Goal: Task Accomplishment & Management: Complete application form

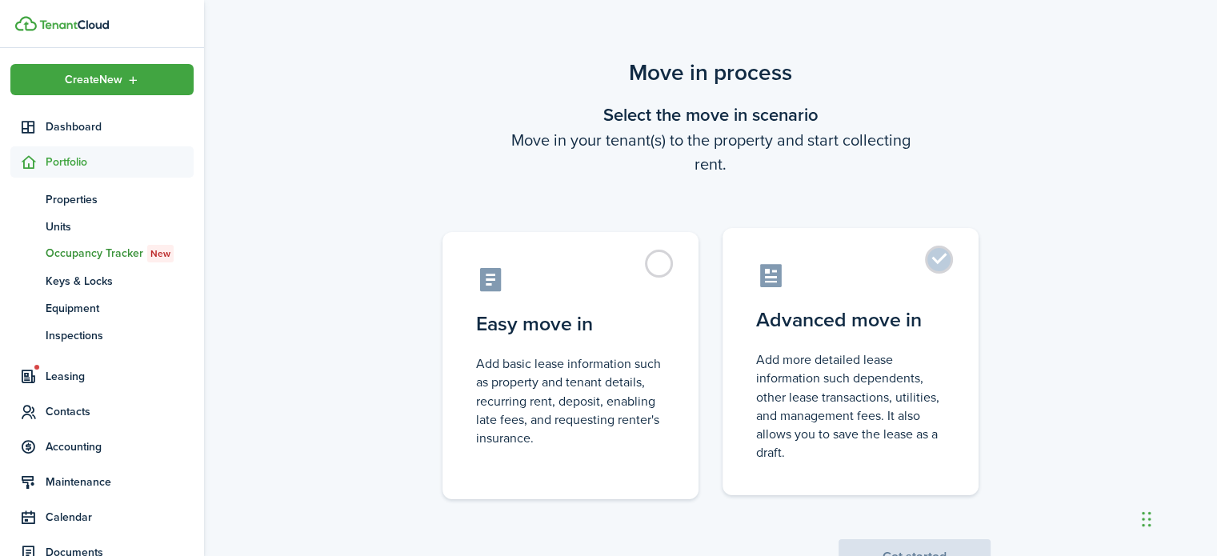
click at [955, 258] on label "Advanced move in Add more detailed lease information such dependents, other lea…" at bounding box center [850, 361] width 256 height 267
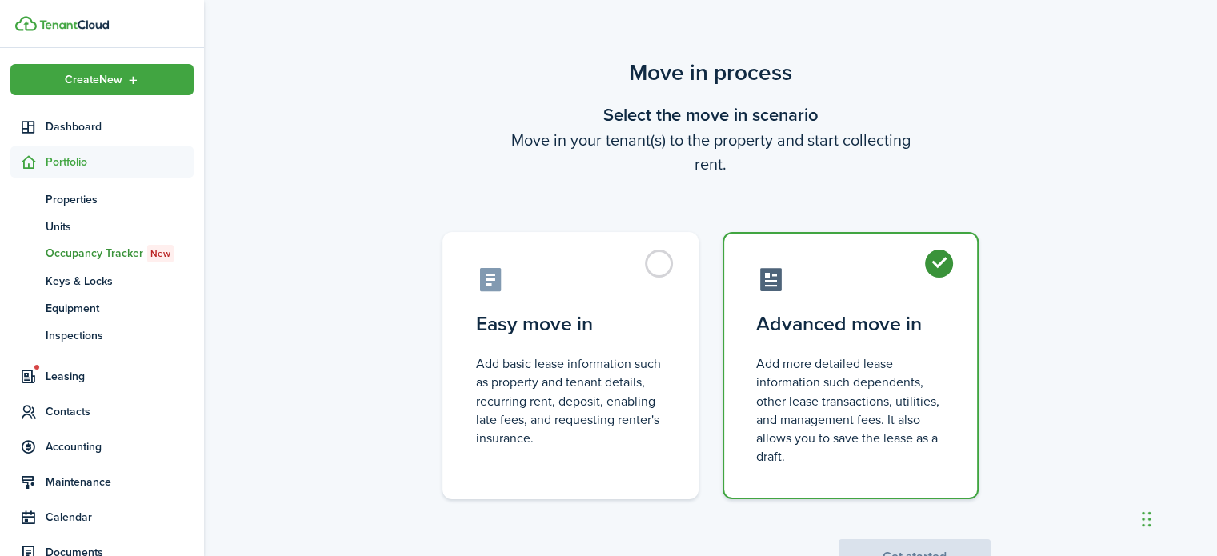
radio input "true"
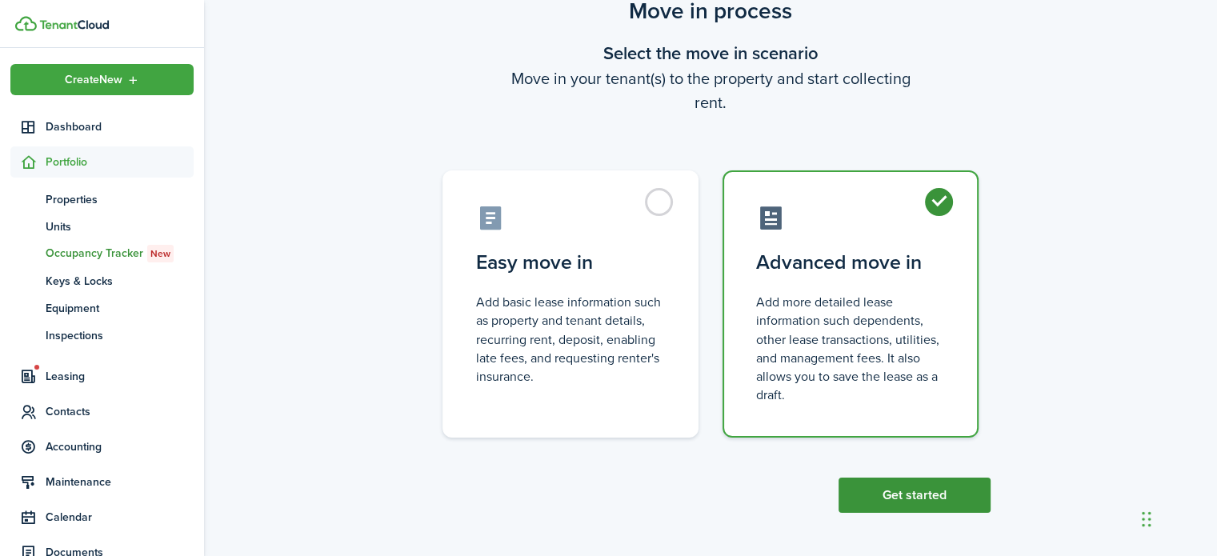
click at [890, 486] on button "Get started" at bounding box center [914, 495] width 152 height 35
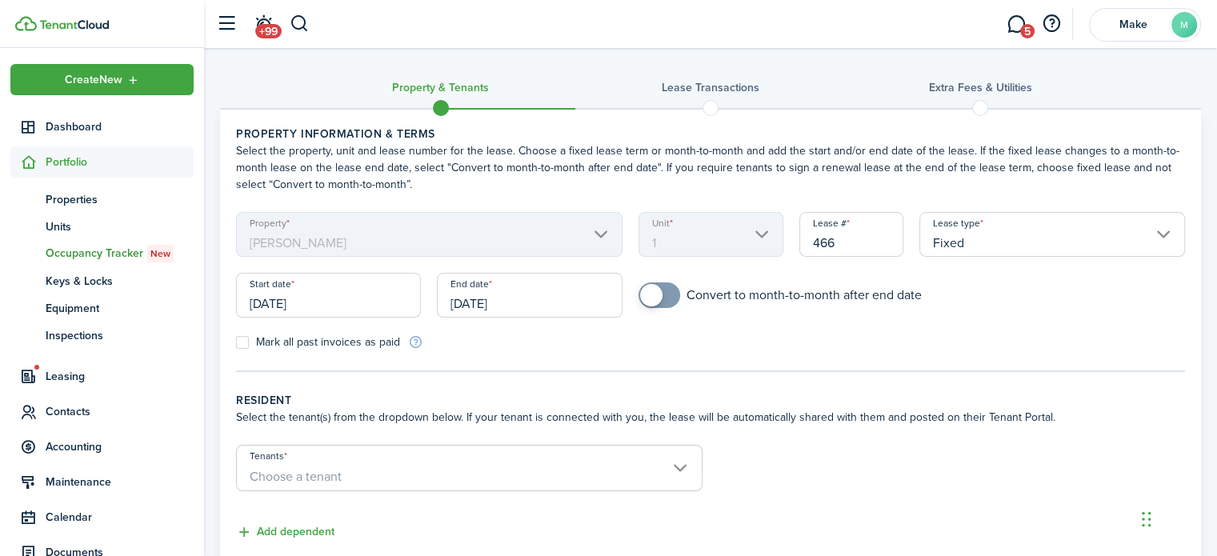
click at [362, 303] on input "[DATE]" at bounding box center [328, 295] width 185 height 45
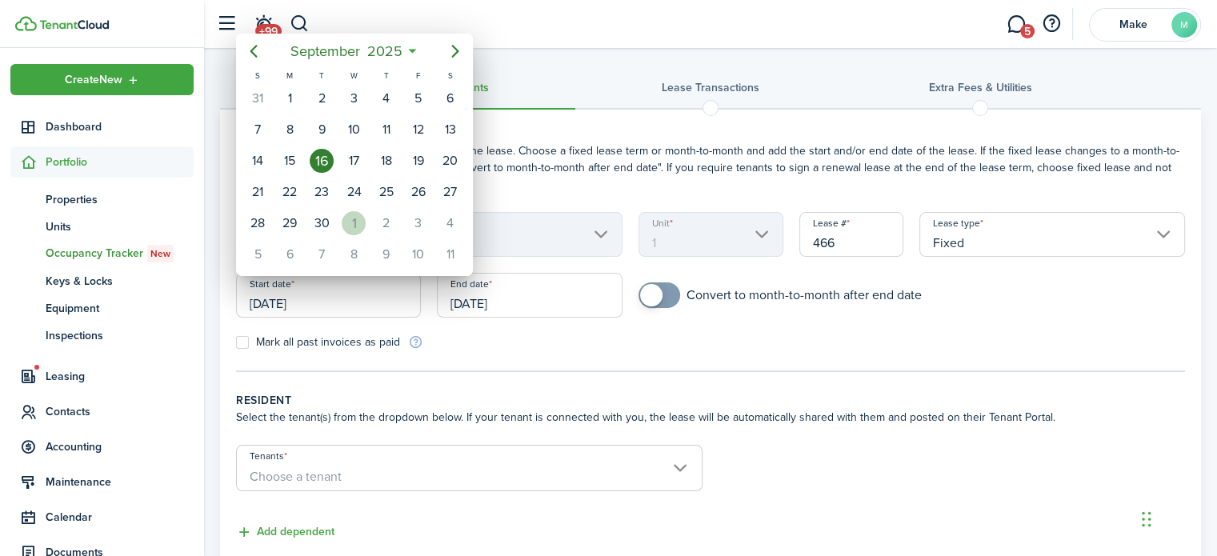
click at [349, 215] on div "1" at bounding box center [354, 223] width 24 height 24
type input "[DATE]"
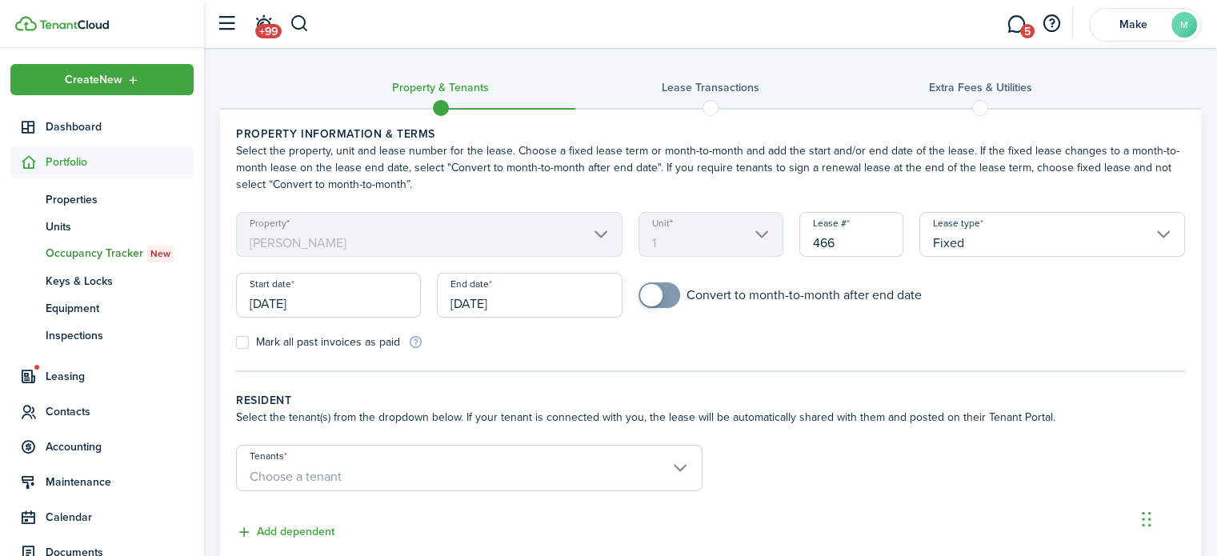
click at [515, 303] on input "[DATE]" at bounding box center [529, 295] width 185 height 45
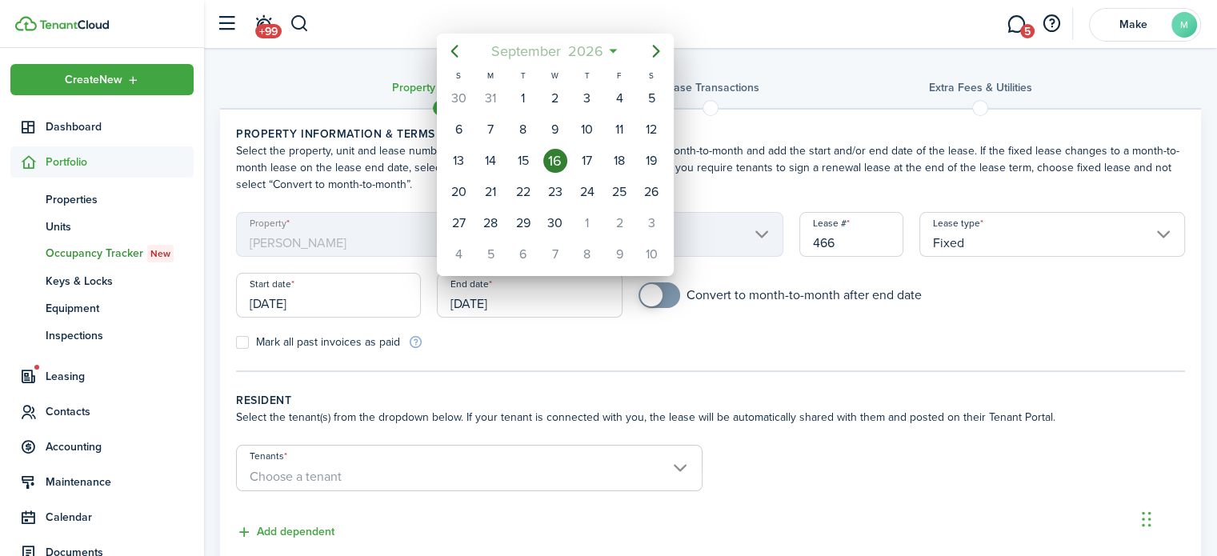
click at [599, 56] on span "2026" at bounding box center [585, 51] width 42 height 29
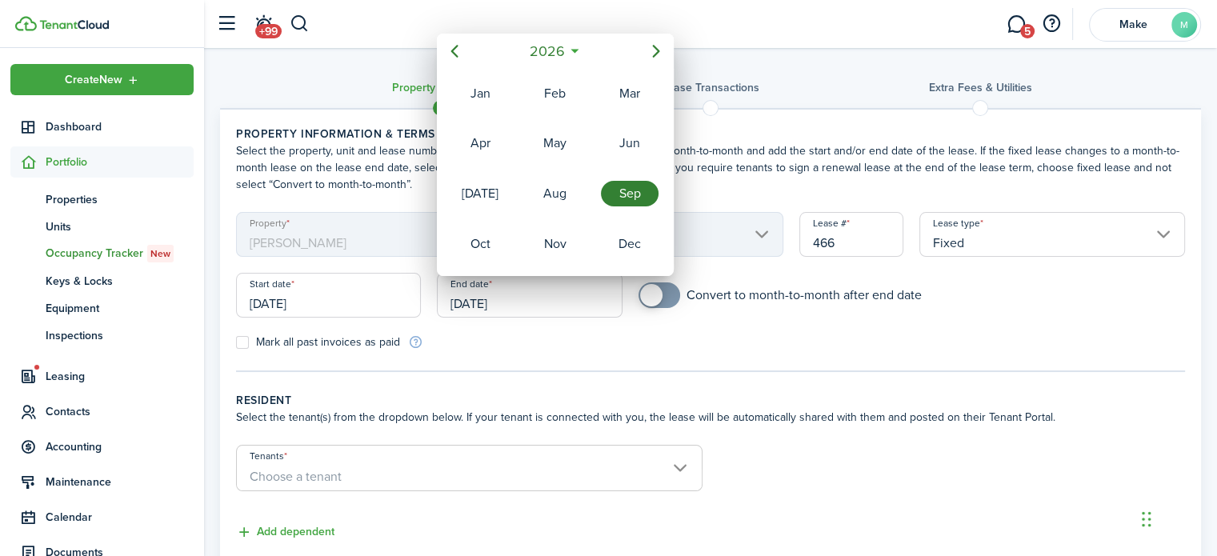
click at [622, 198] on div "Sep" at bounding box center [630, 194] width 58 height 26
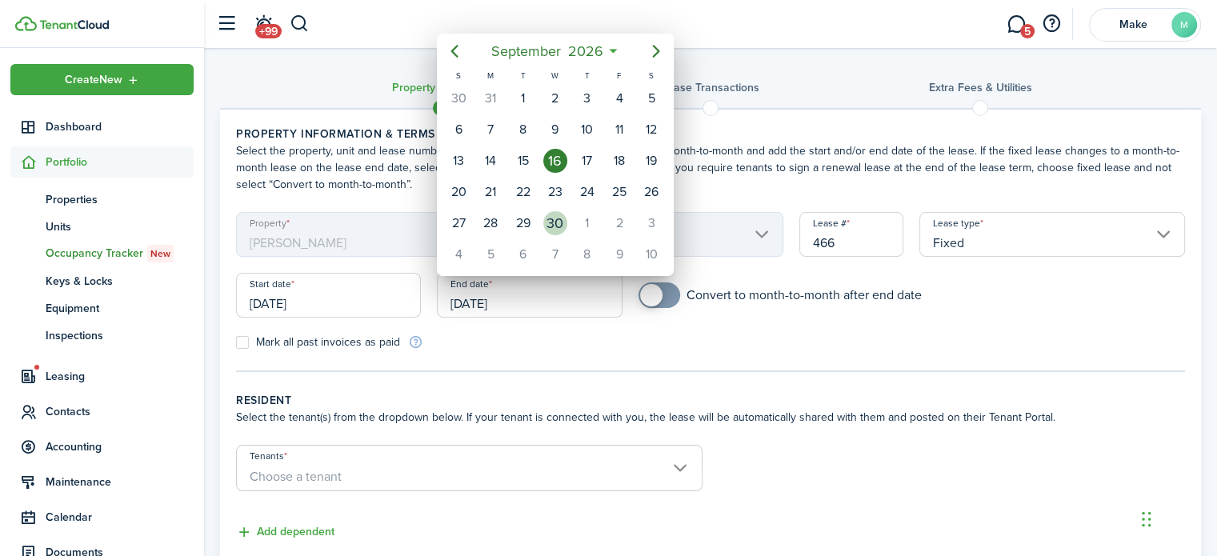
click at [563, 217] on div "30" at bounding box center [555, 223] width 24 height 24
type input "[DATE]"
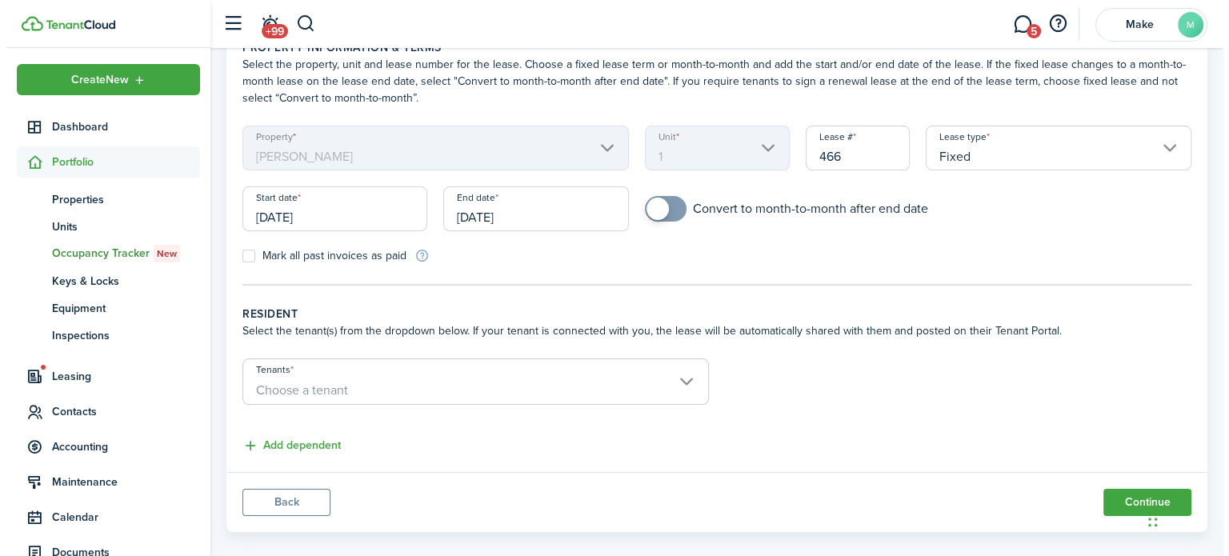
scroll to position [105, 0]
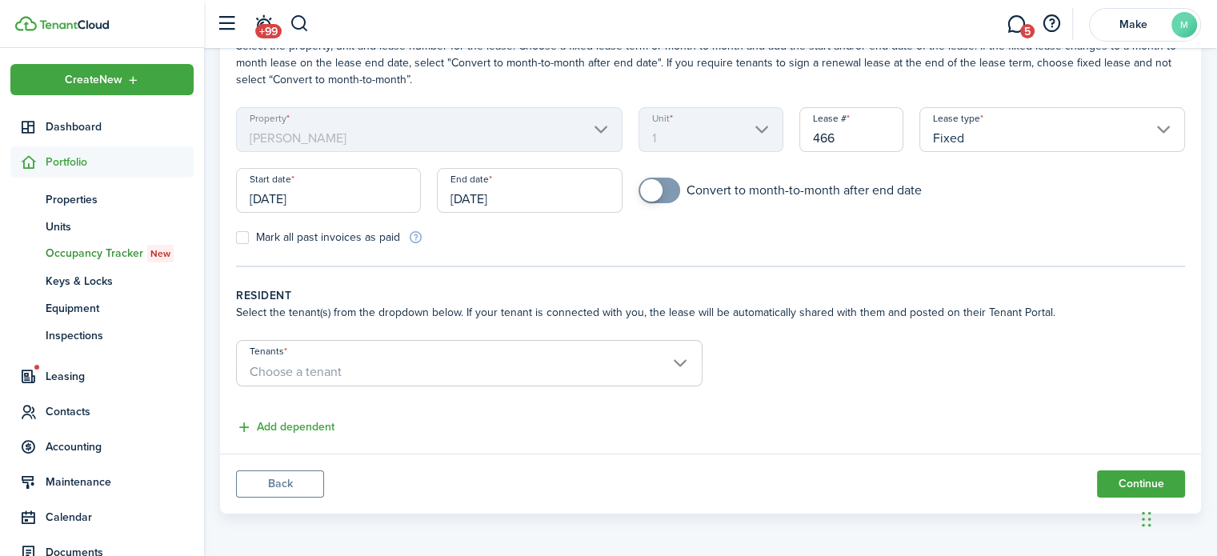
click at [321, 359] on span "Choose a tenant" at bounding box center [469, 371] width 465 height 27
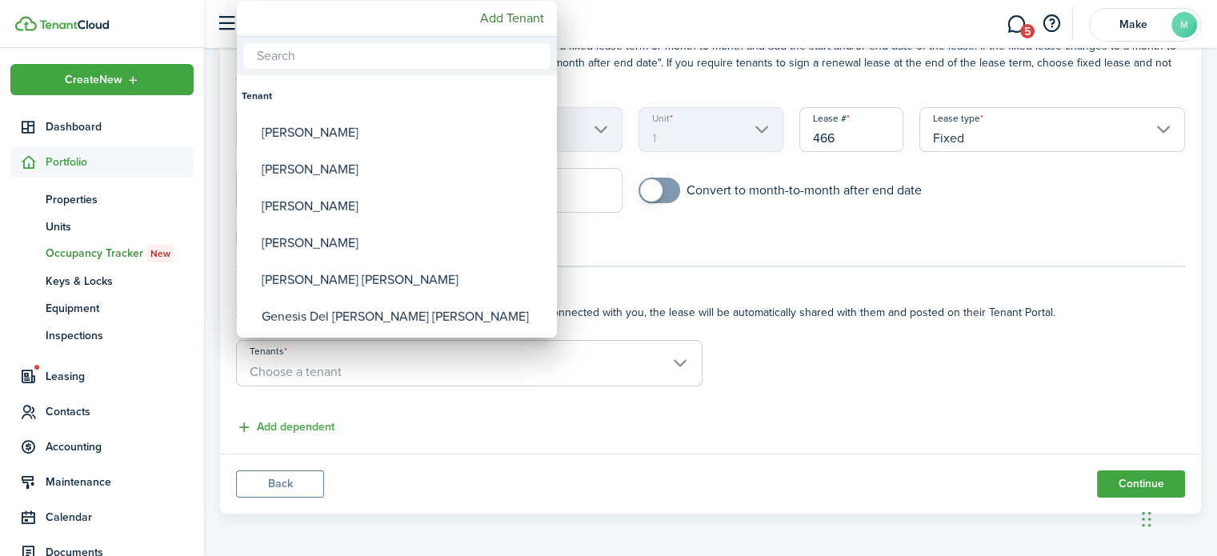
click at [321, 359] on div at bounding box center [608, 278] width 1473 height 812
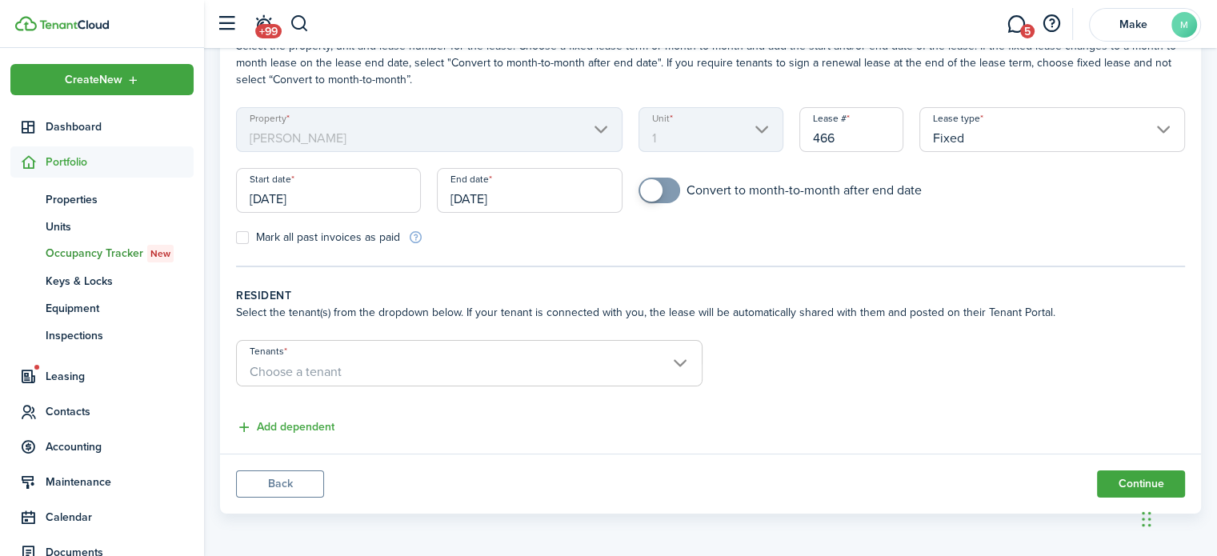
click at [321, 359] on span "Choose a tenant" at bounding box center [469, 371] width 465 height 27
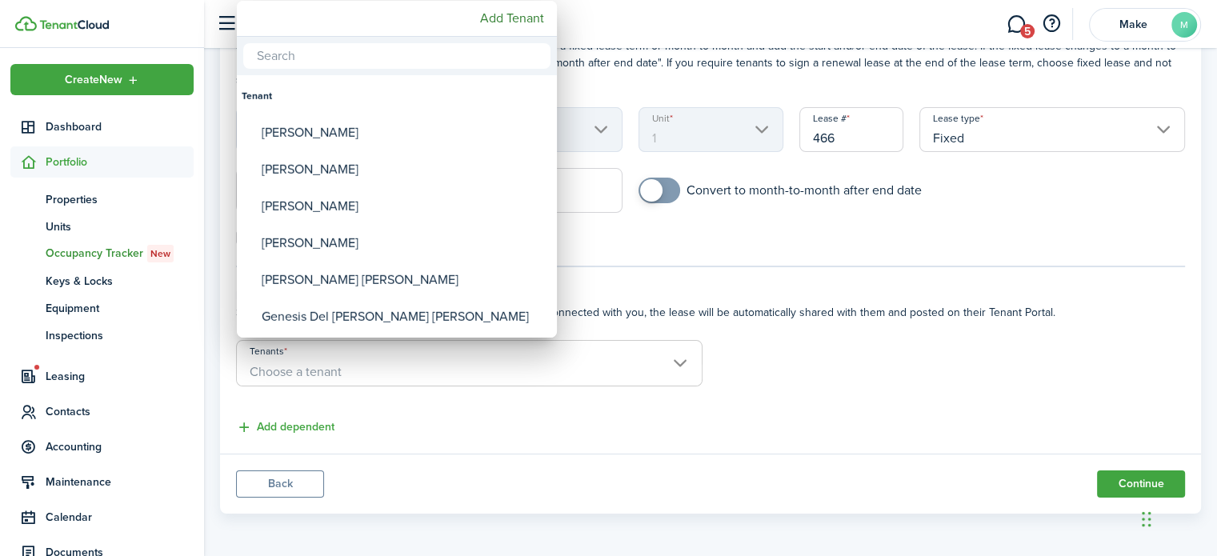
click at [571, 447] on div at bounding box center [608, 278] width 1473 height 812
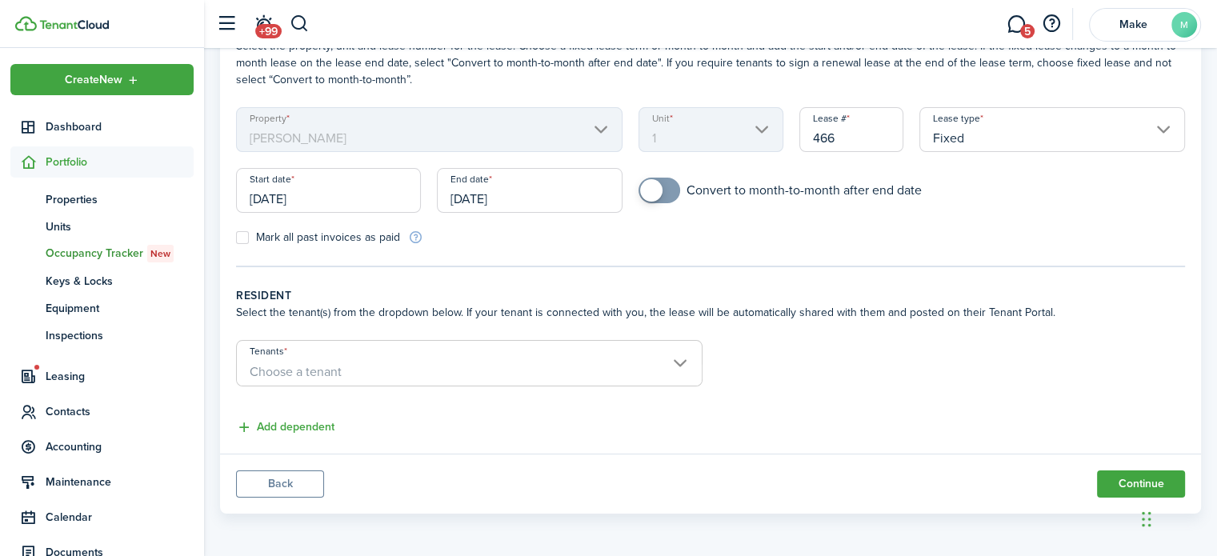
click at [334, 378] on span "Choose a tenant" at bounding box center [296, 371] width 92 height 18
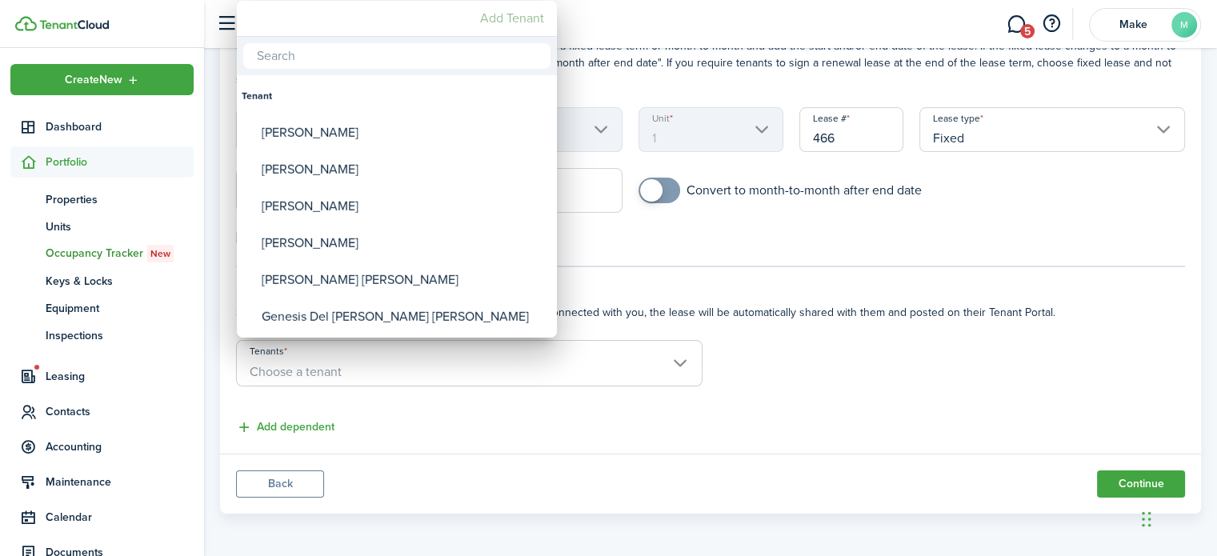
click at [498, 21] on mbsc-button "Add Tenant" at bounding box center [512, 18] width 77 height 29
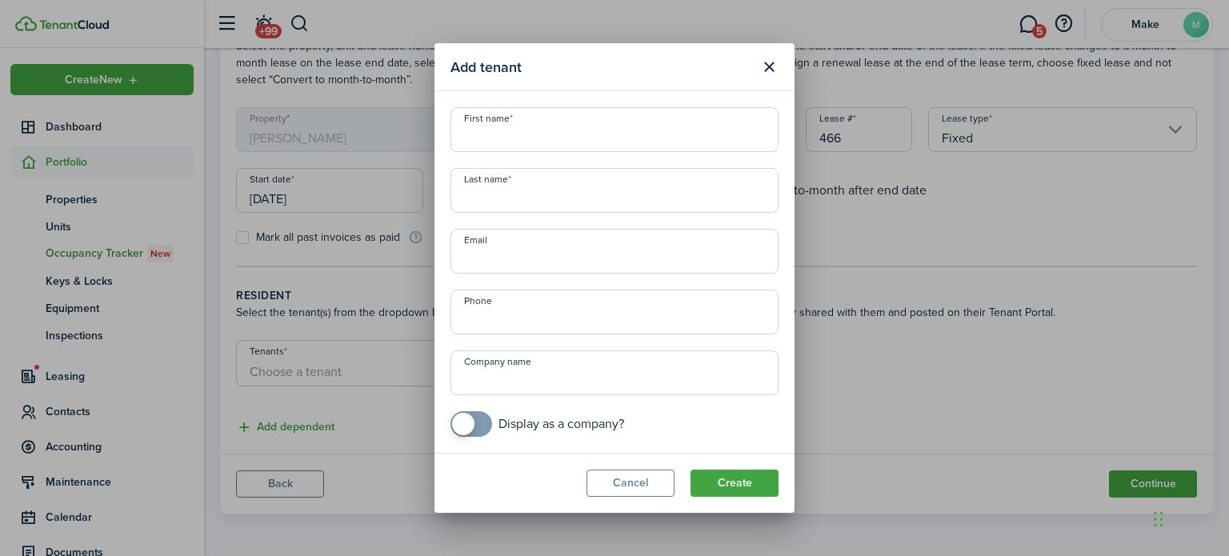
click at [528, 127] on input "First name" at bounding box center [614, 129] width 328 height 45
type input "[PERSON_NAME]"
click at [519, 266] on input "Email" at bounding box center [614, 251] width 328 height 45
click at [611, 258] on input "Email" at bounding box center [614, 251] width 328 height 45
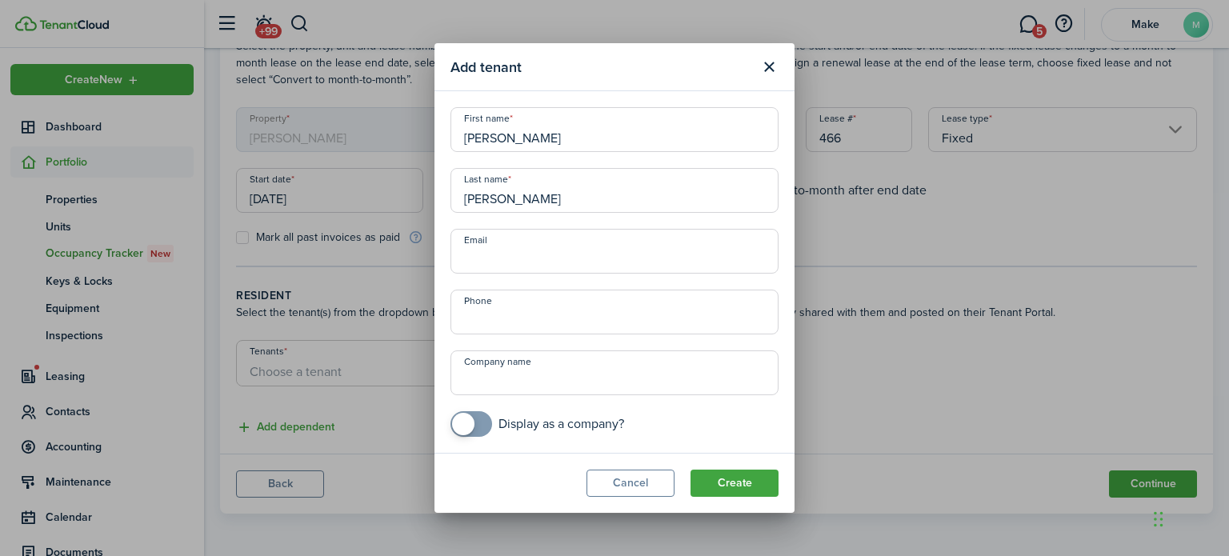
paste input "[EMAIL_ADDRESS][DOMAIN_NAME]"
type input "[EMAIL_ADDRESS][DOMAIN_NAME]"
click at [518, 333] on input "+1" at bounding box center [614, 312] width 328 height 45
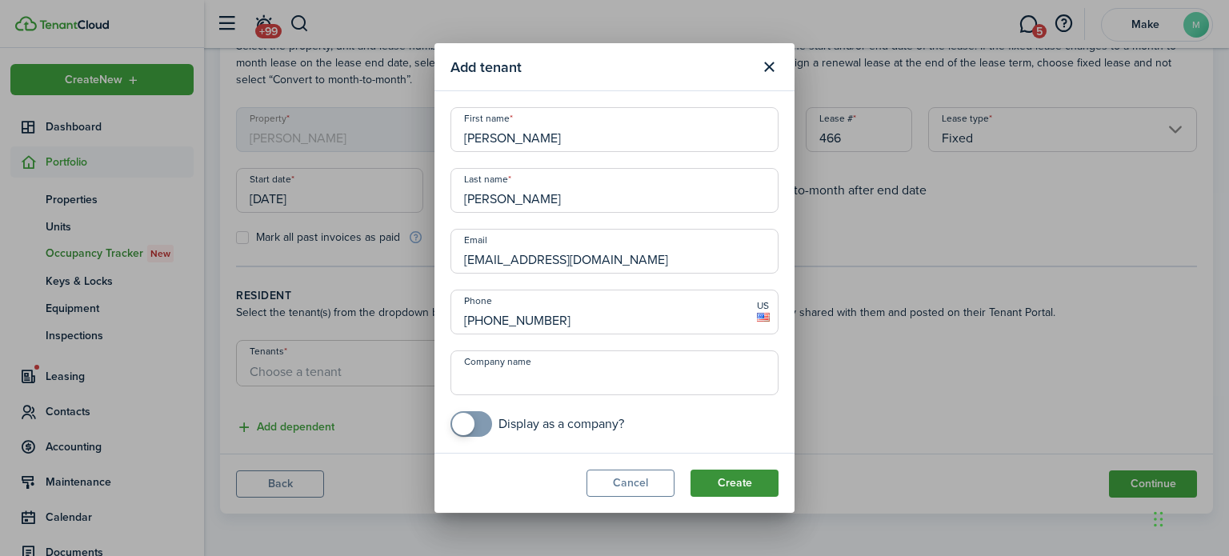
type input "[PHONE_NUMBER]"
click at [729, 478] on button "Create" at bounding box center [734, 483] width 88 height 27
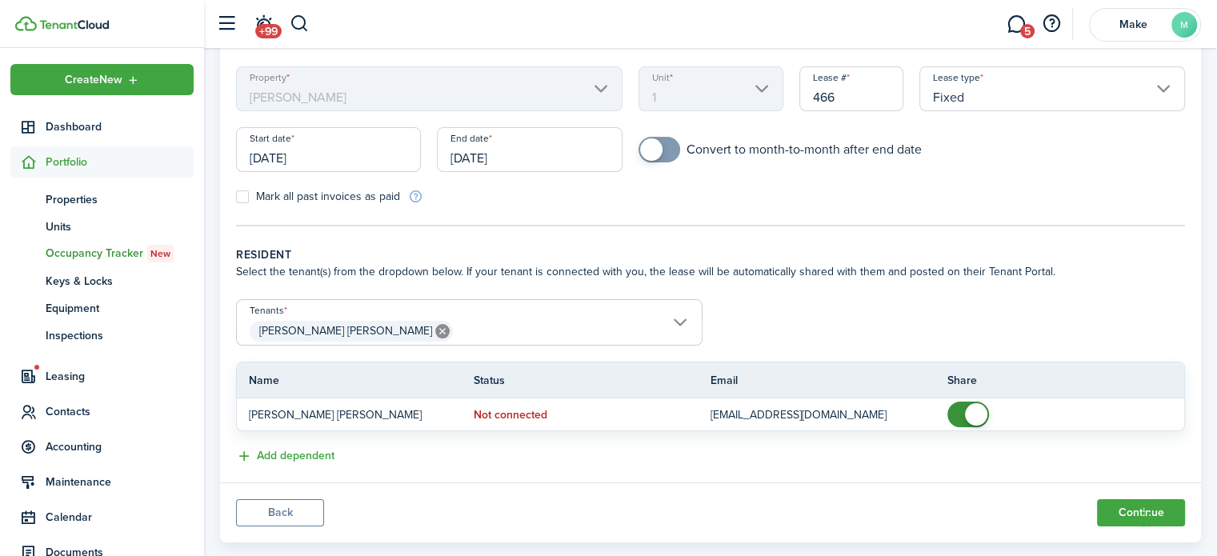
scroll to position [146, 0]
click at [677, 319] on span "[PERSON_NAME] [PERSON_NAME]" at bounding box center [469, 330] width 465 height 27
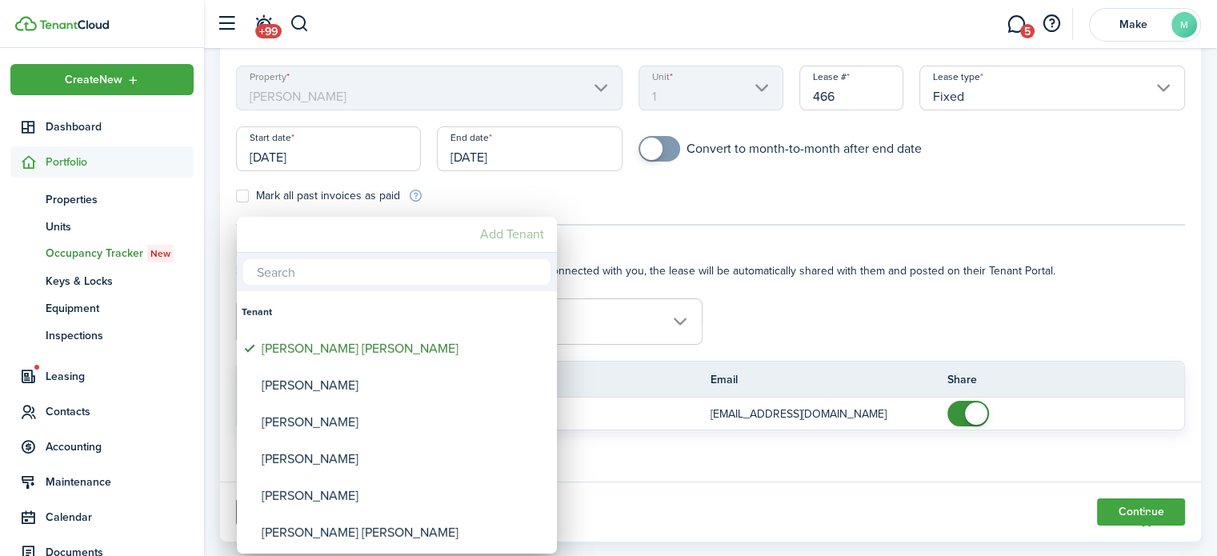
click at [493, 229] on mbsc-button "Add Tenant" at bounding box center [512, 234] width 77 height 29
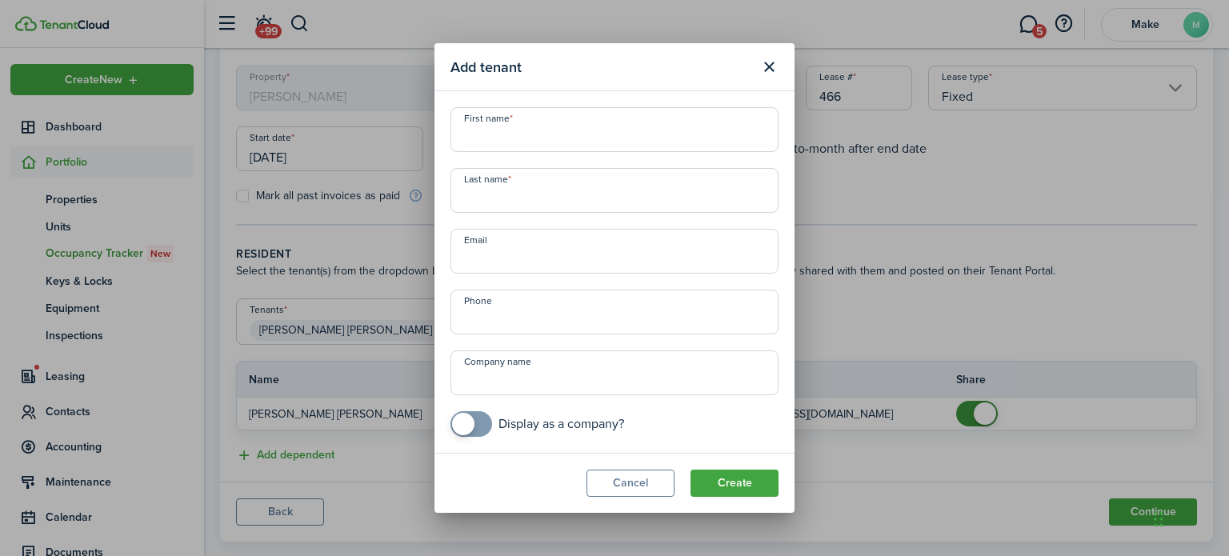
click at [569, 139] on input "First name" at bounding box center [614, 129] width 328 height 45
paste input "[PERSON_NAME] [PERSON_NAME]"
drag, startPoint x: 618, startPoint y: 133, endPoint x: 548, endPoint y: 142, distance: 71.0
click at [548, 142] on input "[PERSON_NAME] [PERSON_NAME]" at bounding box center [614, 129] width 328 height 45
type input "[PERSON_NAME]"
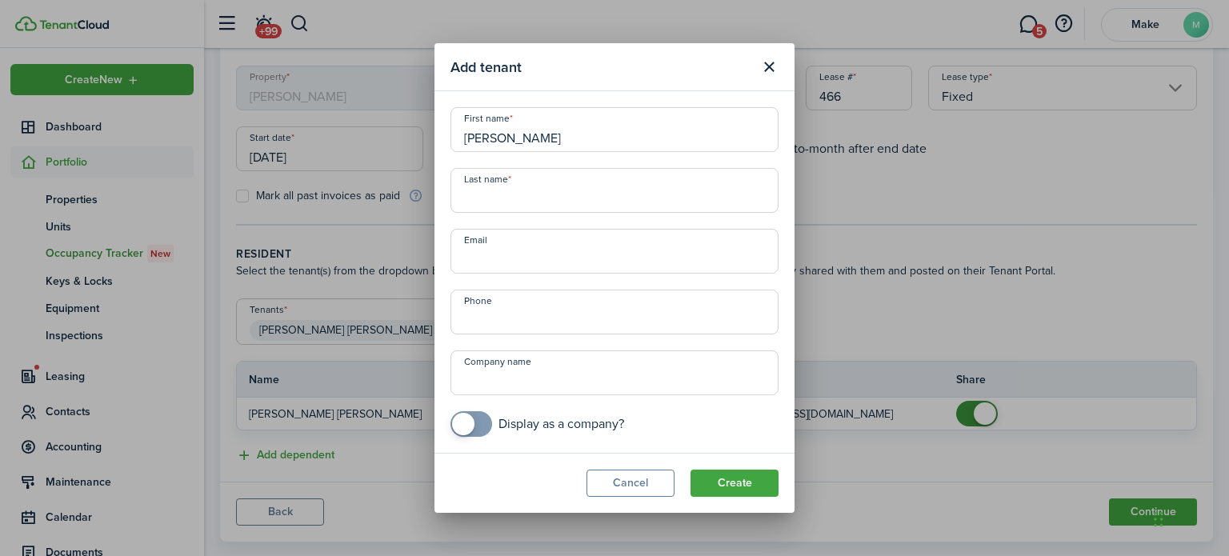
click at [484, 186] on input "Last name" at bounding box center [614, 190] width 328 height 45
paste input "[PERSON_NAME]"
type input "[PERSON_NAME]"
click at [493, 252] on input "Email" at bounding box center [614, 251] width 328 height 45
paste input "[EMAIL_ADDRESS][DOMAIN_NAME]"
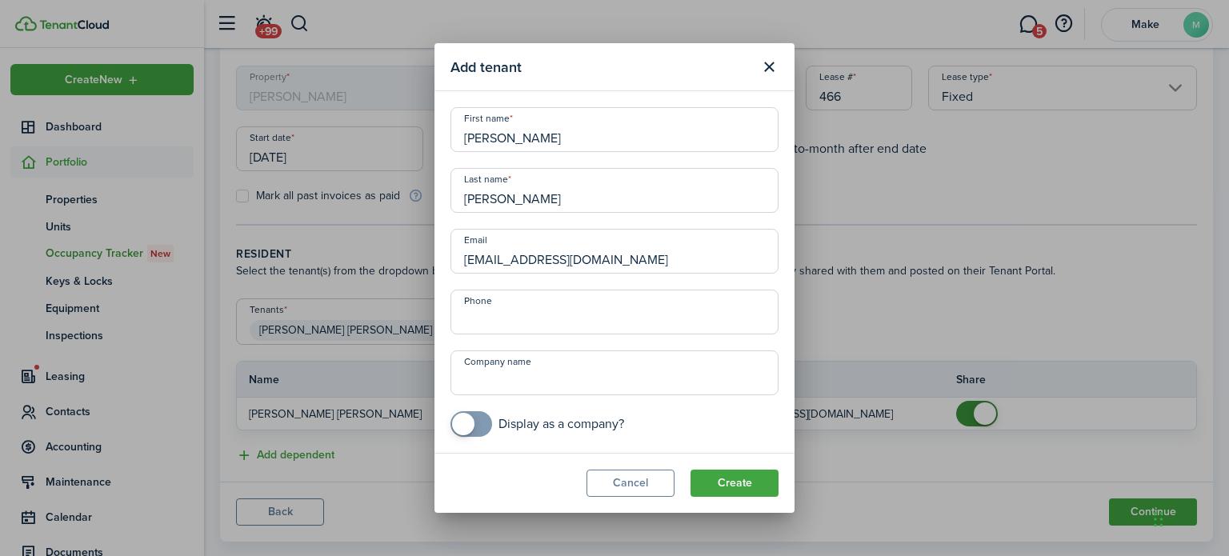
type input "[EMAIL_ADDRESS][DOMAIN_NAME]"
click at [492, 323] on input "+1" at bounding box center [614, 312] width 328 height 45
paste input "[PHONE_NUMBER]"
type input "[PHONE_NUMBER]"
click at [739, 489] on button "Create" at bounding box center [734, 483] width 88 height 27
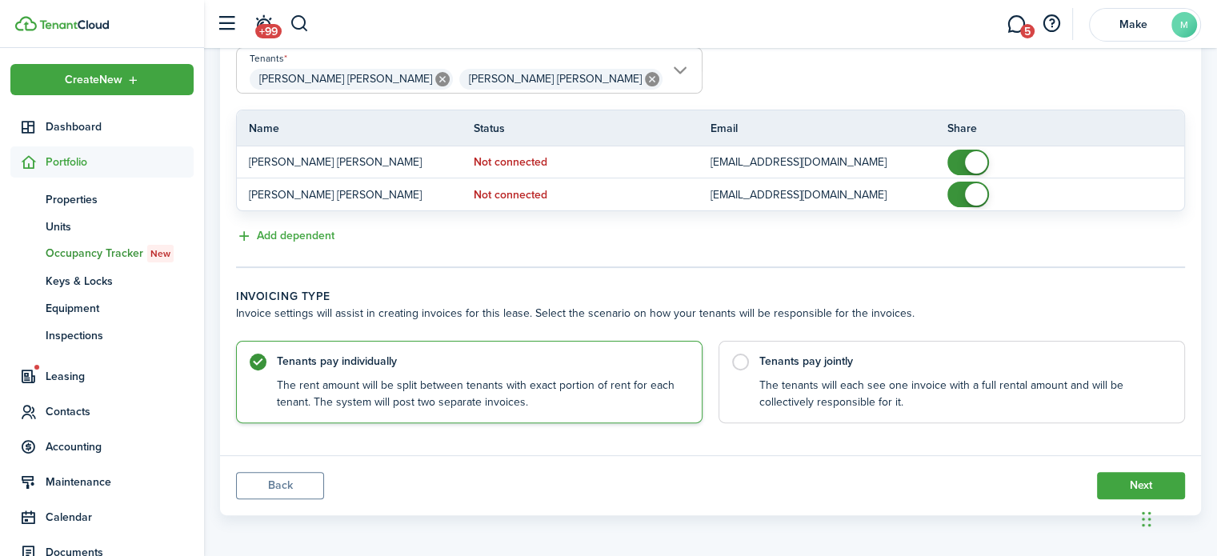
scroll to position [397, 0]
click at [762, 368] on label "Tenants pay jointly The tenants will each see one invoice with a full rental am…" at bounding box center [951, 379] width 466 height 82
radio input "false"
radio input "true"
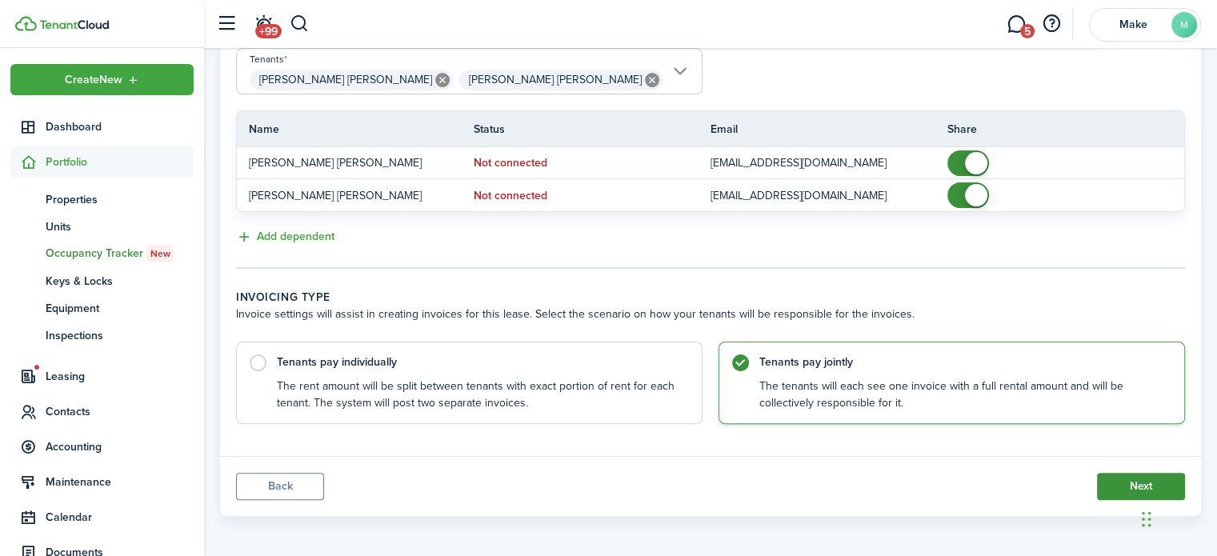
click at [1118, 480] on button "Next" at bounding box center [1141, 486] width 88 height 27
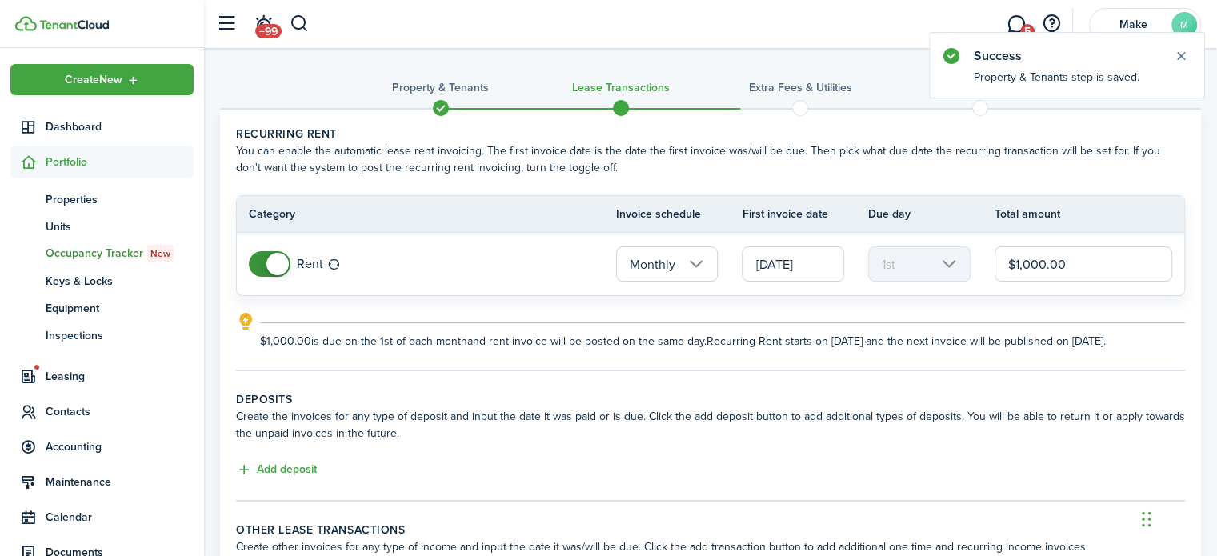
click at [795, 274] on input "[DATE]" at bounding box center [793, 263] width 102 height 35
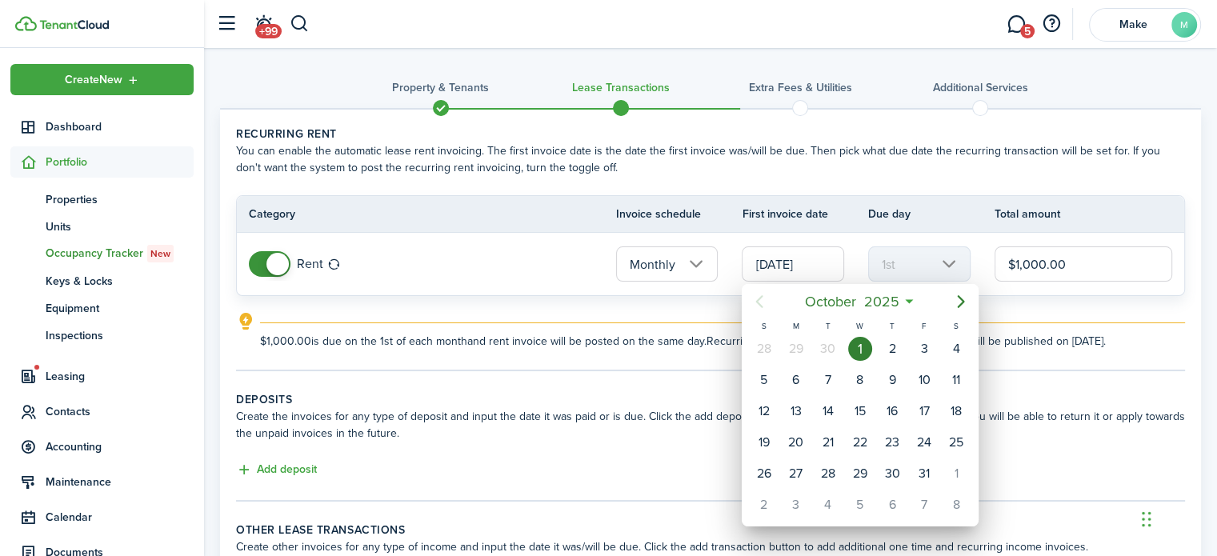
click at [859, 344] on div "1" at bounding box center [860, 349] width 24 height 24
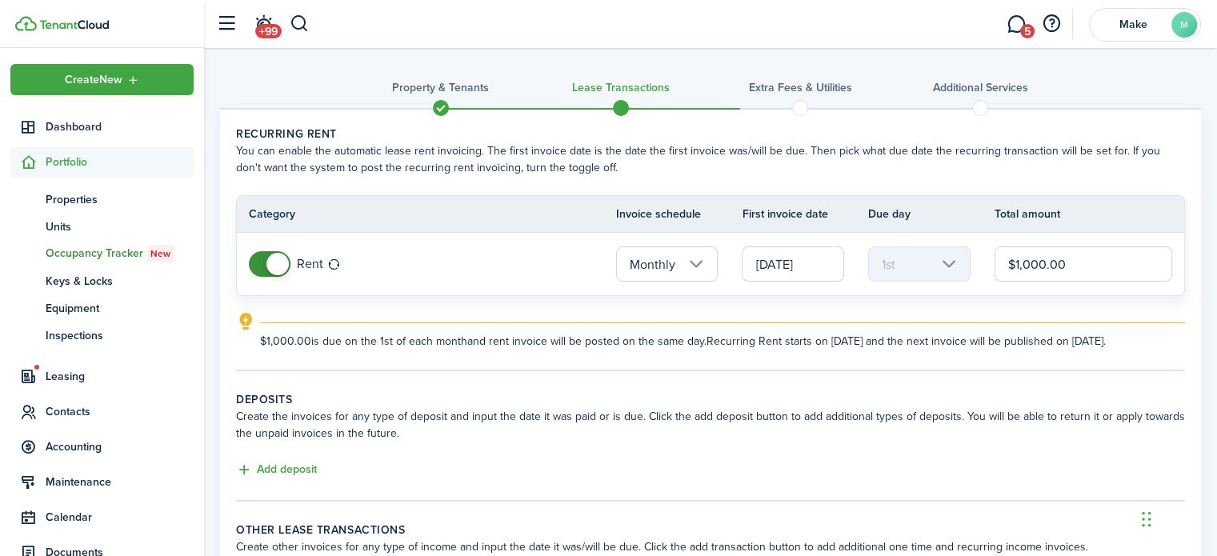
drag, startPoint x: 1078, startPoint y: 269, endPoint x: 1022, endPoint y: 270, distance: 56.0
click at [1022, 270] on input "$1,000.00" at bounding box center [1083, 263] width 178 height 35
type input "$1,800.00"
click at [527, 374] on panel-main-body "Recurring rent You can enable the automatic lease rent invoicing. The first inv…" at bounding box center [710, 360] width 981 height 500
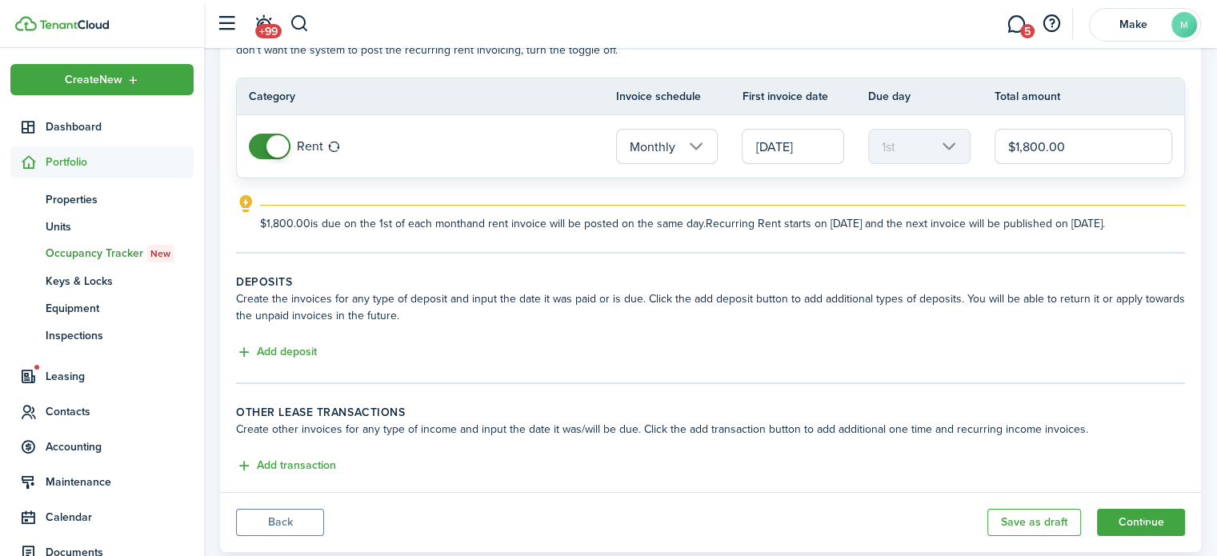
scroll to position [128, 0]
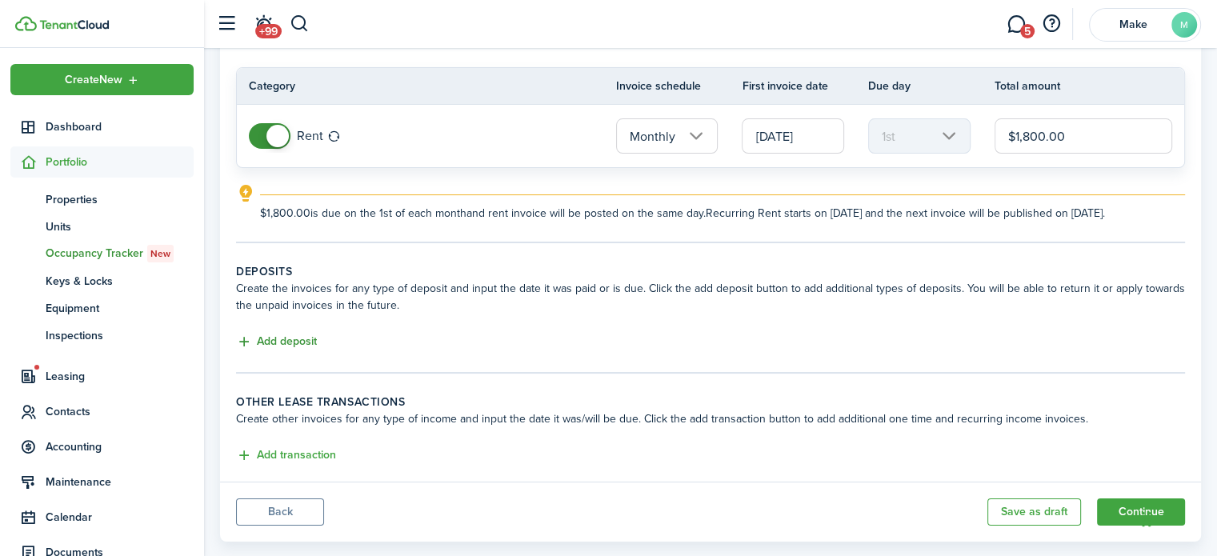
click at [296, 345] on button "Add deposit" at bounding box center [276, 342] width 81 height 18
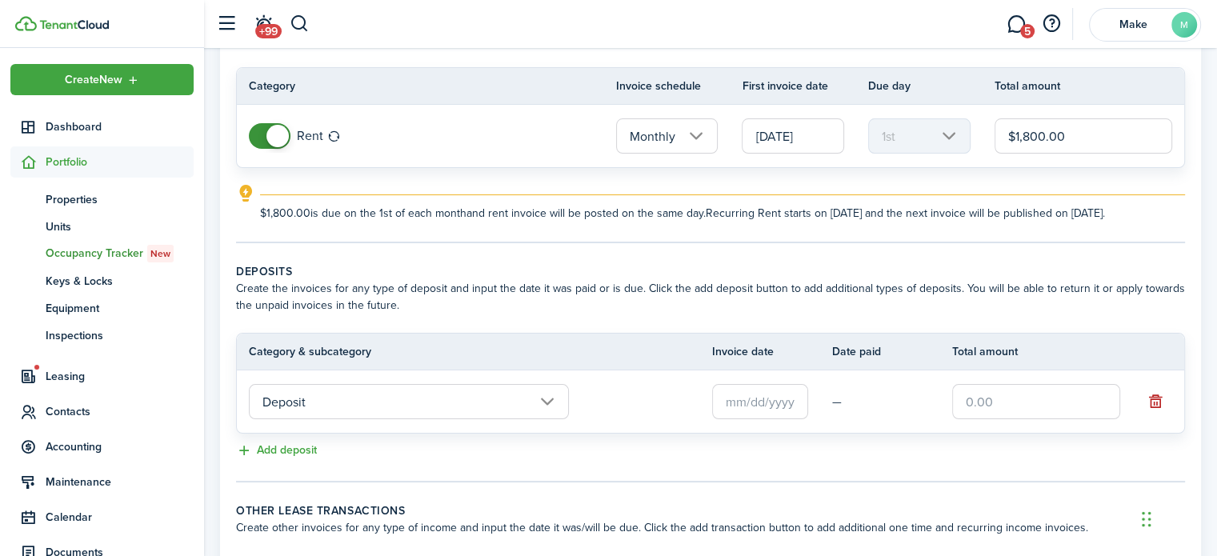
click at [739, 406] on input "text" at bounding box center [760, 401] width 96 height 35
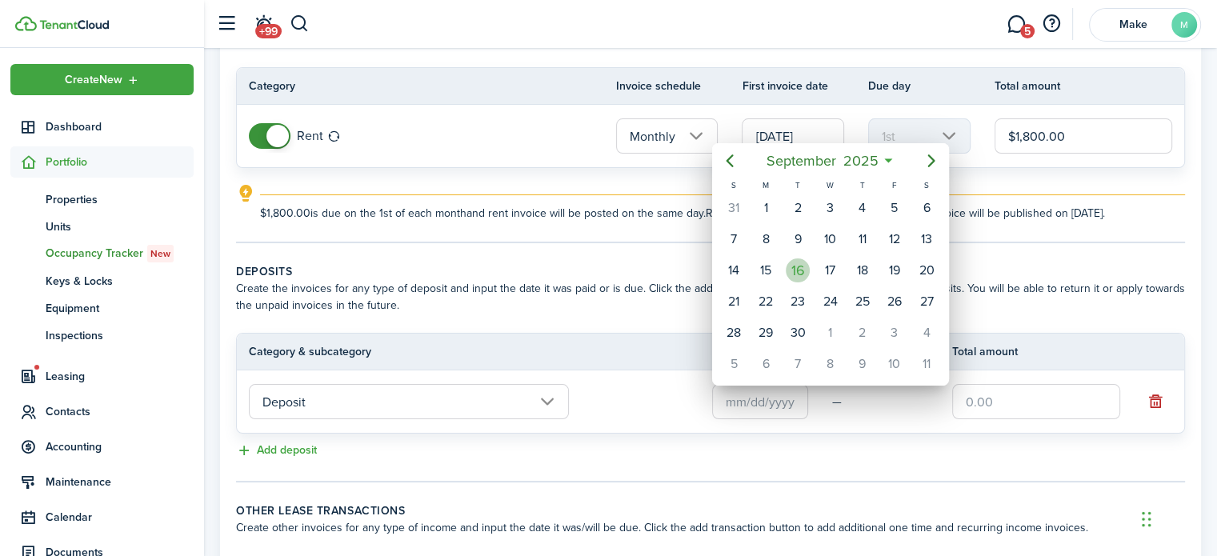
click at [803, 270] on div "16" at bounding box center [798, 270] width 24 height 24
type input "[DATE]"
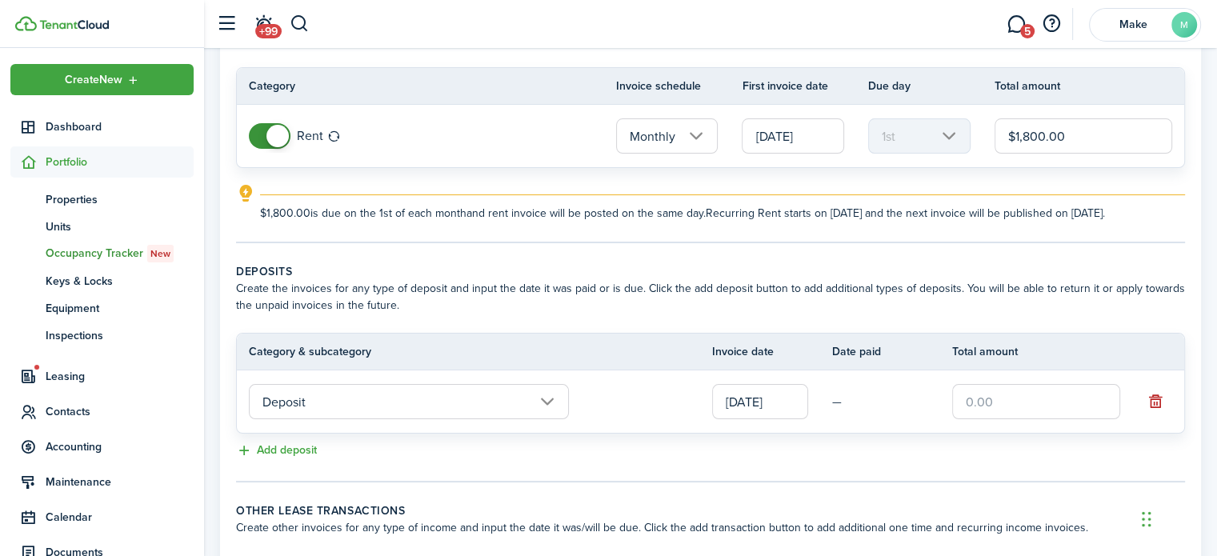
click at [1008, 412] on input "text" at bounding box center [1036, 401] width 168 height 35
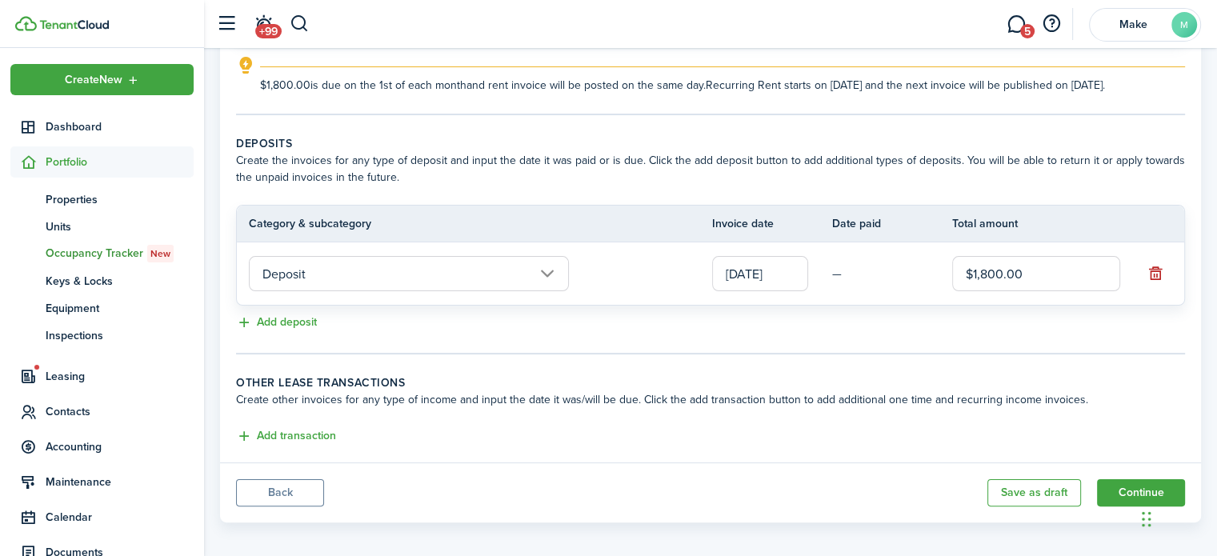
scroll to position [262, 0]
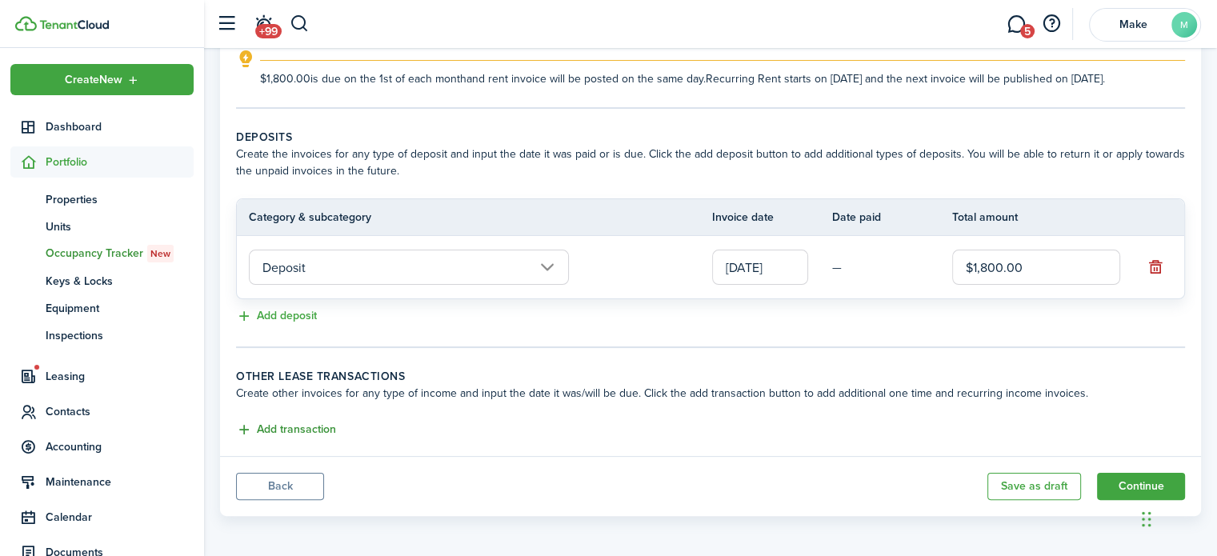
type input "$1,800.00"
click at [320, 424] on button "Add transaction" at bounding box center [286, 430] width 100 height 18
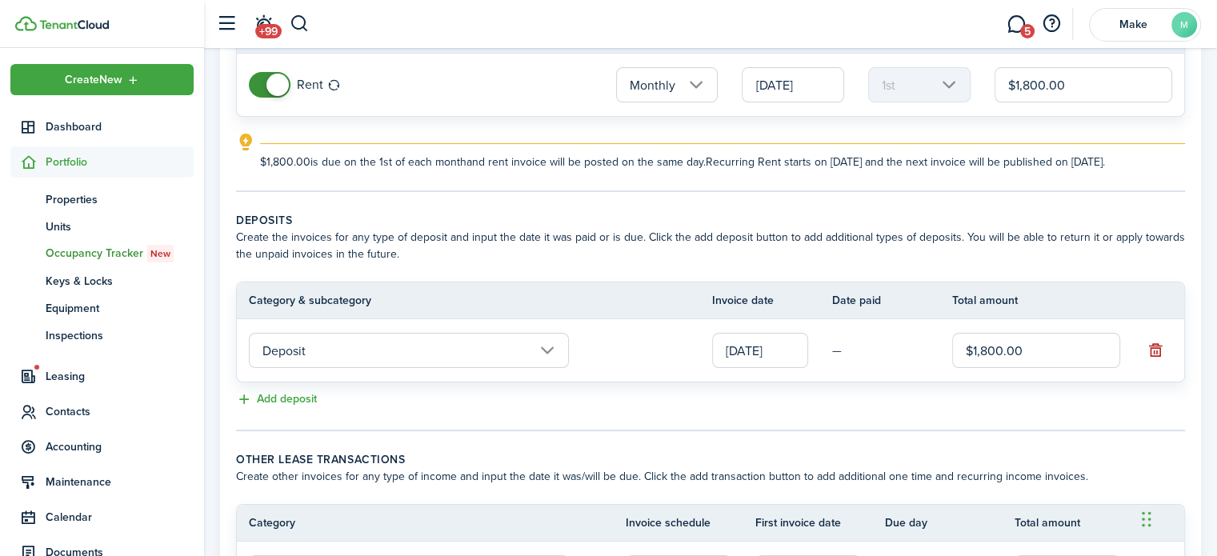
scroll to position [180, 0]
click at [298, 390] on button "Add deposit" at bounding box center [276, 399] width 81 height 18
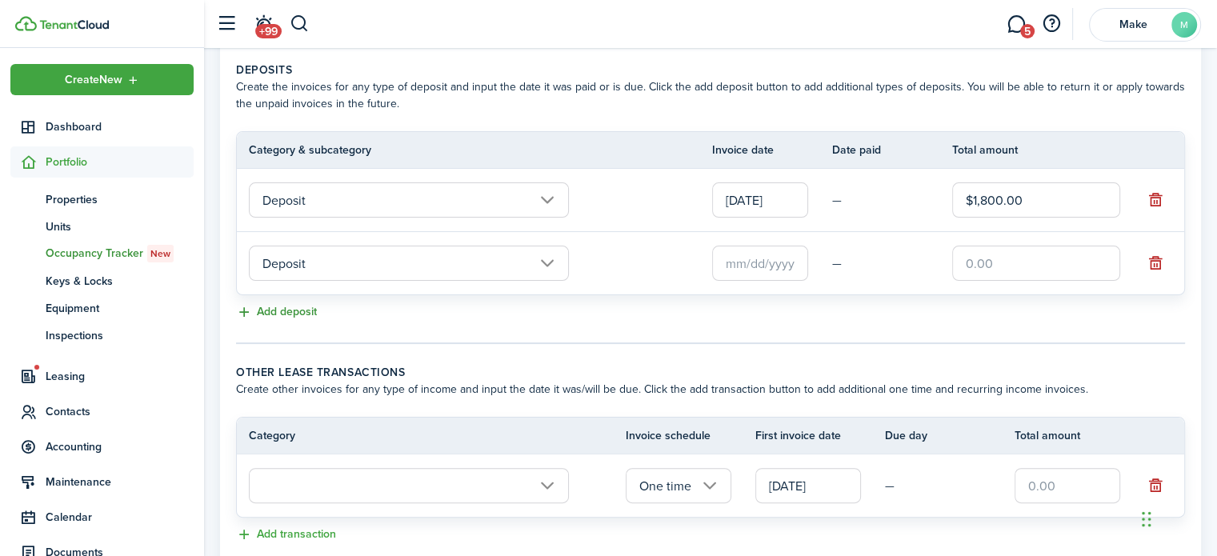
scroll to position [333, 0]
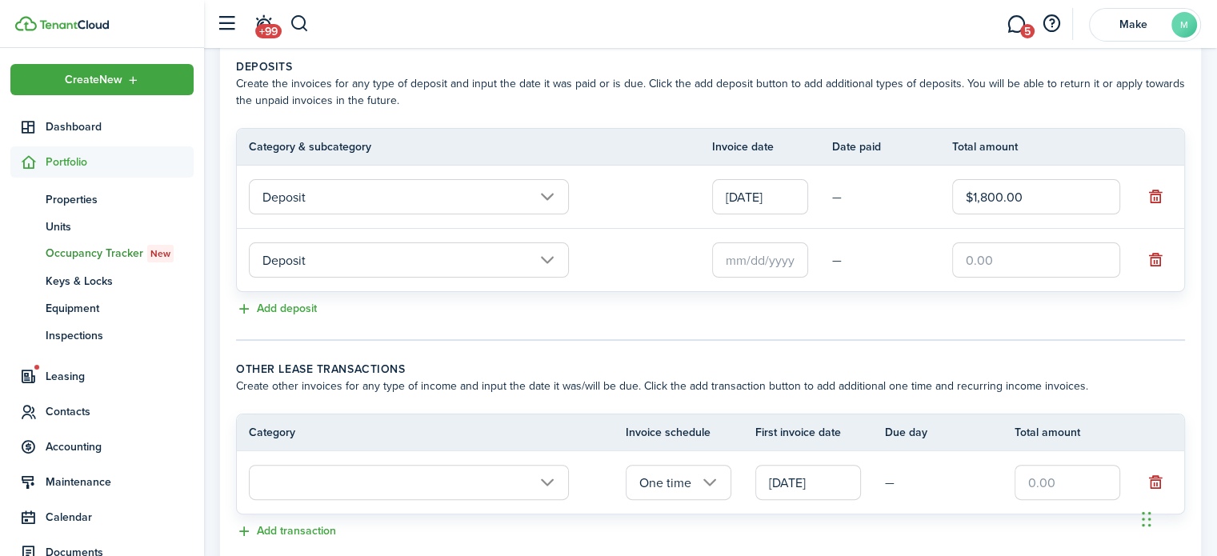
click at [402, 474] on input "text" at bounding box center [409, 482] width 320 height 35
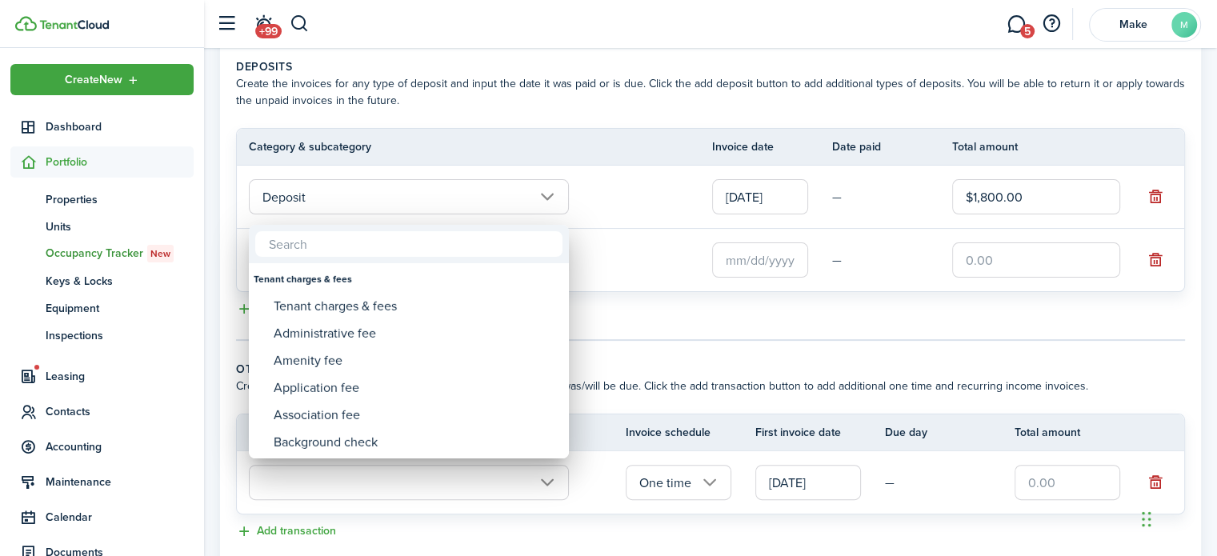
click at [718, 378] on div at bounding box center [608, 278] width 1473 height 812
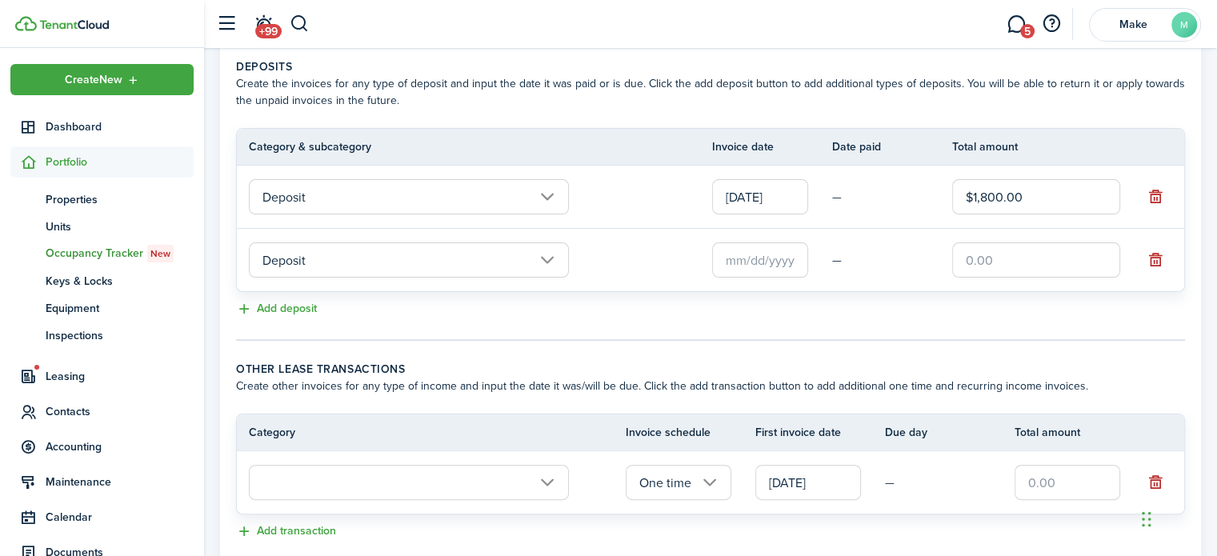
click at [362, 262] on input "Deposit" at bounding box center [409, 259] width 320 height 35
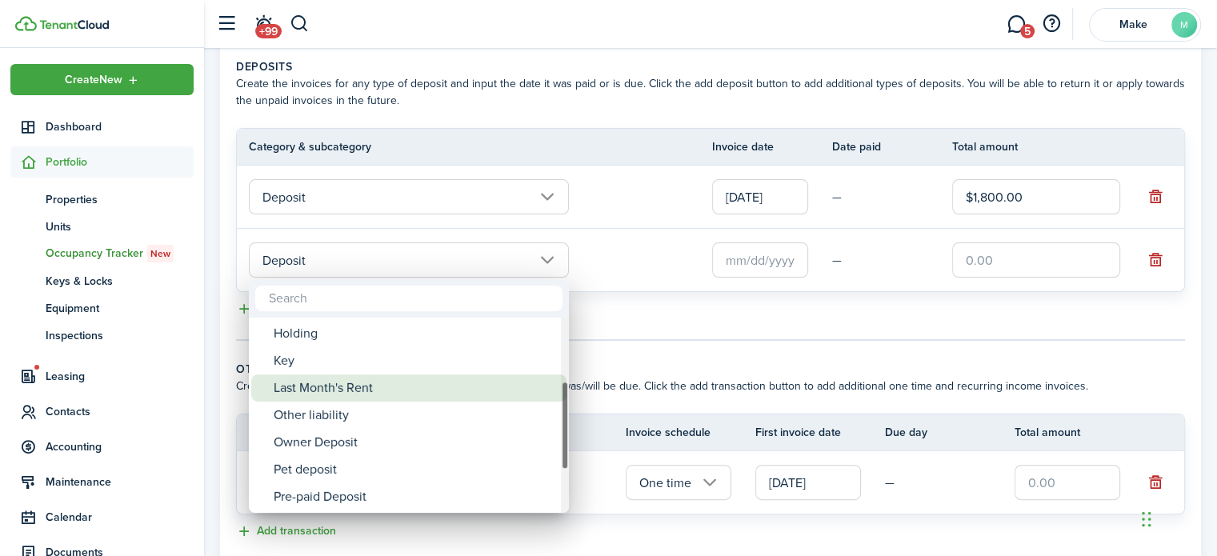
click at [366, 389] on div "Last Month's Rent" at bounding box center [415, 387] width 283 height 27
type input "Deposit / Last Month's Rent"
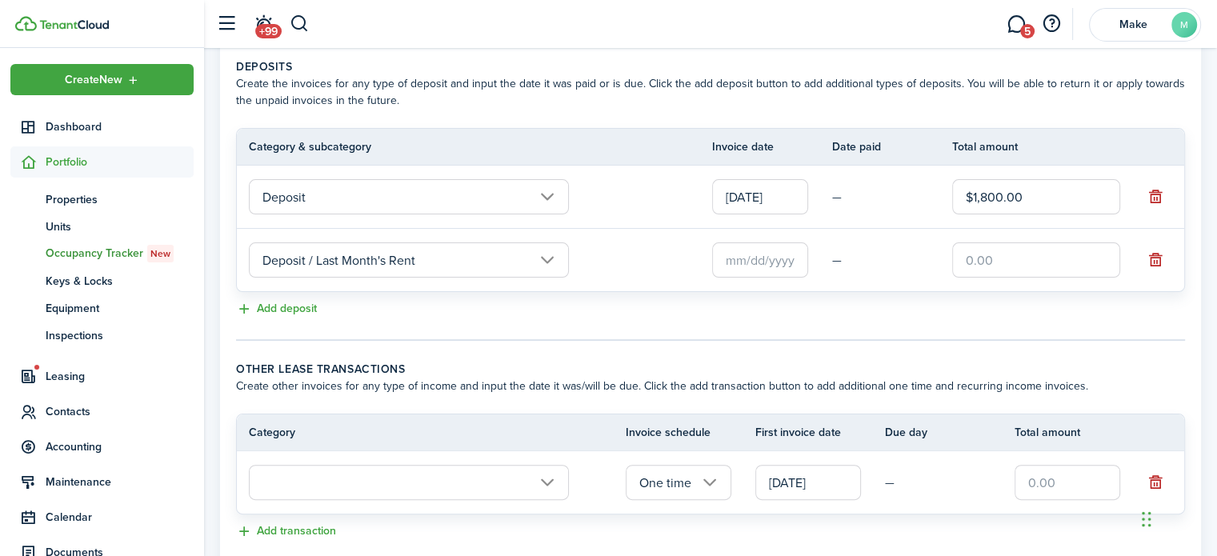
click at [749, 256] on input "text" at bounding box center [760, 259] width 96 height 35
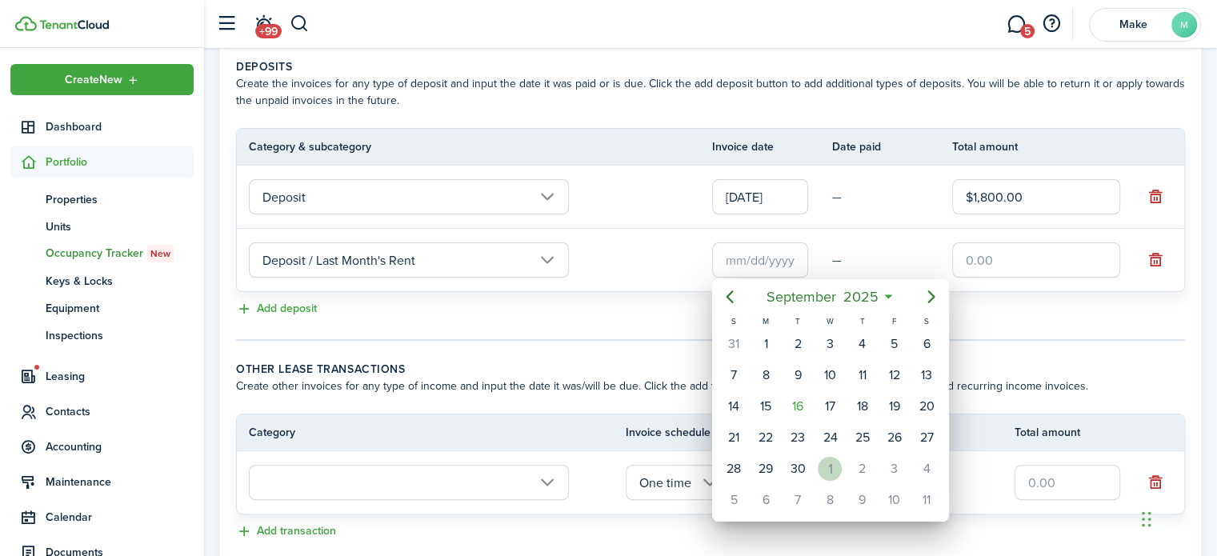
click at [822, 462] on div "1" at bounding box center [830, 469] width 24 height 24
type input "[DATE]"
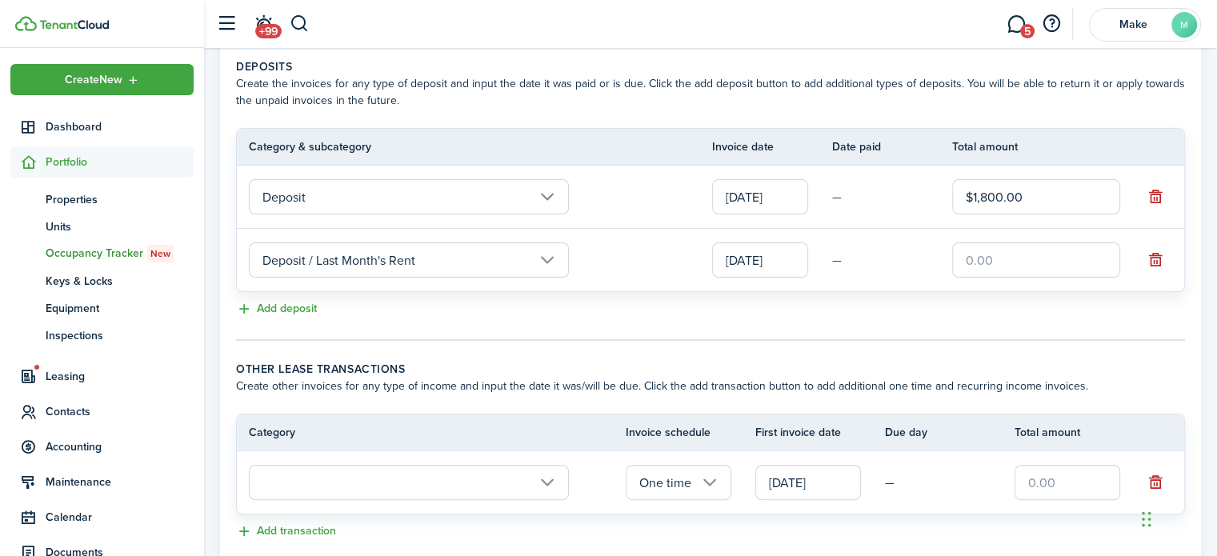
click at [999, 254] on input "text" at bounding box center [1036, 259] width 168 height 35
type input "$1,800.00"
click at [279, 303] on button "Add deposit" at bounding box center [276, 309] width 81 height 18
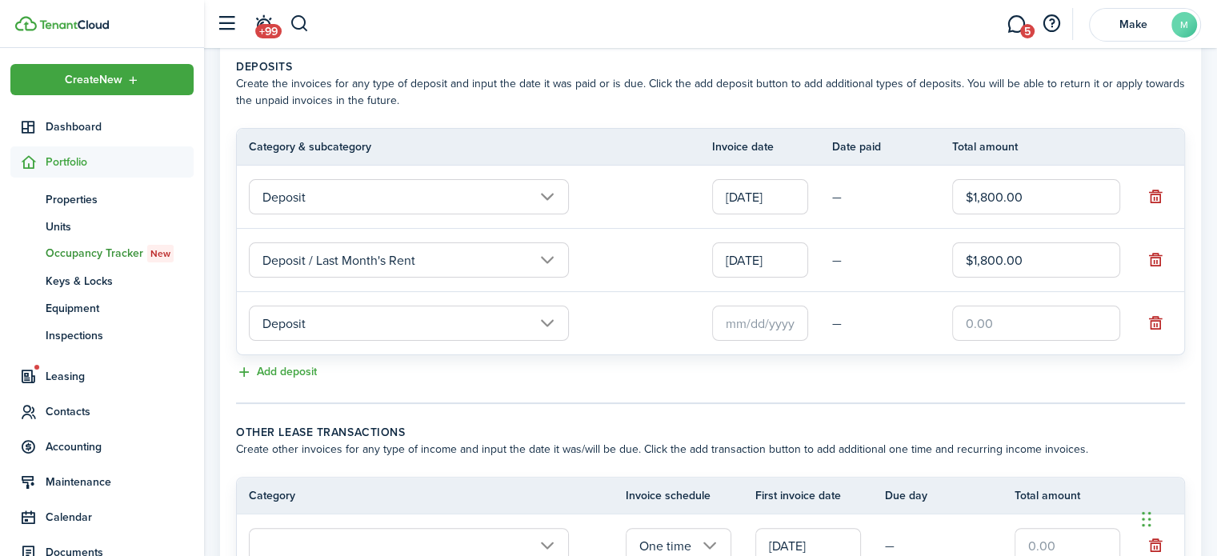
click at [312, 316] on input "Deposit" at bounding box center [409, 323] width 320 height 35
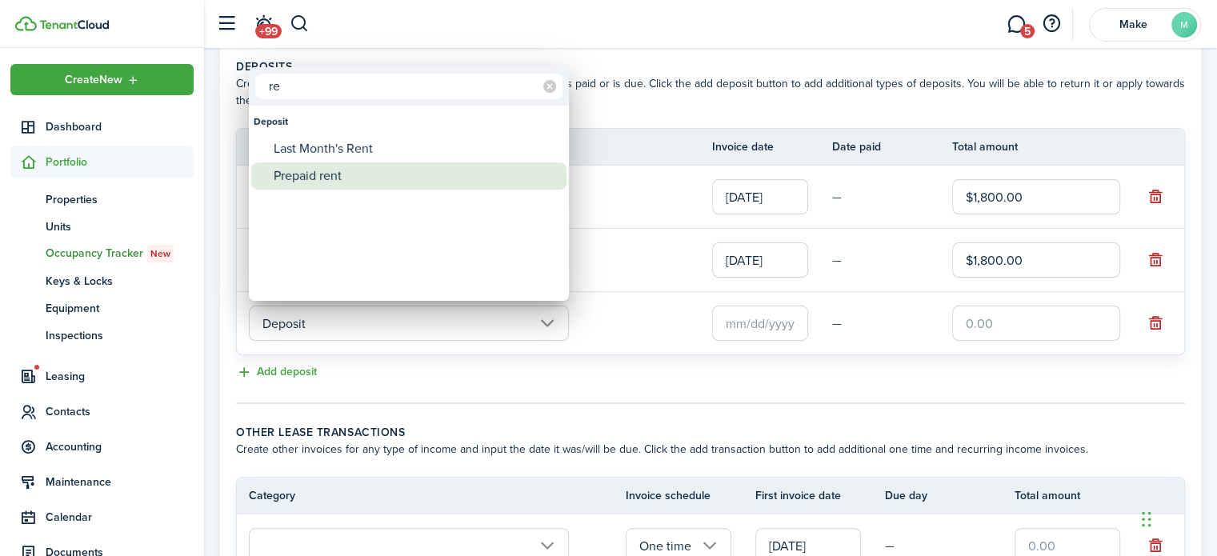
type input "r"
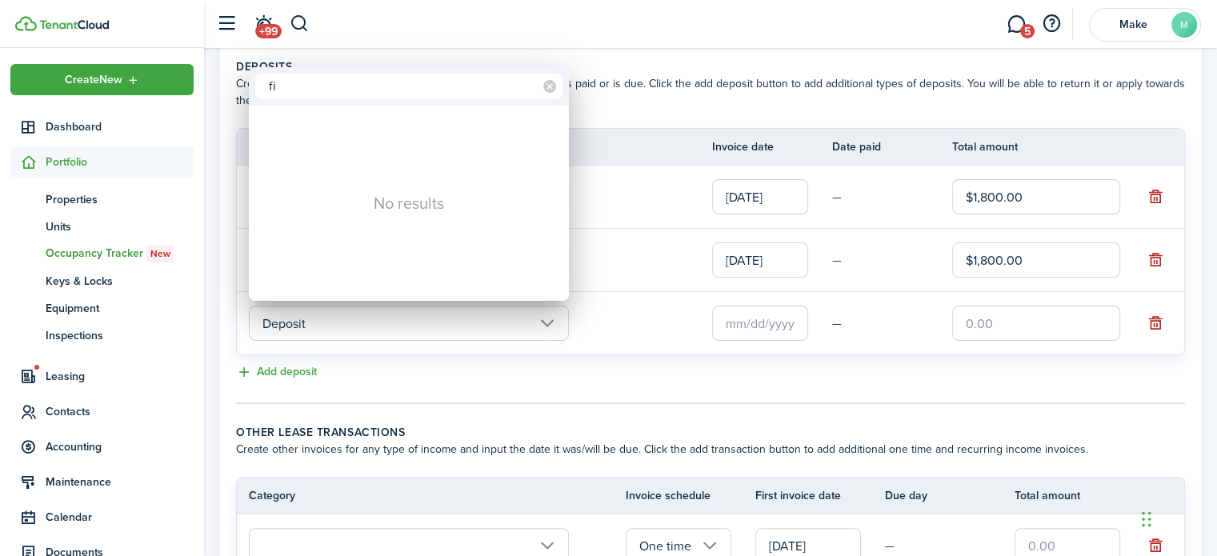
type input "f"
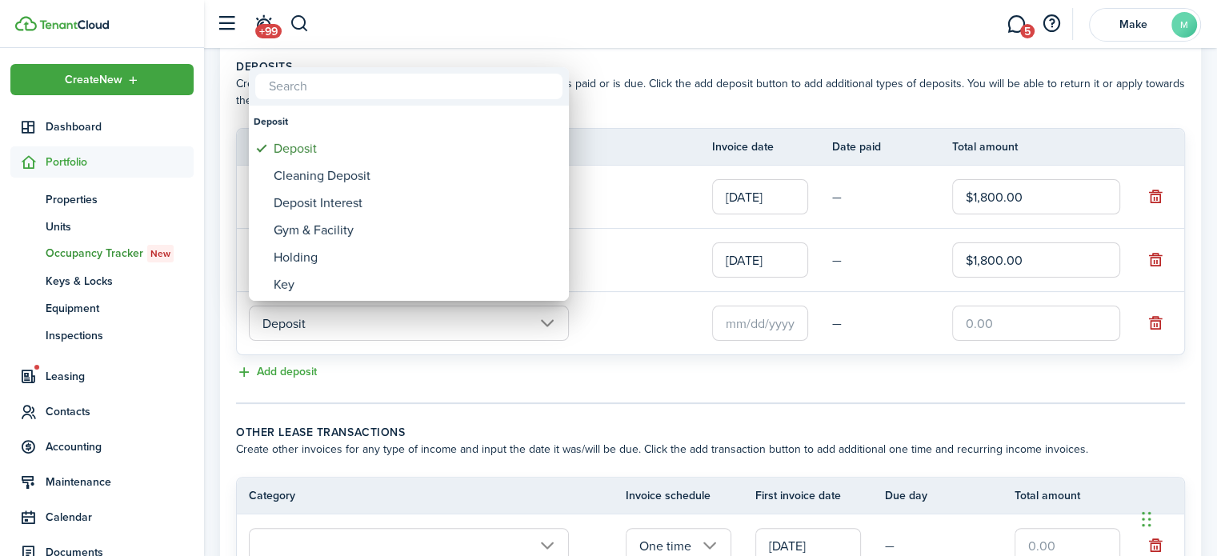
click at [594, 373] on div at bounding box center [608, 278] width 1473 height 812
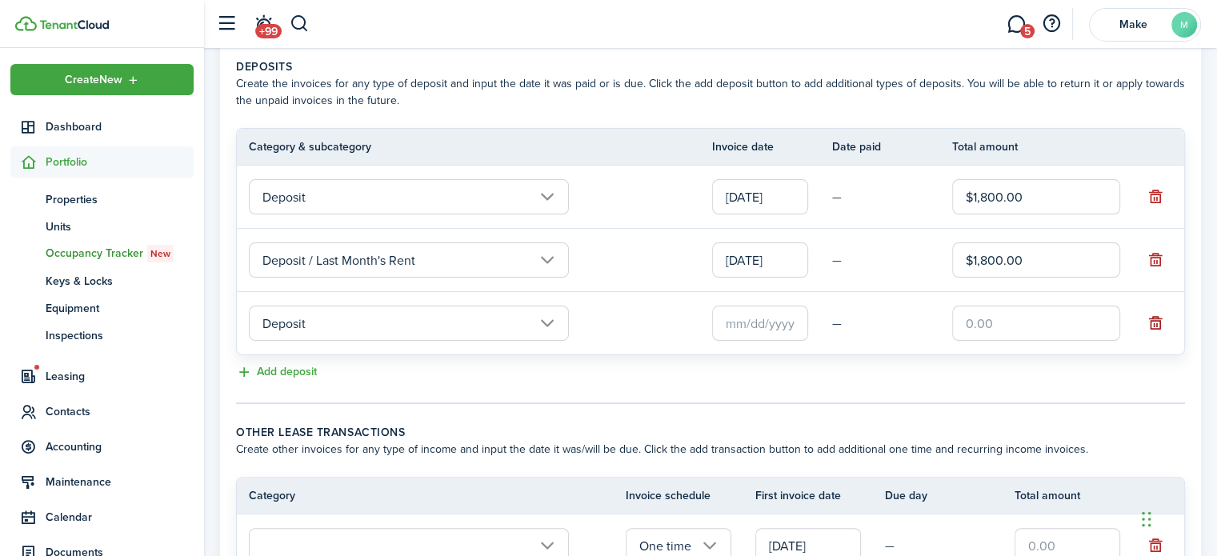
click at [1162, 323] on button "button" at bounding box center [1155, 323] width 22 height 22
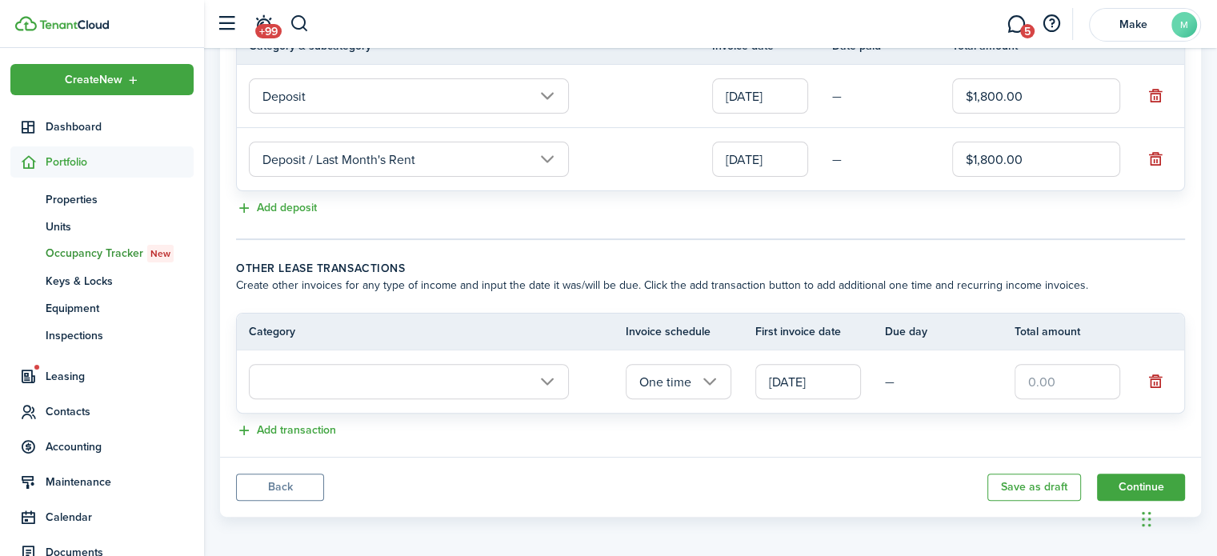
scroll to position [434, 0]
click at [1148, 383] on button "button" at bounding box center [1155, 381] width 22 height 22
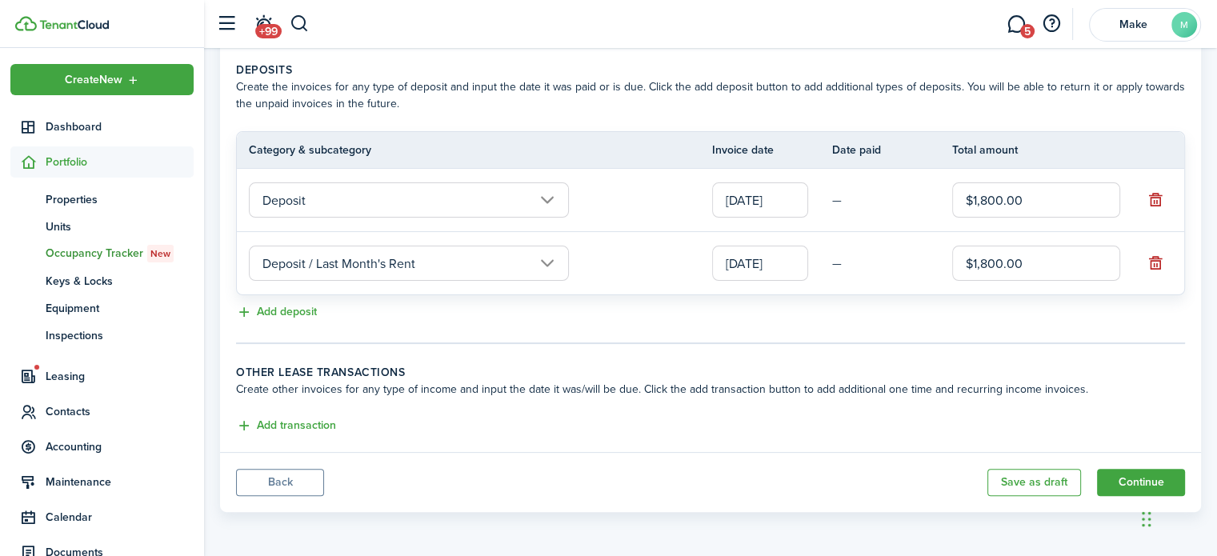
scroll to position [326, 0]
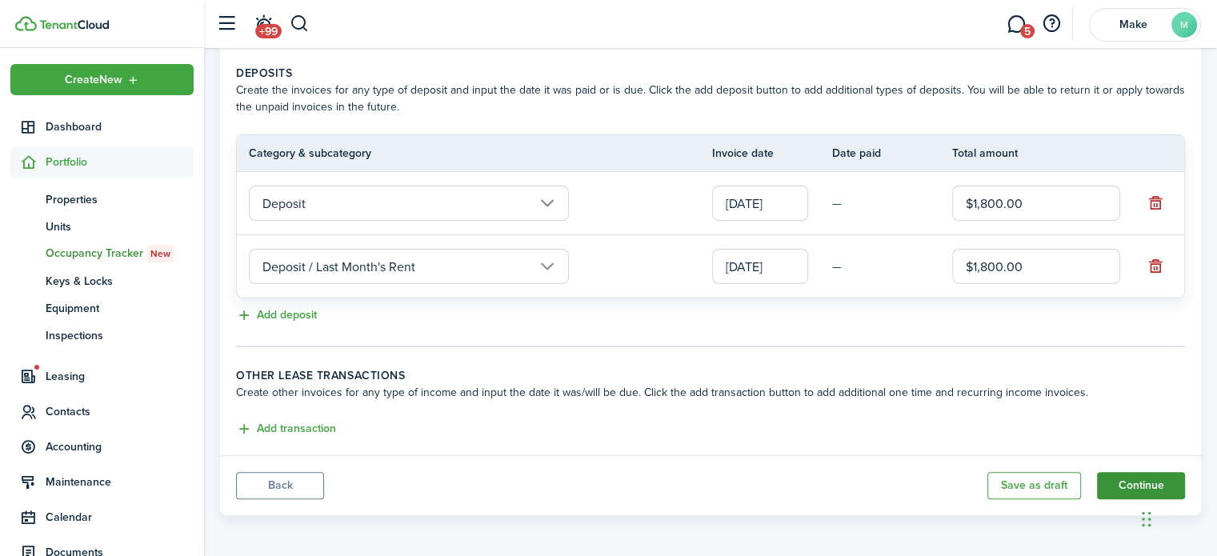
click at [1126, 484] on button "Continue" at bounding box center [1141, 485] width 88 height 27
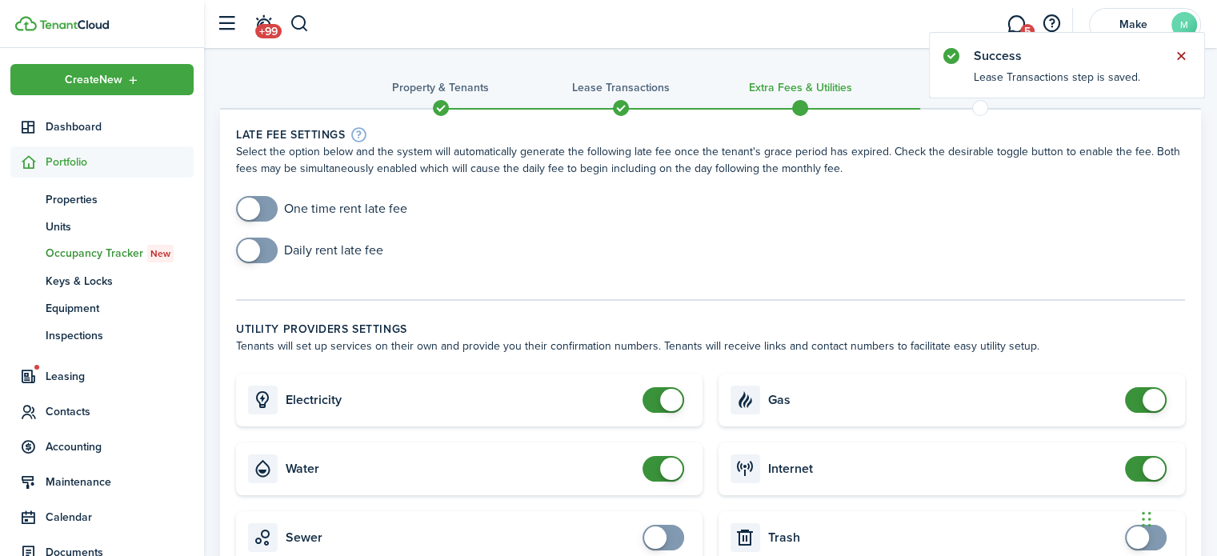
click at [1186, 53] on button "Close notify" at bounding box center [1181, 56] width 22 height 22
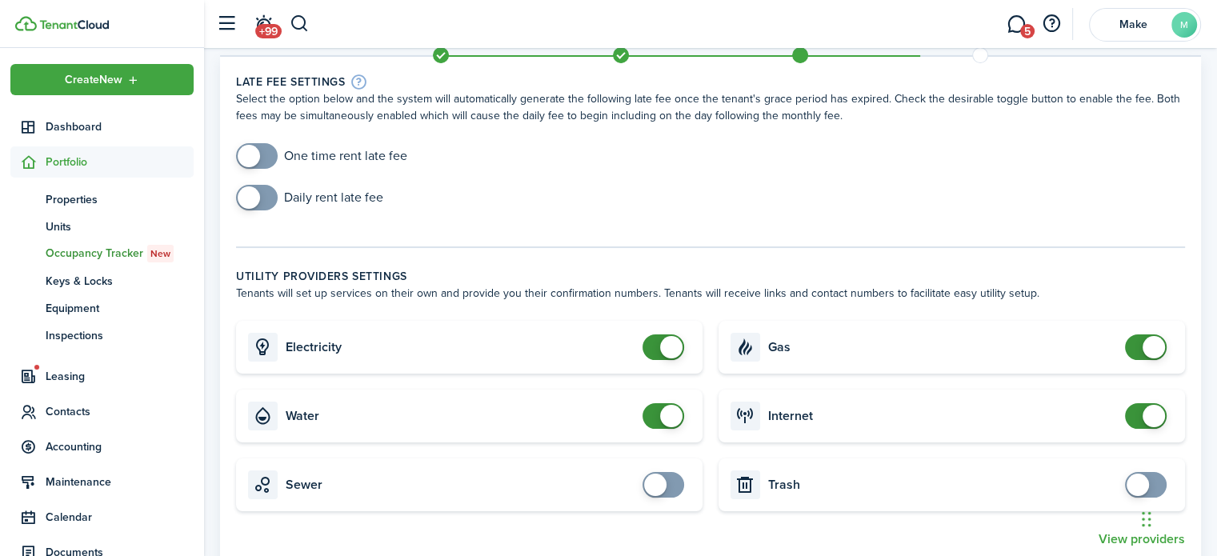
scroll to position [54, 0]
checkbox input "true"
click at [262, 150] on span at bounding box center [257, 155] width 16 height 26
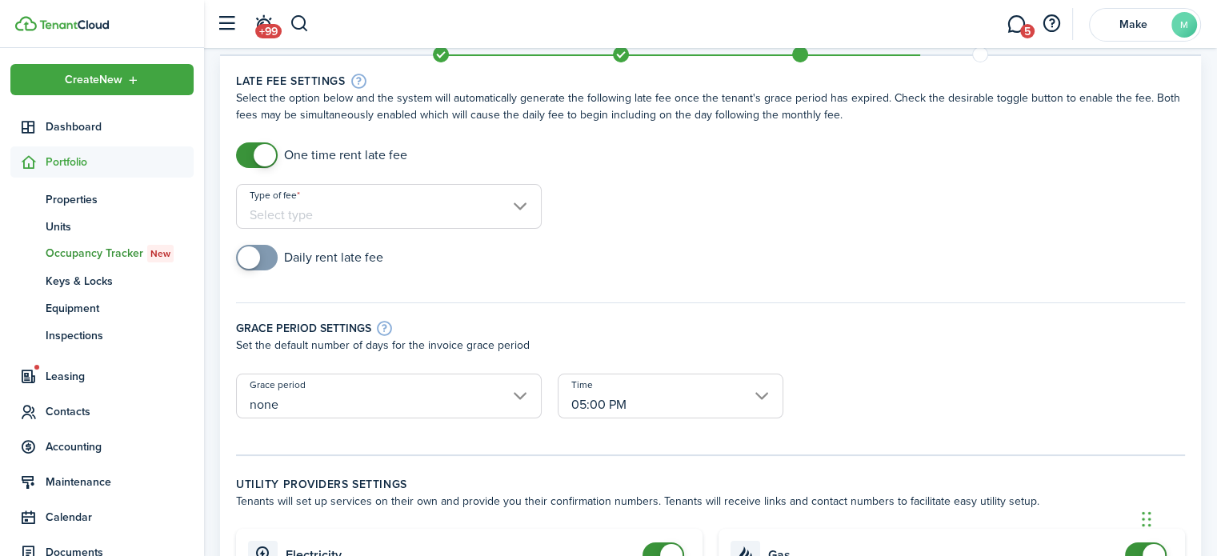
click at [362, 208] on input "Type of fee" at bounding box center [389, 206] width 306 height 45
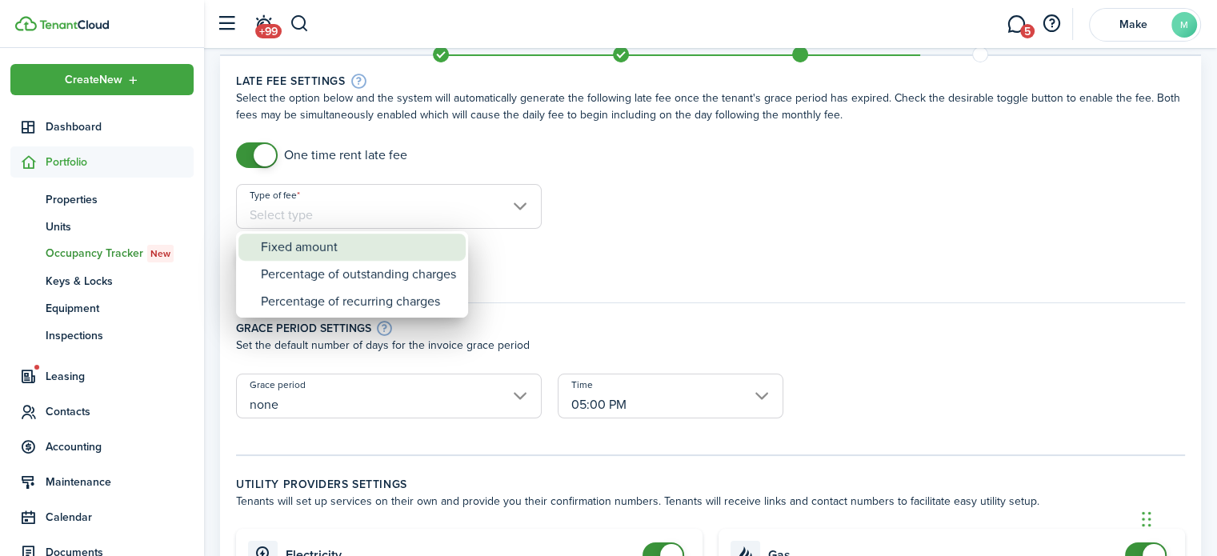
click at [362, 249] on div "Fixed amount" at bounding box center [358, 247] width 195 height 27
type input "Fixed amount"
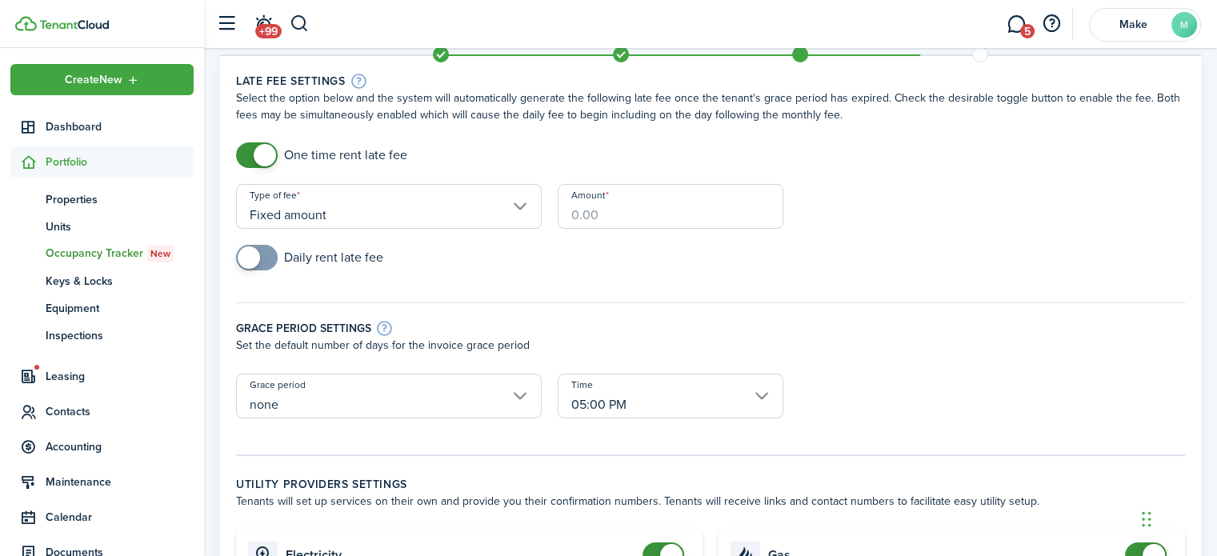
click at [613, 213] on input "Amount" at bounding box center [671, 206] width 226 height 45
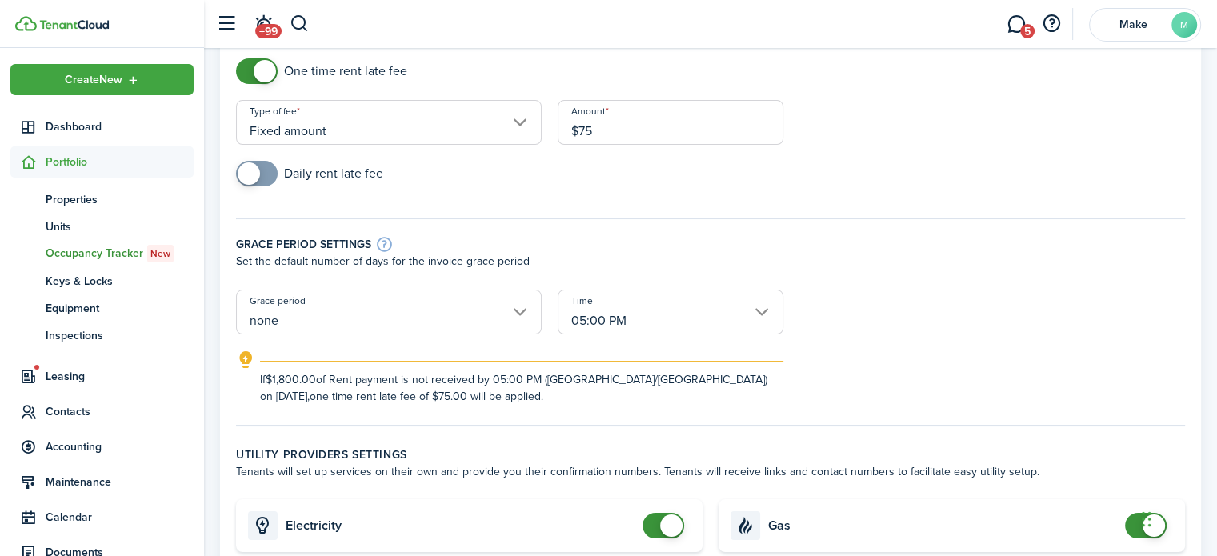
scroll to position [140, 0]
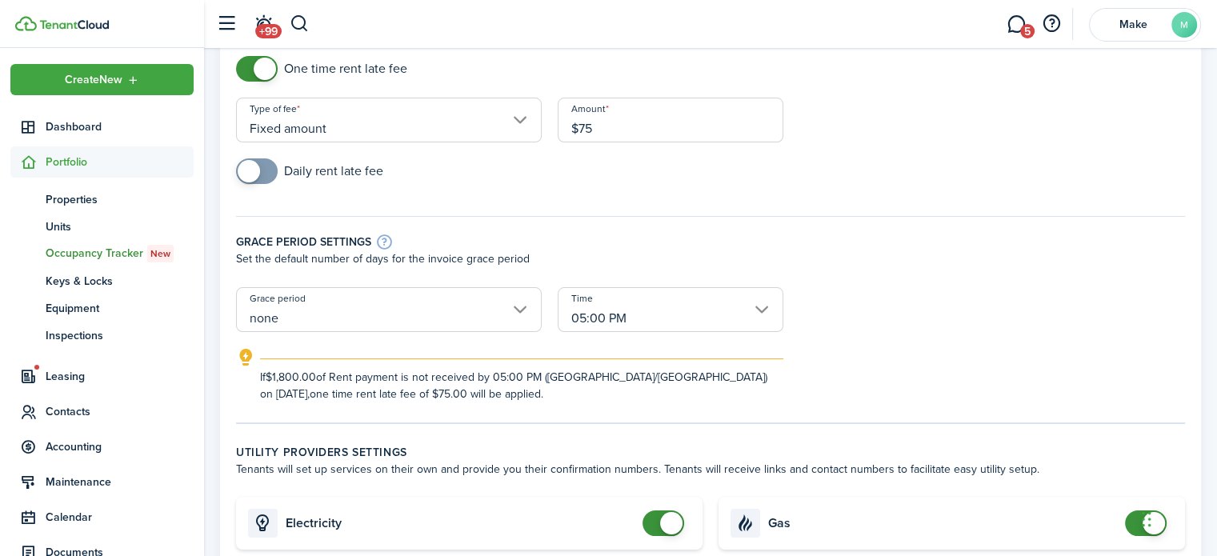
click at [525, 294] on input "none" at bounding box center [389, 309] width 306 height 45
type input "$75.00"
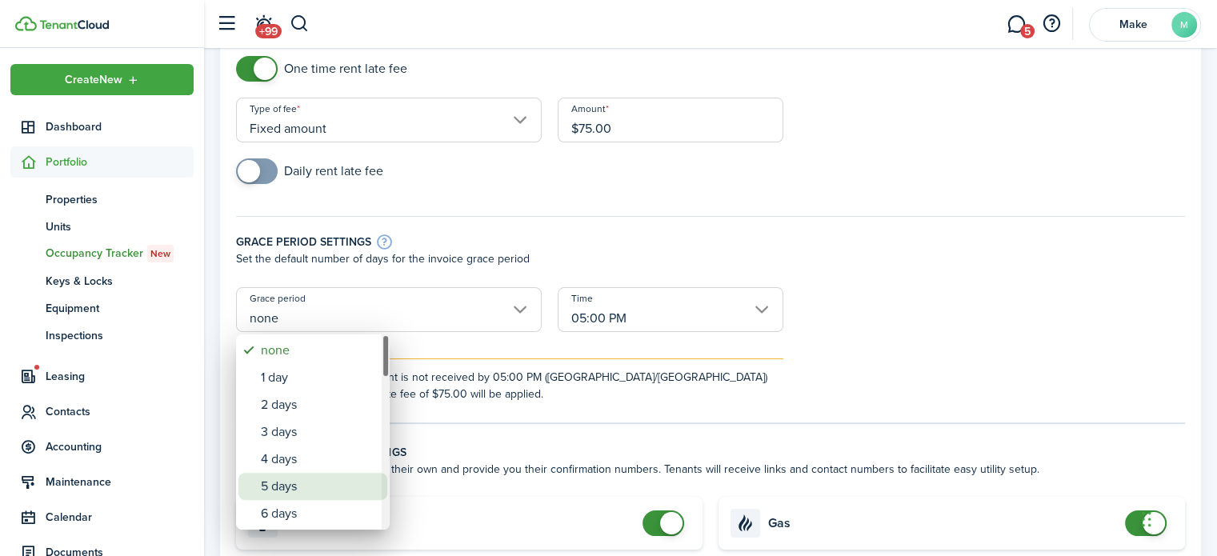
click at [290, 485] on div "5 days" at bounding box center [319, 486] width 117 height 27
type input "5 days"
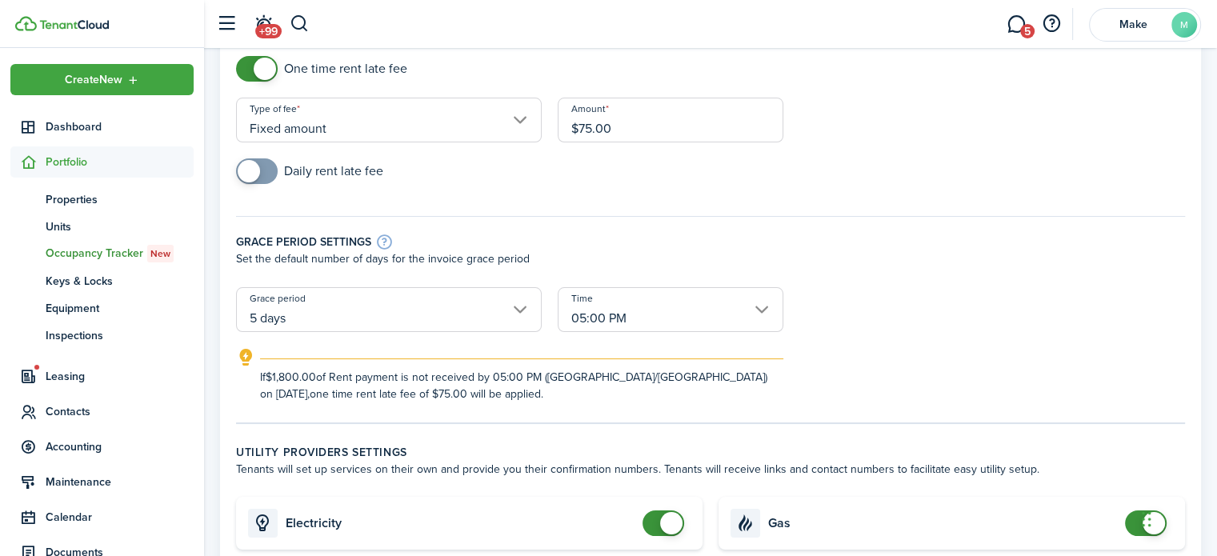
click at [662, 325] on input "05:00 PM" at bounding box center [671, 309] width 226 height 45
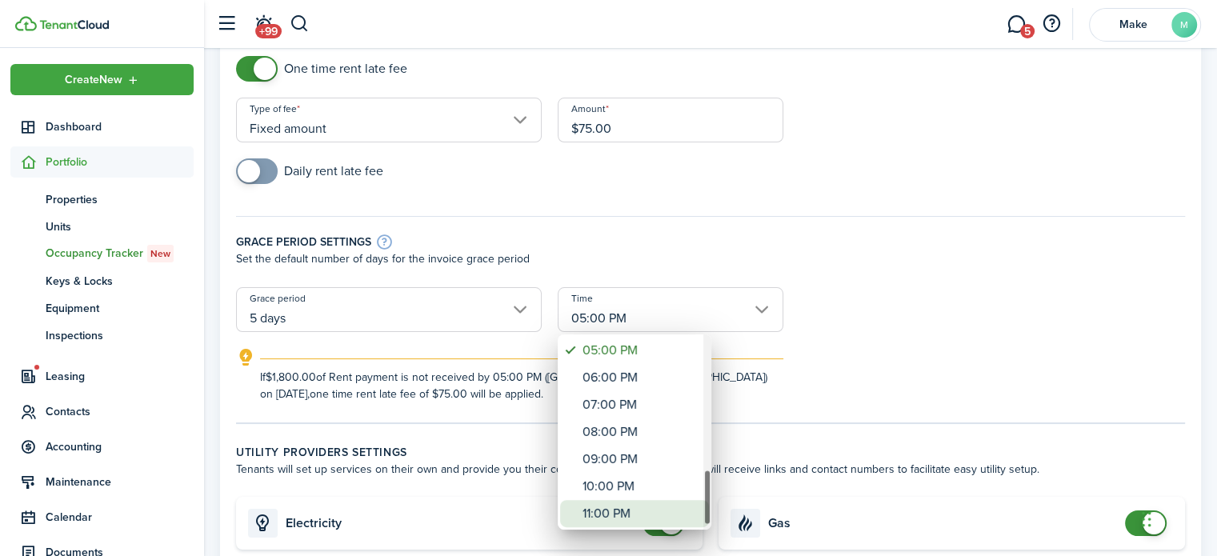
click at [610, 514] on div "11:00 PM" at bounding box center [640, 513] width 117 height 27
type input "11:00 PM"
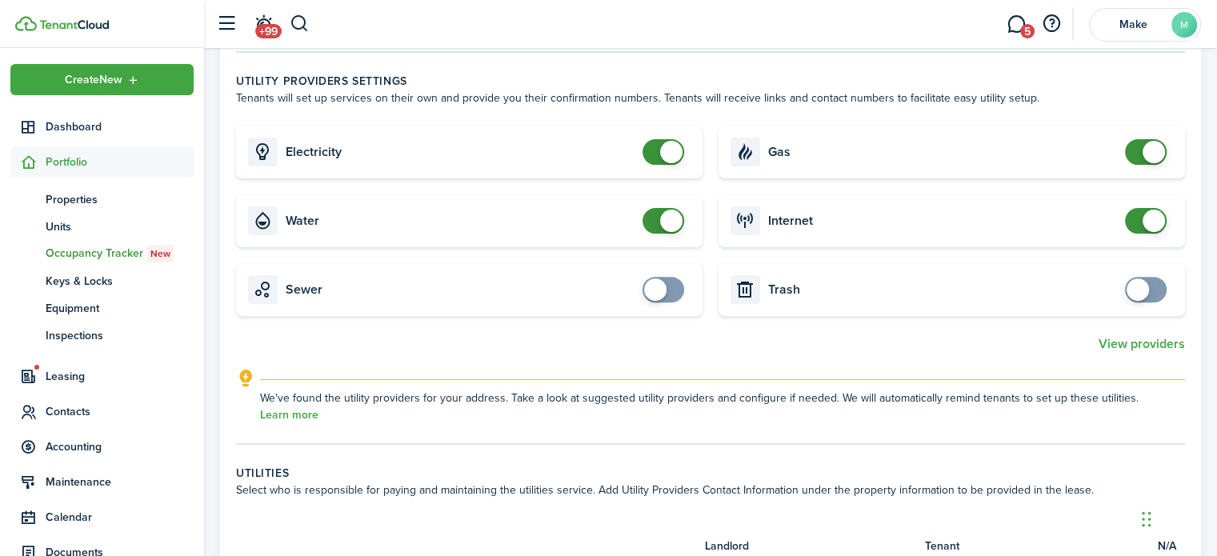
scroll to position [510, 0]
checkbox input "false"
click at [1156, 146] on span at bounding box center [1153, 153] width 22 height 22
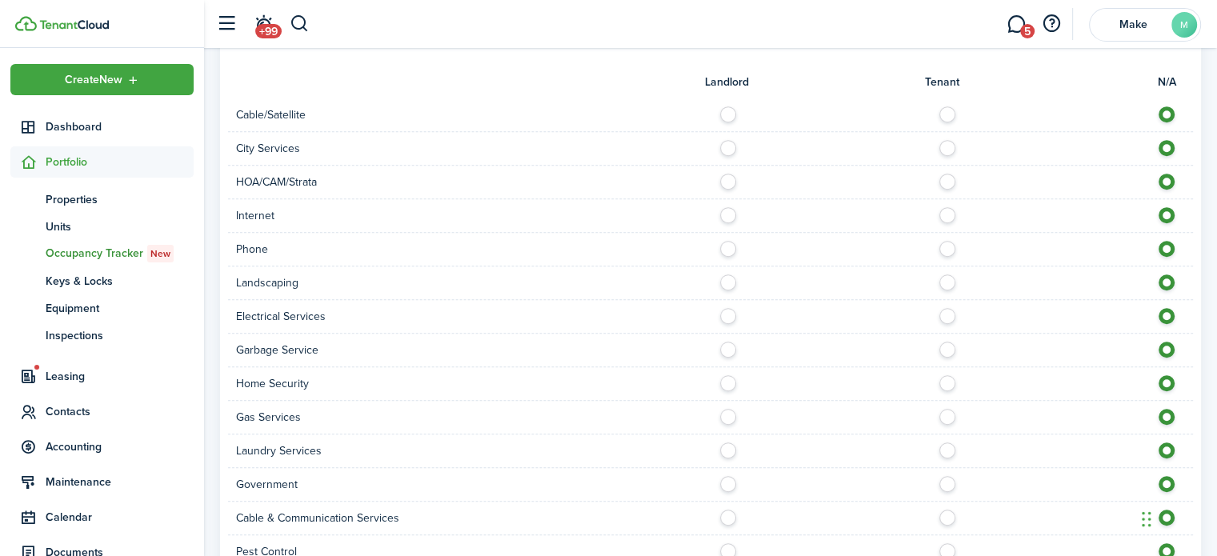
scroll to position [974, 0]
click at [731, 148] on label at bounding box center [732, 145] width 28 height 8
radio input "true"
click at [944, 216] on label at bounding box center [952, 212] width 28 height 8
radio input "true"
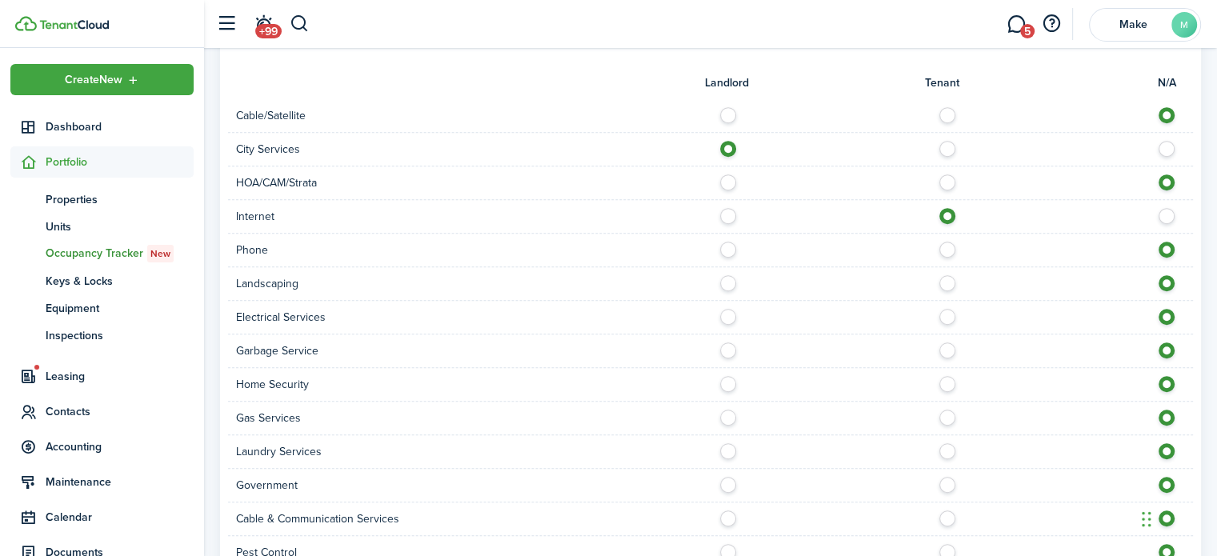
click at [945, 248] on label at bounding box center [952, 246] width 28 height 8
radio input "true"
click at [731, 283] on label at bounding box center [732, 279] width 28 height 8
radio input "true"
click at [954, 314] on label at bounding box center [952, 313] width 28 height 8
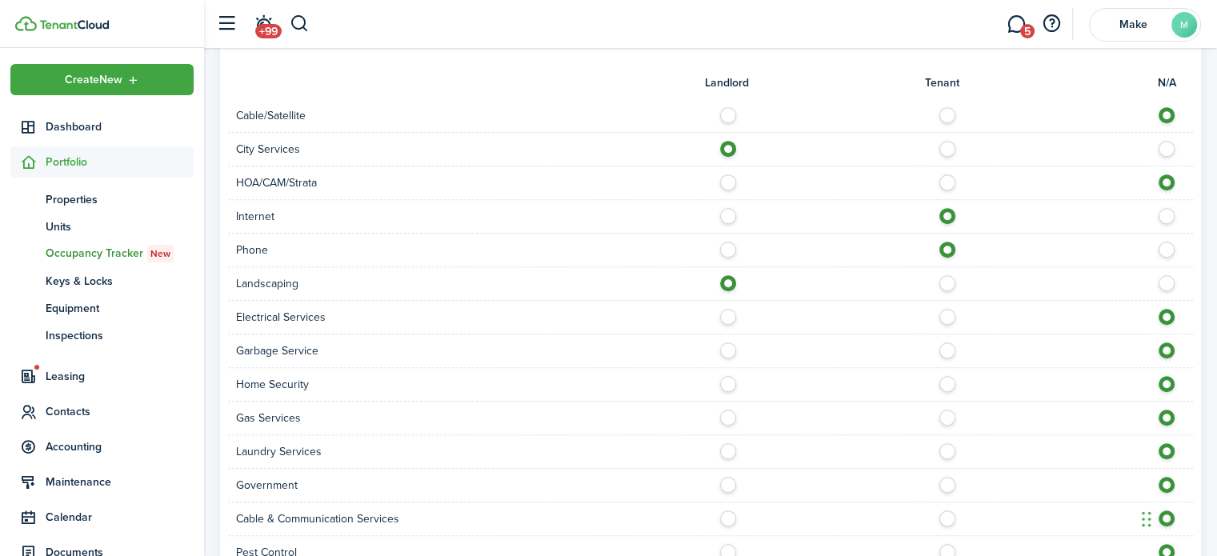
radio input "true"
click at [733, 346] on label at bounding box center [732, 346] width 28 height 8
radio input "true"
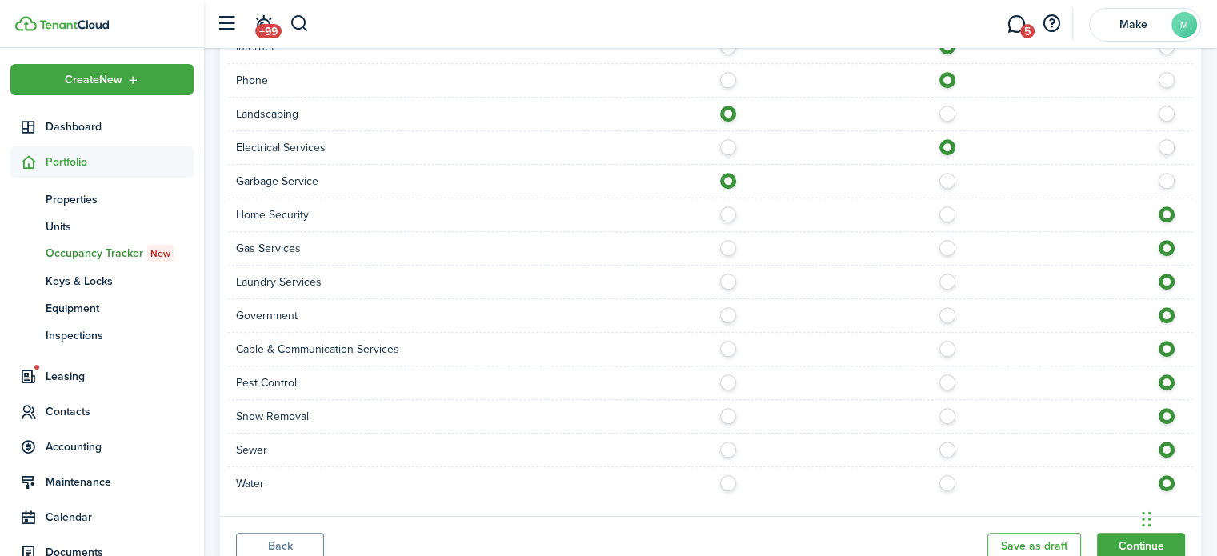
scroll to position [1168, 0]
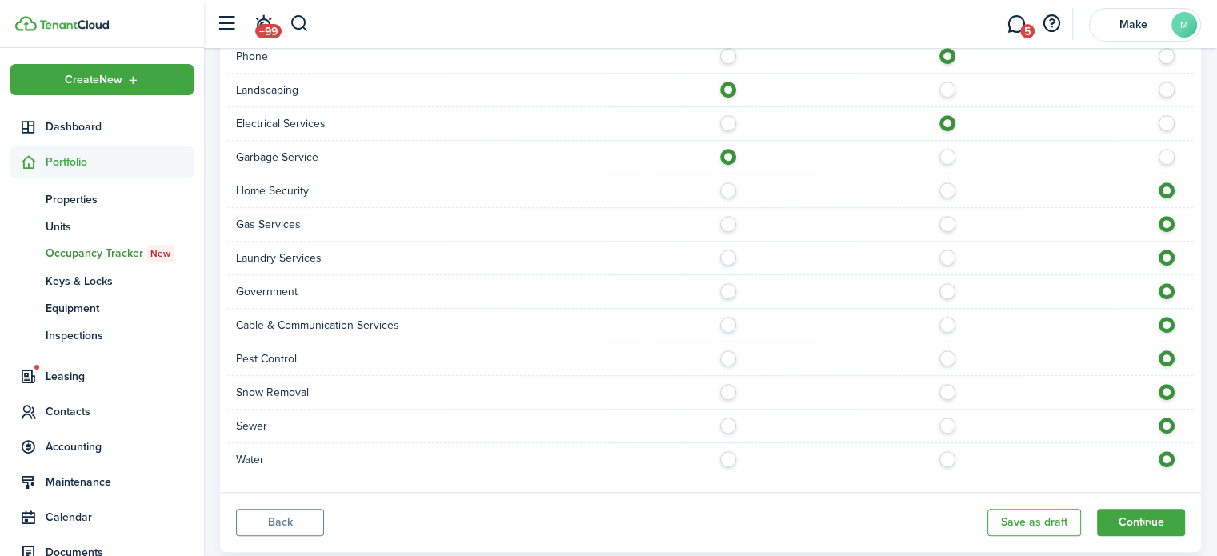
click at [730, 290] on label at bounding box center [732, 287] width 28 height 8
radio input "true"
click at [948, 325] on label at bounding box center [952, 321] width 28 height 8
radio input "true"
click at [730, 355] on label at bounding box center [732, 354] width 28 height 8
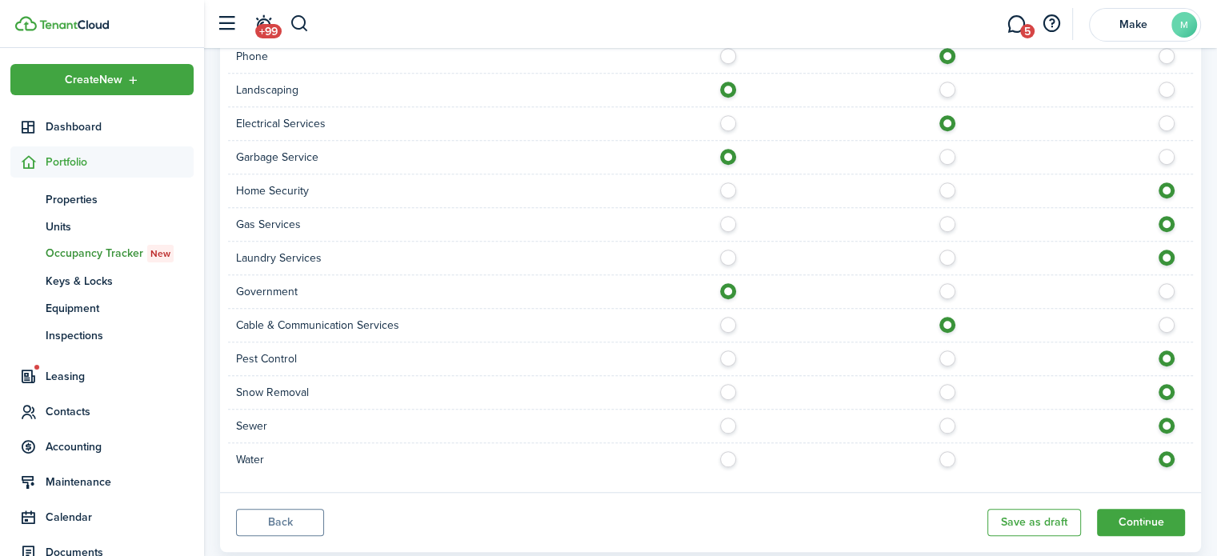
radio input "true"
drag, startPoint x: 738, startPoint y: 421, endPoint x: 730, endPoint y: 448, distance: 28.3
click at [730, 448] on form "Landlord Tenant N/A Cable/Satellite City Services HOA/CAM/Strata Internet Phone…" at bounding box center [710, 168] width 949 height 615
click at [732, 426] on label at bounding box center [732, 422] width 28 height 8
radio input "true"
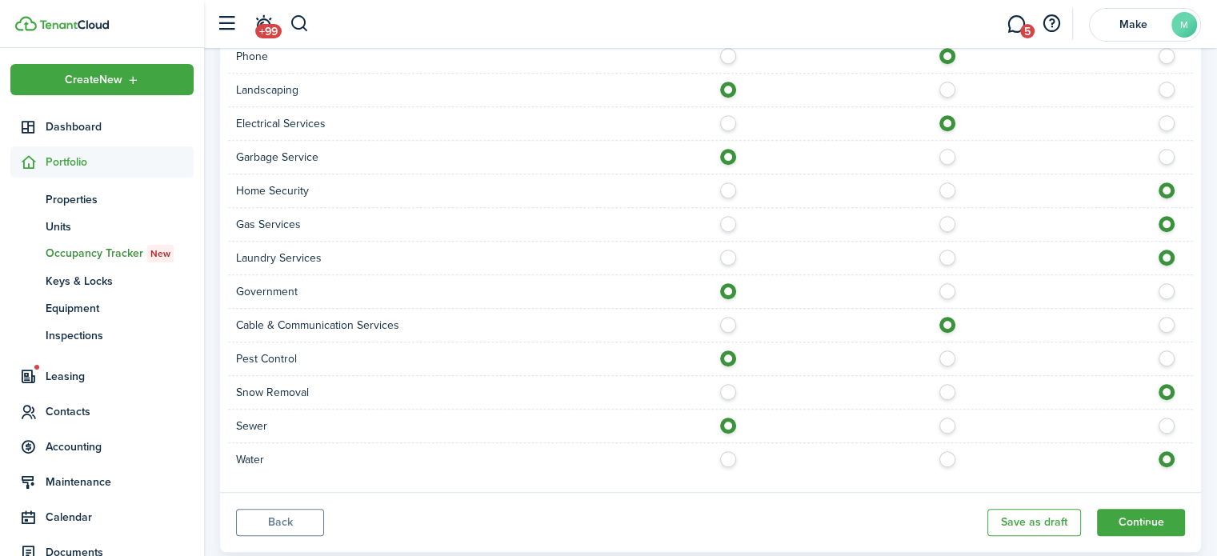
click at [726, 457] on label at bounding box center [732, 455] width 28 height 8
radio input "true"
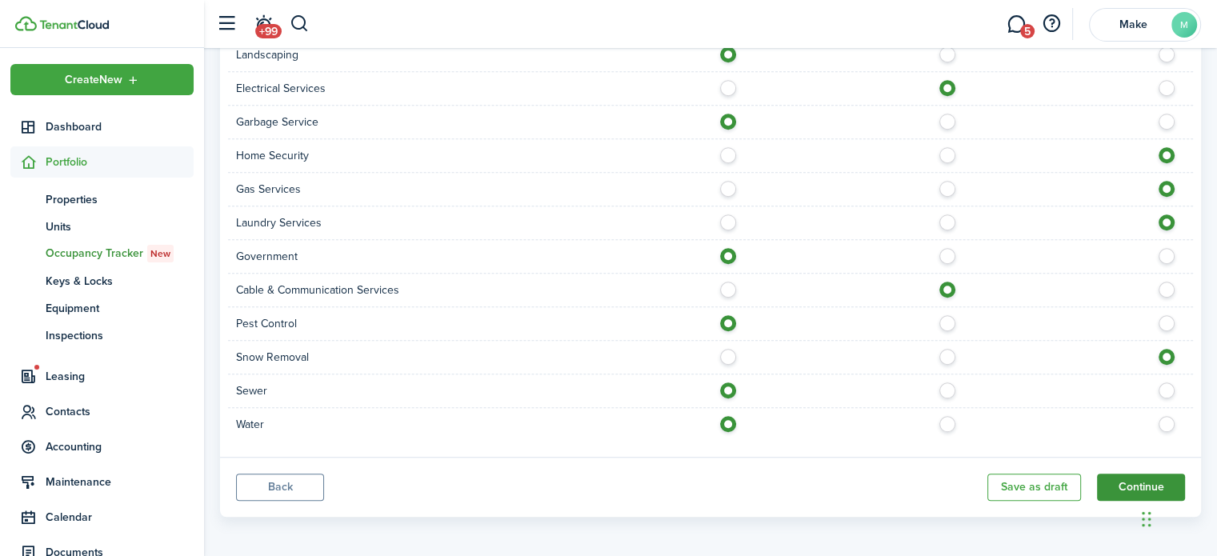
click at [1125, 478] on button "Continue" at bounding box center [1141, 487] width 88 height 27
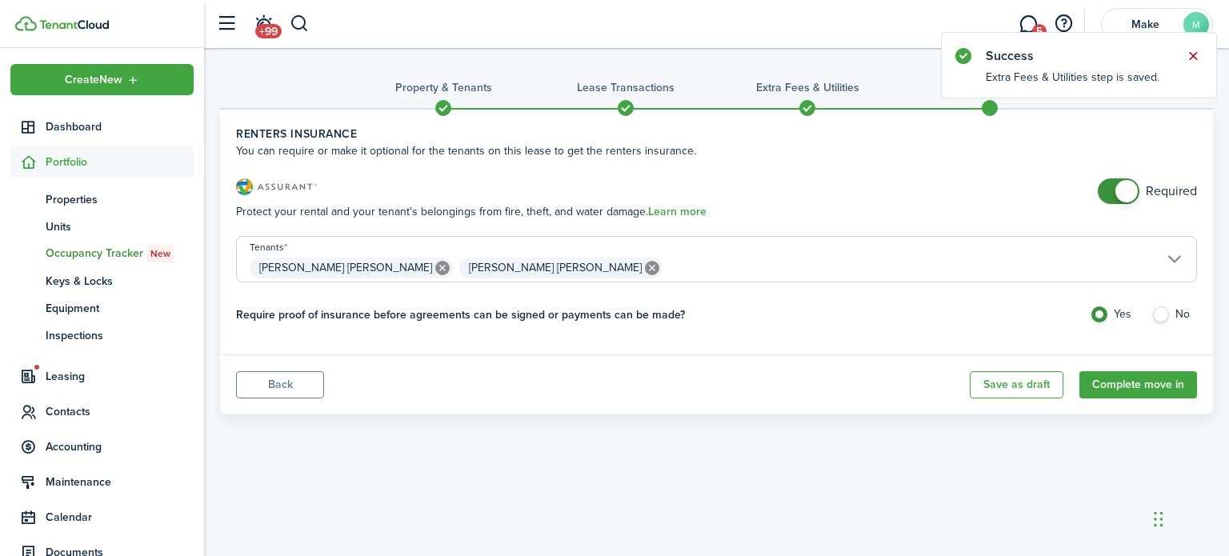
click at [1196, 58] on button "Close notify" at bounding box center [1193, 56] width 22 height 22
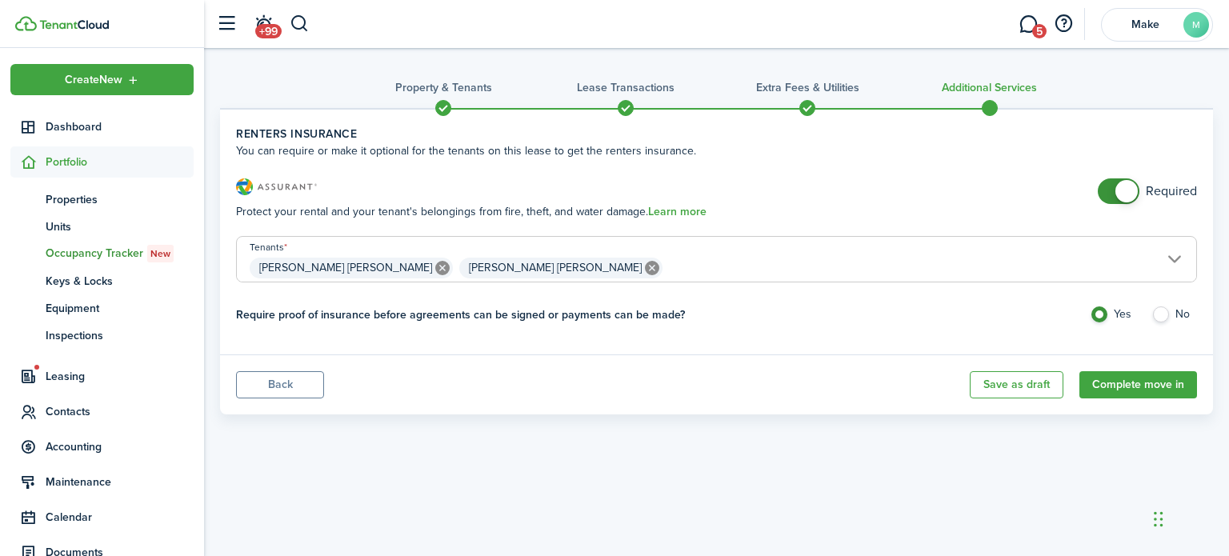
checkbox input "false"
click at [1131, 193] on span at bounding box center [1126, 191] width 22 height 22
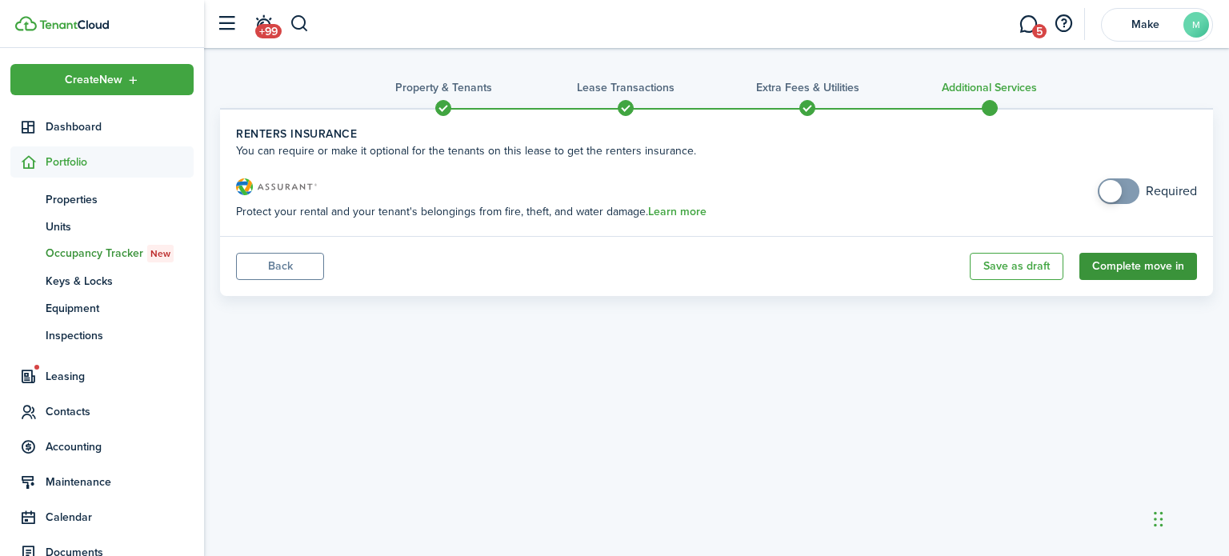
click at [1132, 271] on button "Complete move in" at bounding box center [1138, 266] width 118 height 27
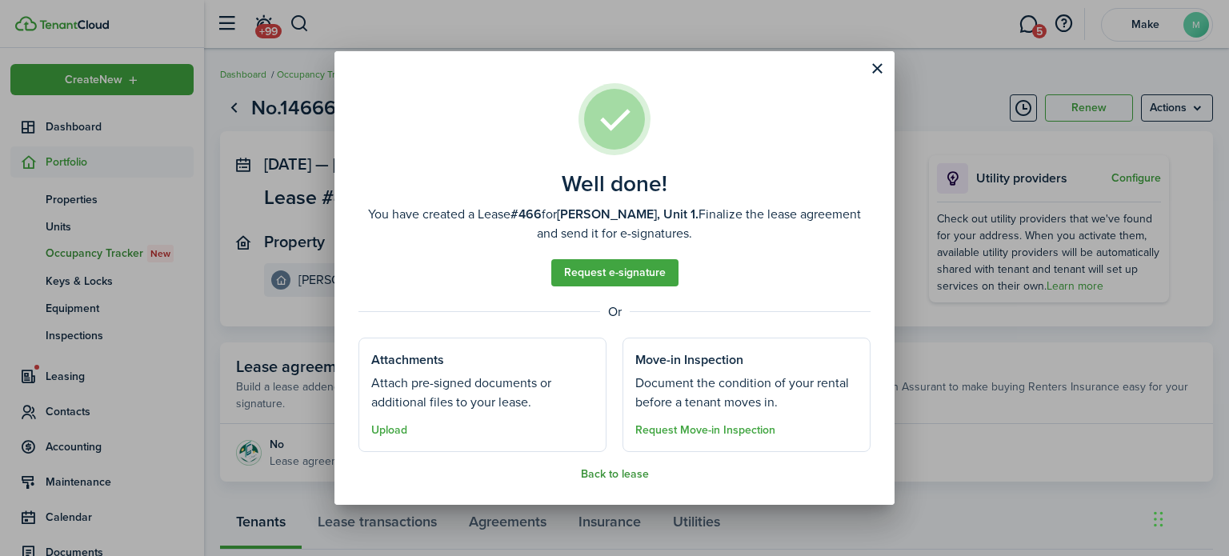
click at [610, 478] on button "Back to lease" at bounding box center [615, 474] width 68 height 13
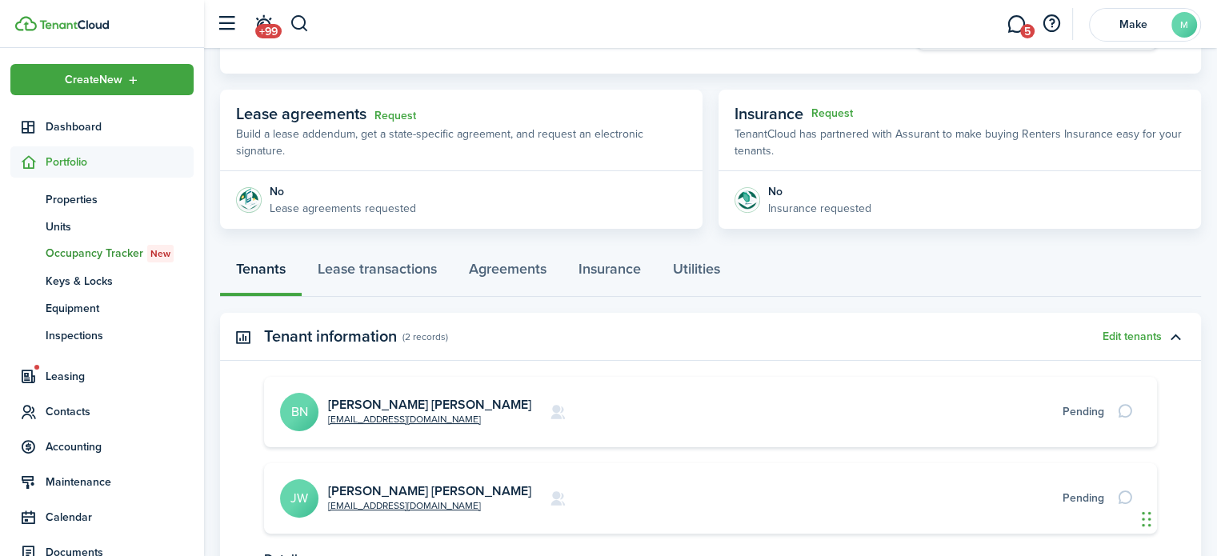
scroll to position [255, 0]
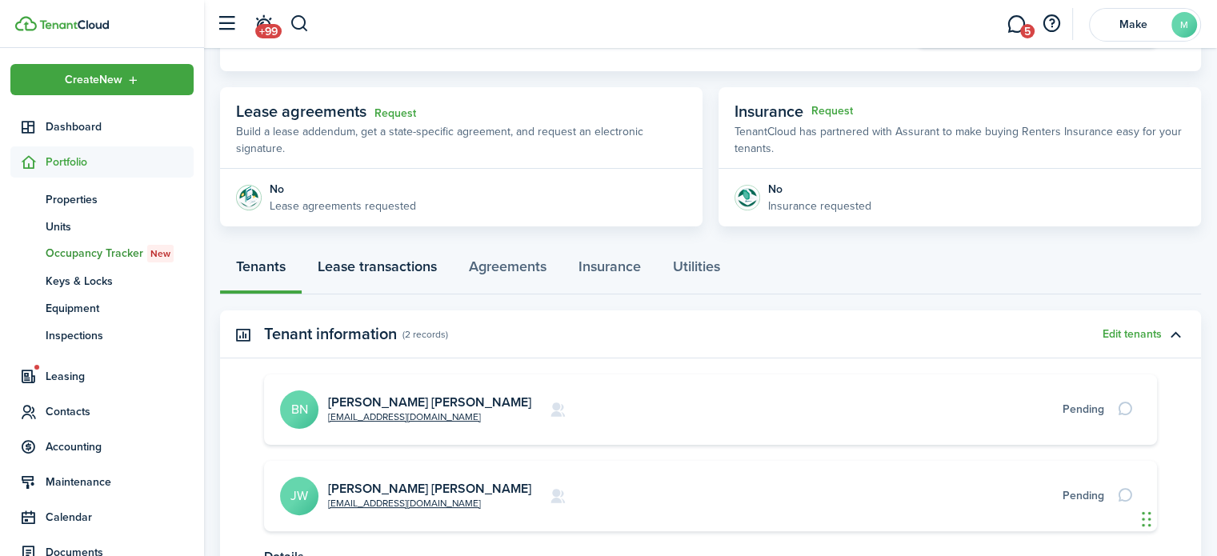
click at [431, 265] on link "Lease transactions" at bounding box center [377, 270] width 151 height 48
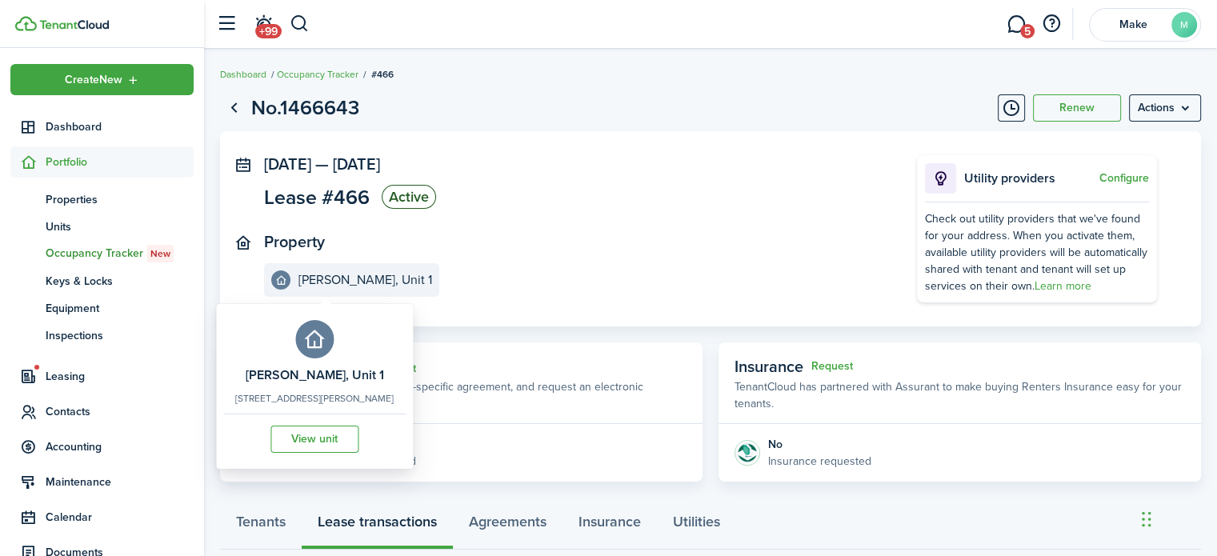
click at [364, 283] on e-details-info-title "[PERSON_NAME], Unit 1" at bounding box center [365, 280] width 134 height 14
click at [320, 433] on link "View unit" at bounding box center [314, 439] width 88 height 27
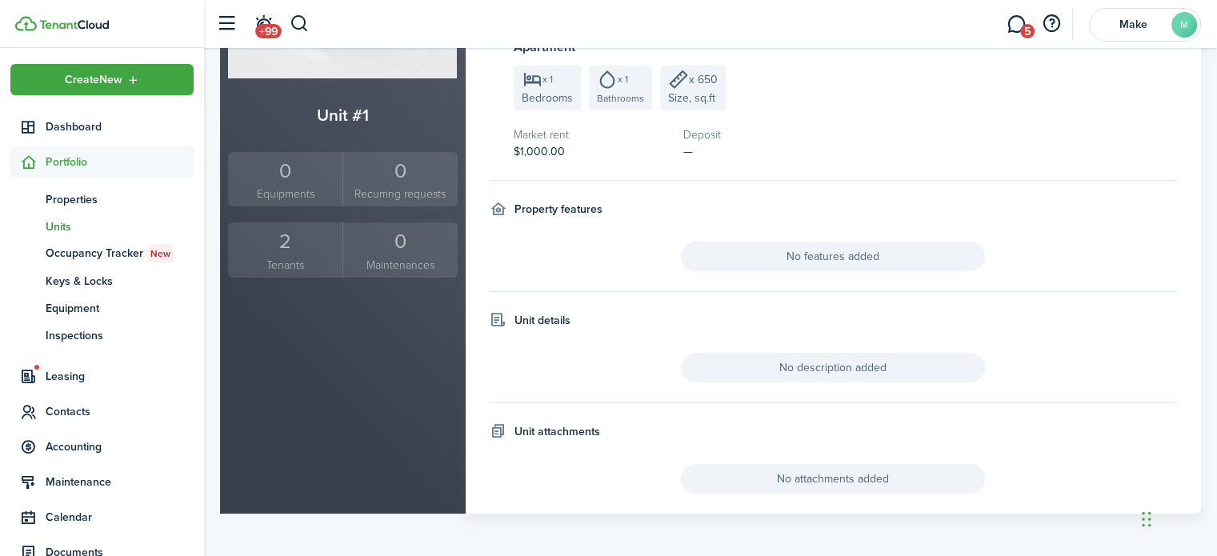
scroll to position [294, 0]
click at [283, 228] on div "2" at bounding box center [285, 241] width 106 height 30
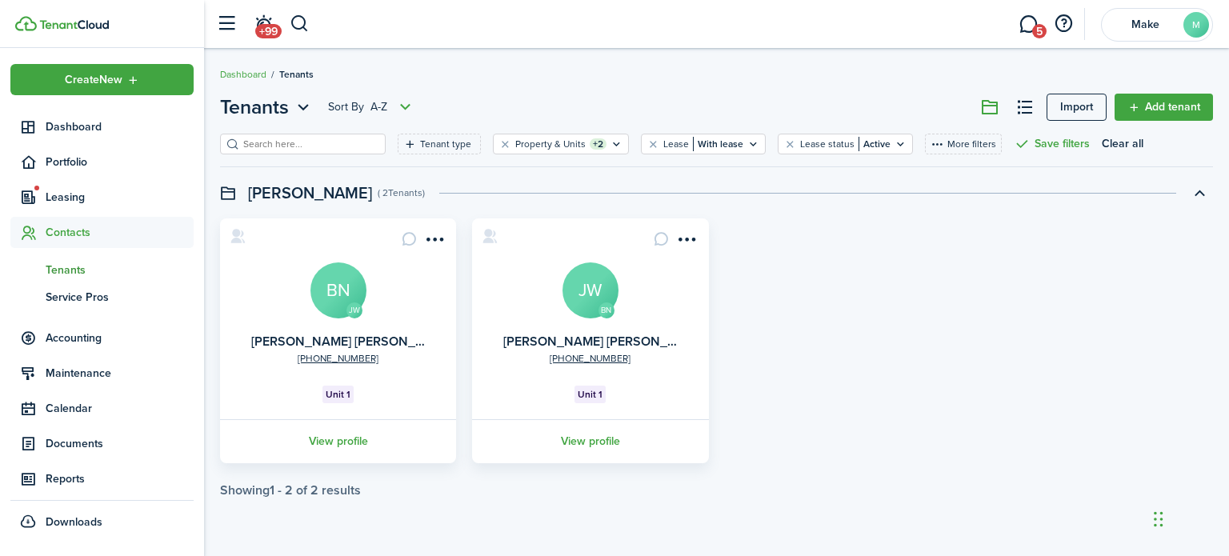
click at [336, 308] on avatar-text "BN" at bounding box center [338, 290] width 56 height 56
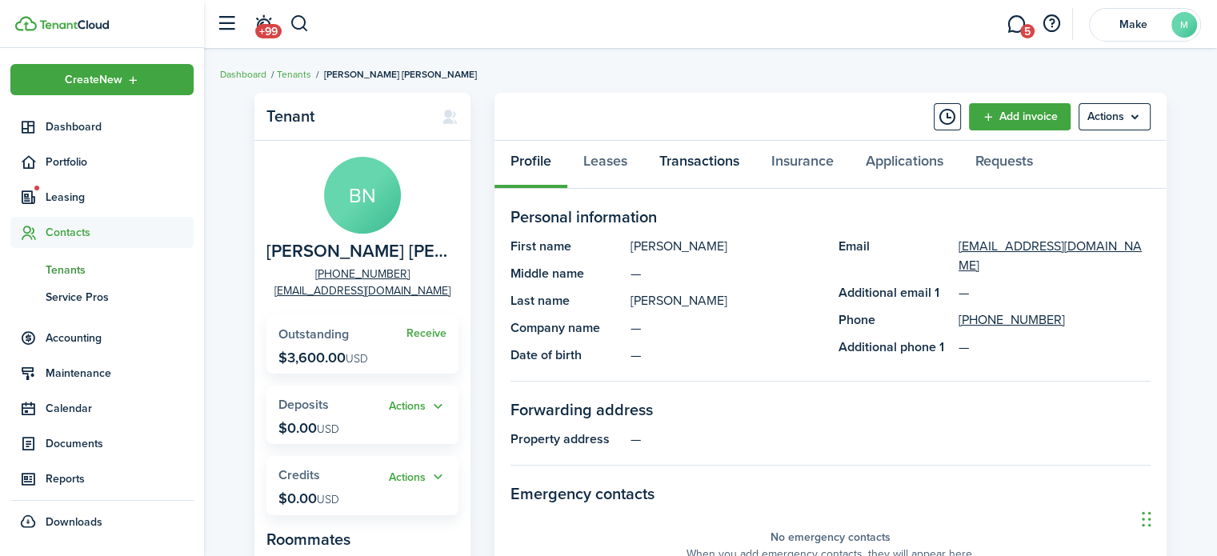
click at [702, 156] on link "Transactions" at bounding box center [699, 165] width 112 height 48
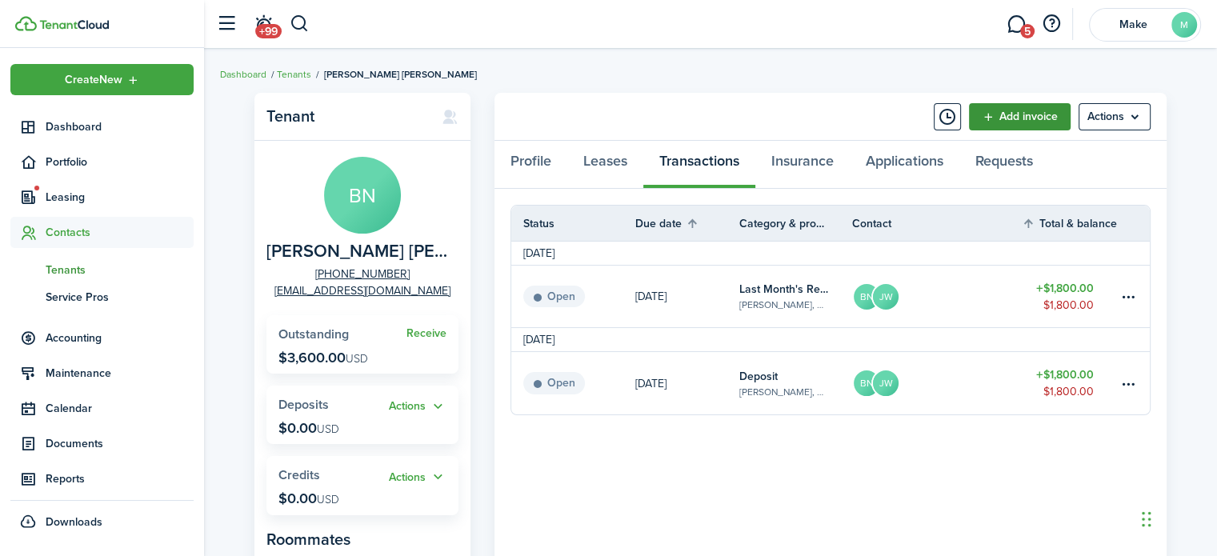
click at [1012, 122] on link "Add invoice" at bounding box center [1020, 116] width 102 height 27
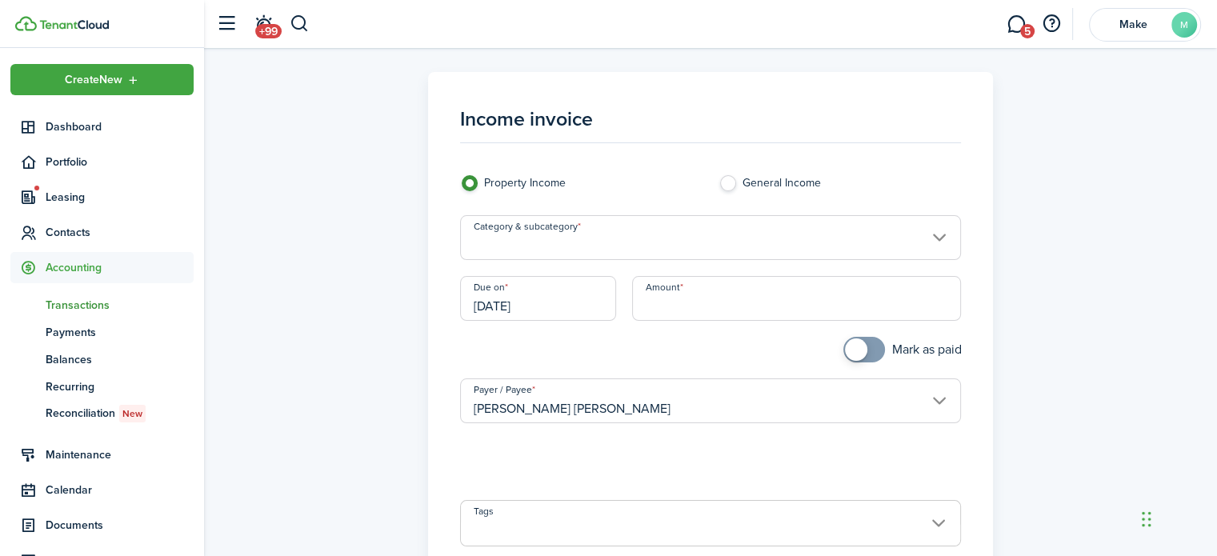
click at [618, 250] on input "Category & subcategory" at bounding box center [711, 237] width 502 height 45
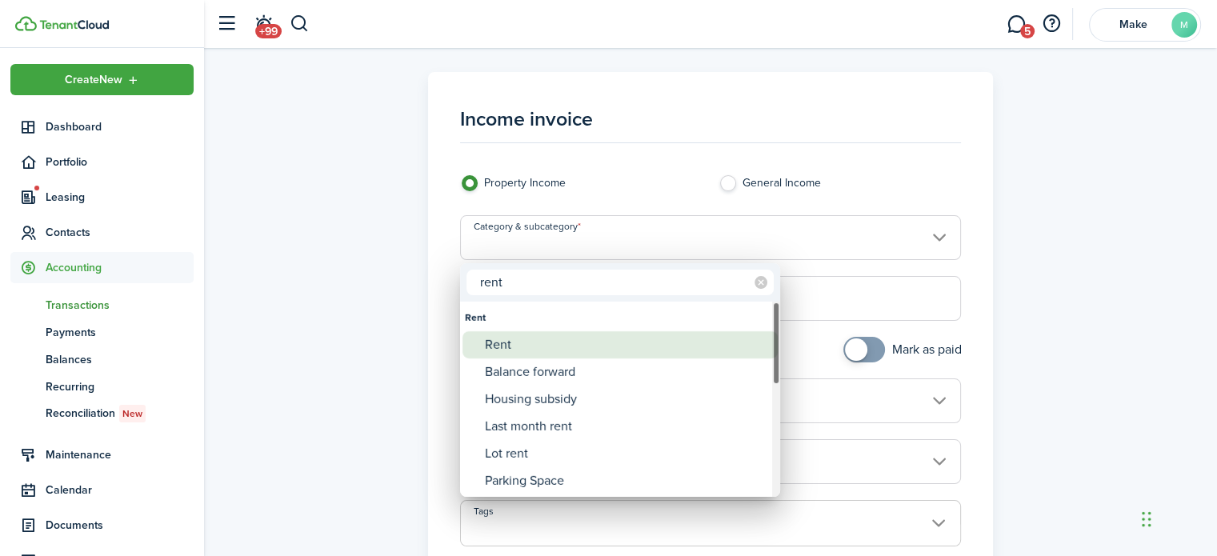
type input "rent"
click at [531, 334] on div "Rent" at bounding box center [626, 344] width 283 height 27
type input "Rent"
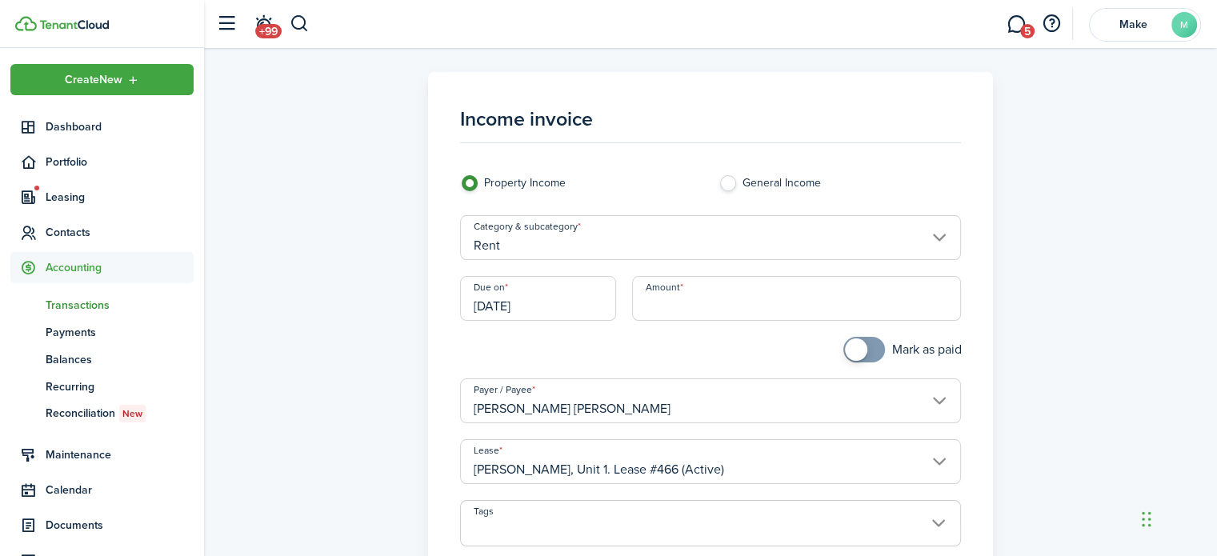
click at [558, 309] on input "[DATE]" at bounding box center [538, 298] width 157 height 45
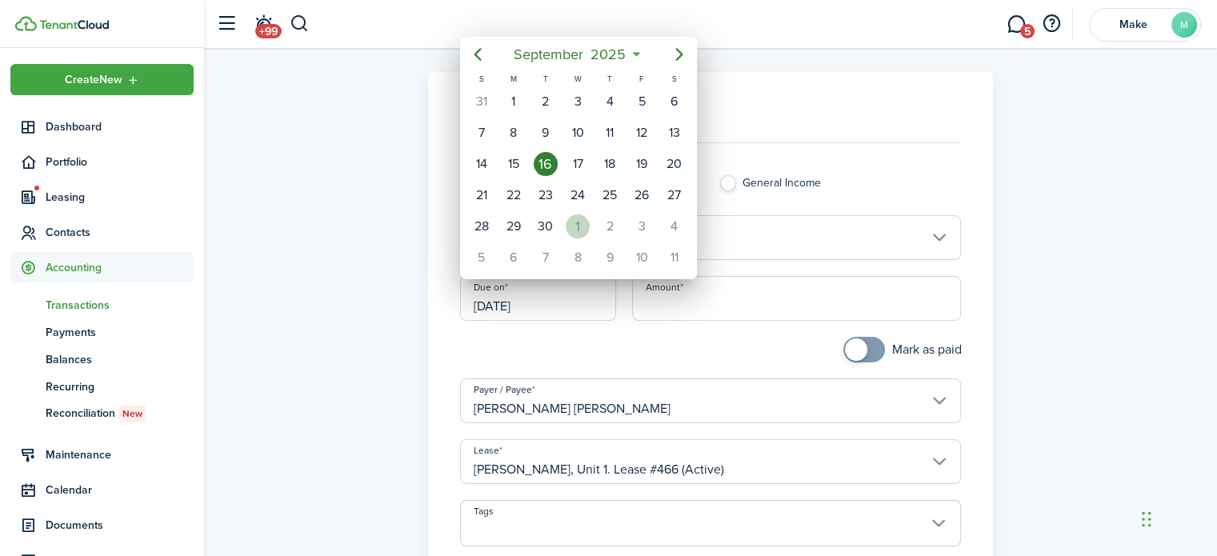
click at [589, 219] on div "[DATE]" at bounding box center [578, 226] width 32 height 30
type input "[DATE]"
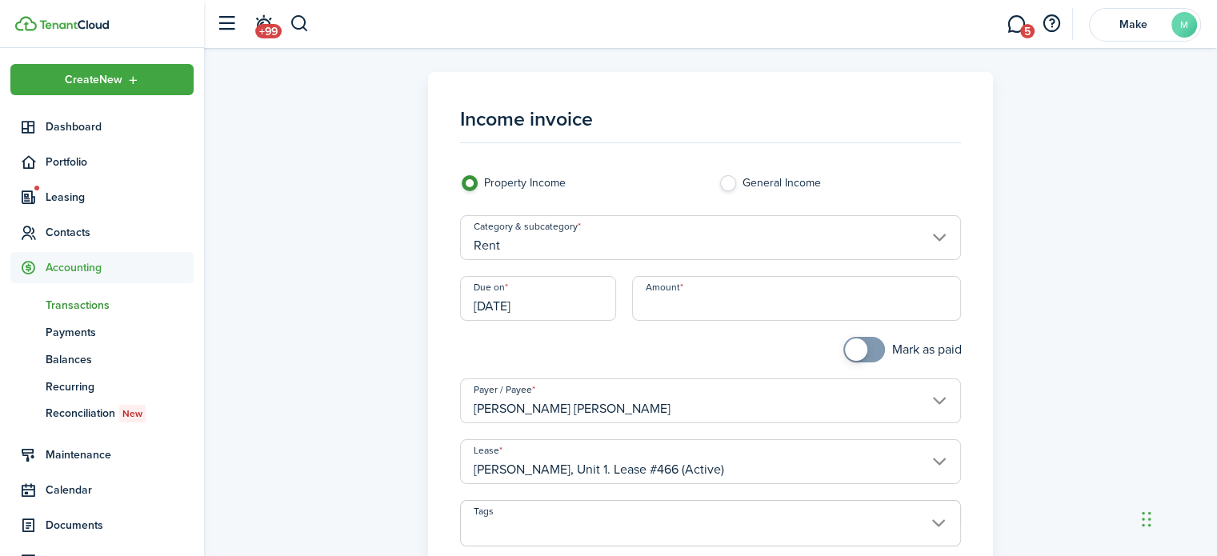
click at [694, 300] on input "Amount" at bounding box center [796, 298] width 329 height 45
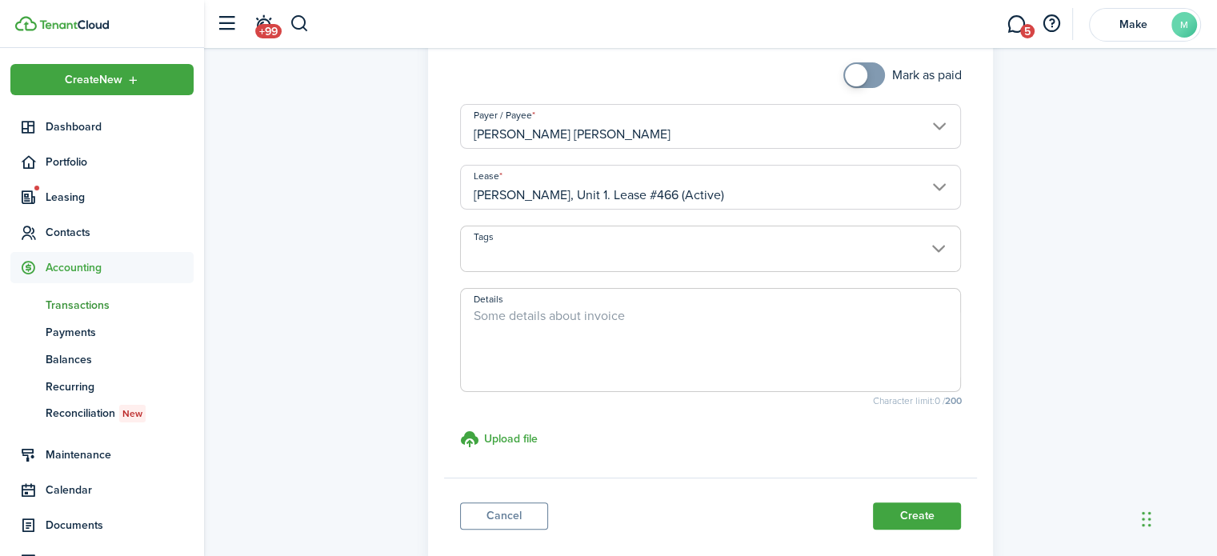
scroll to position [275, 0]
click at [760, 233] on input "Tags" at bounding box center [711, 235] width 500 height 19
type input "$1,800.00"
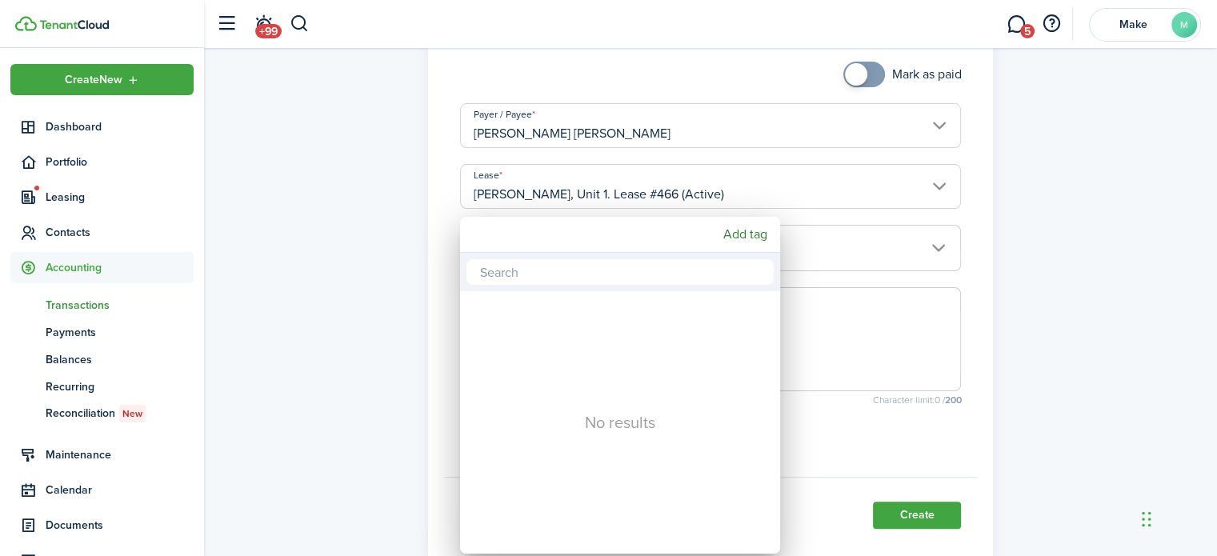
click at [1031, 262] on div at bounding box center [608, 278] width 1473 height 812
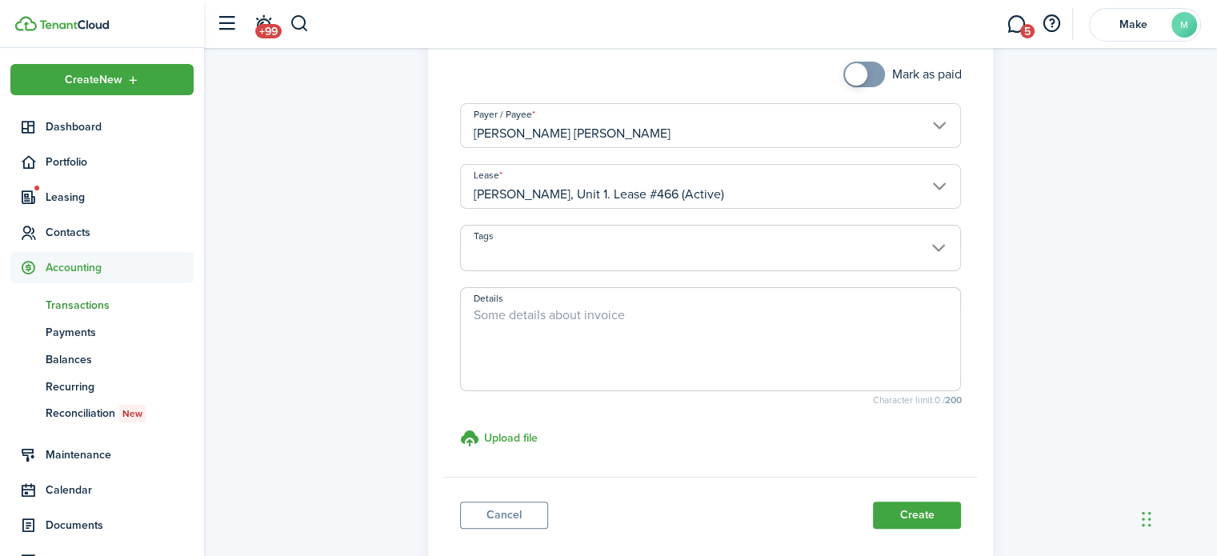
click at [923, 118] on input "[PERSON_NAME] [PERSON_NAME]" at bounding box center [711, 125] width 502 height 45
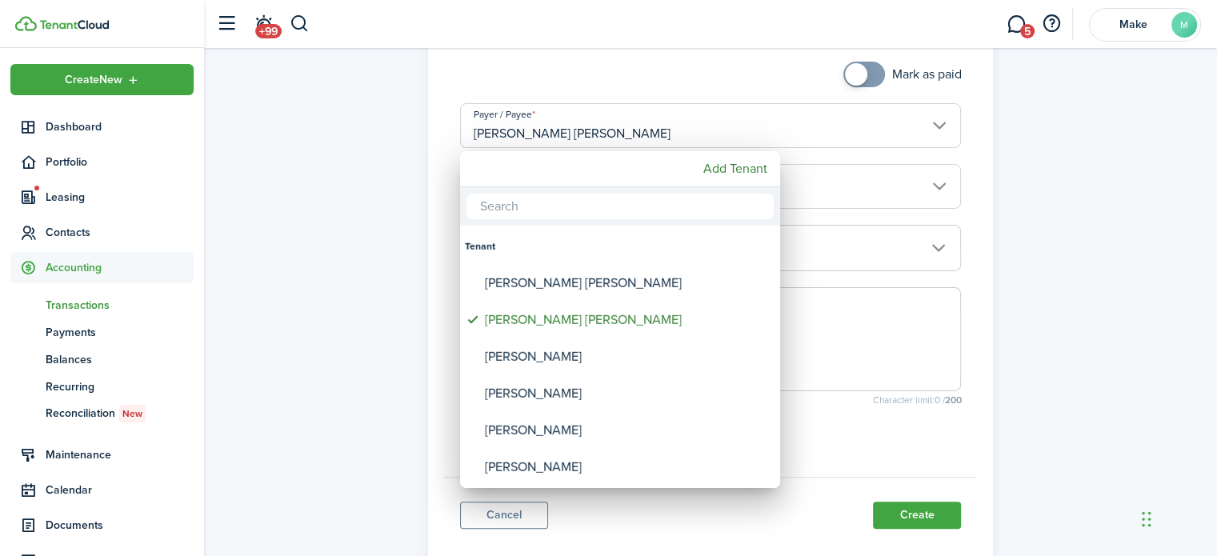
click at [923, 118] on div at bounding box center [608, 278] width 1473 height 812
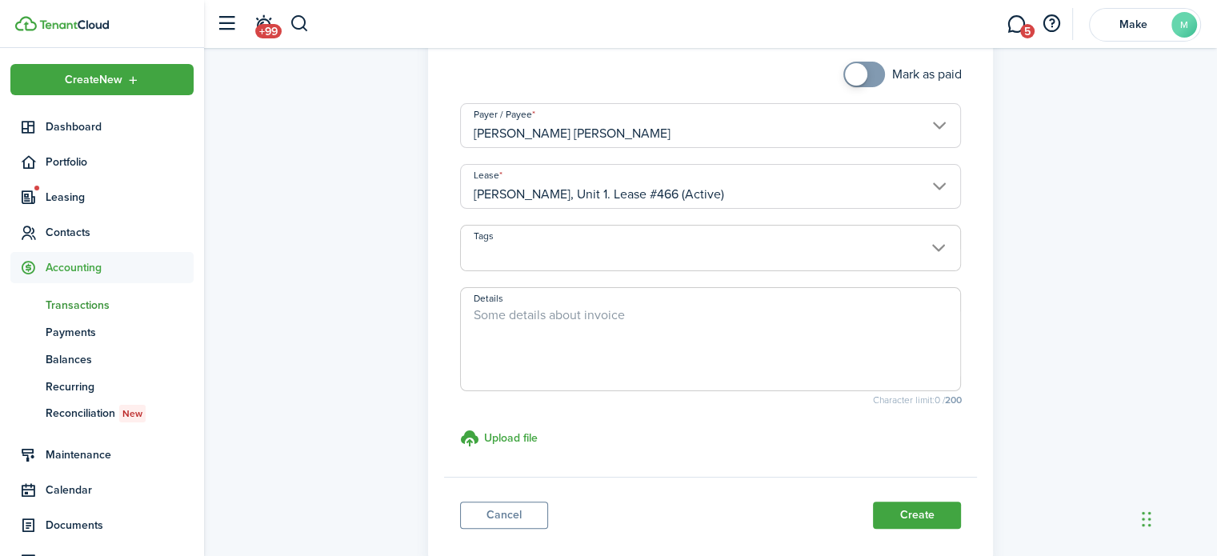
click at [923, 118] on input "[PERSON_NAME] [PERSON_NAME]" at bounding box center [711, 125] width 502 height 45
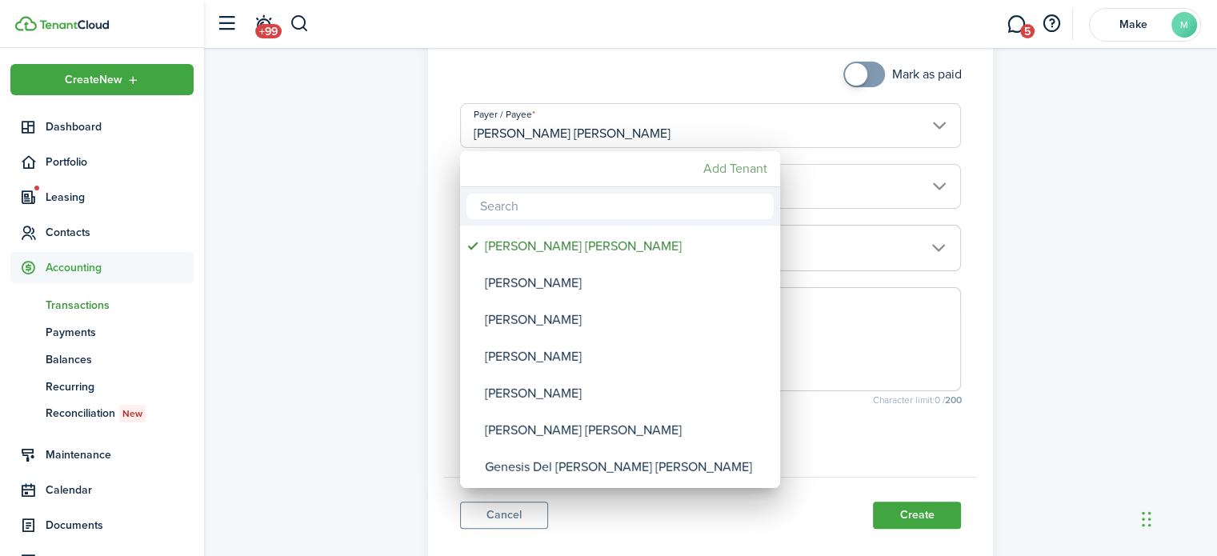
click at [746, 166] on mbsc-button "Add Tenant" at bounding box center [735, 168] width 77 height 29
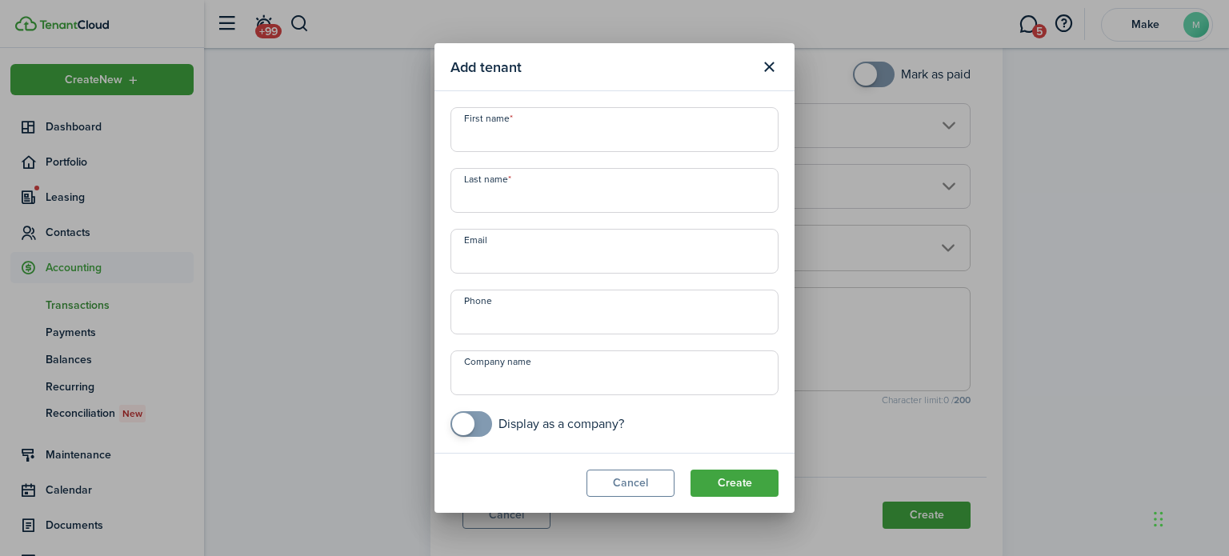
click at [590, 129] on input "First name" at bounding box center [614, 129] width 328 height 45
click at [767, 66] on button "Close modal" at bounding box center [768, 67] width 27 height 27
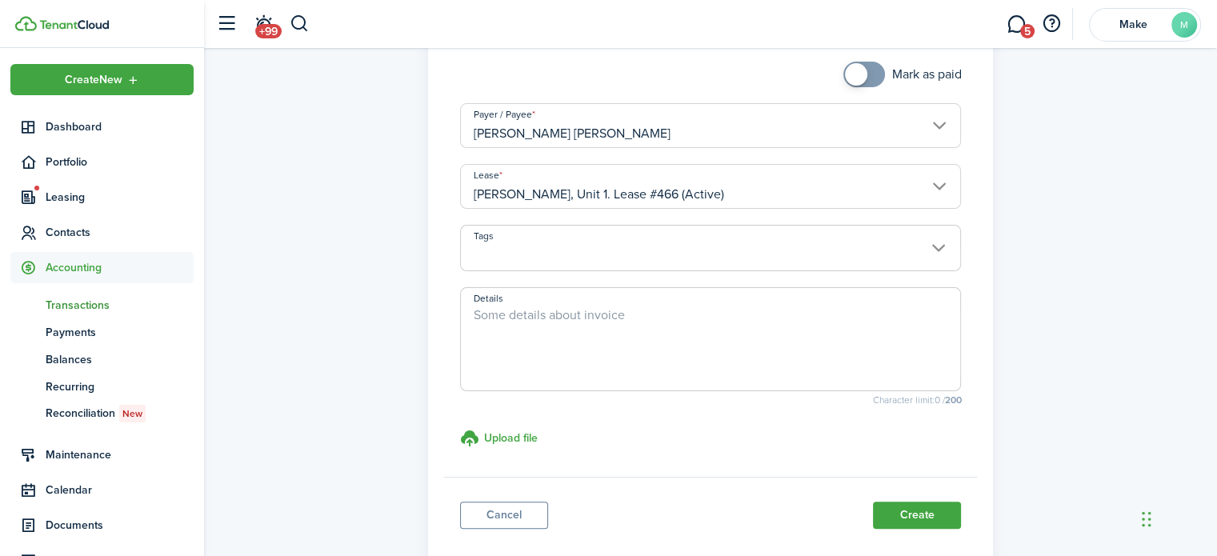
click at [669, 142] on input "[PERSON_NAME] [PERSON_NAME]" at bounding box center [711, 125] width 502 height 45
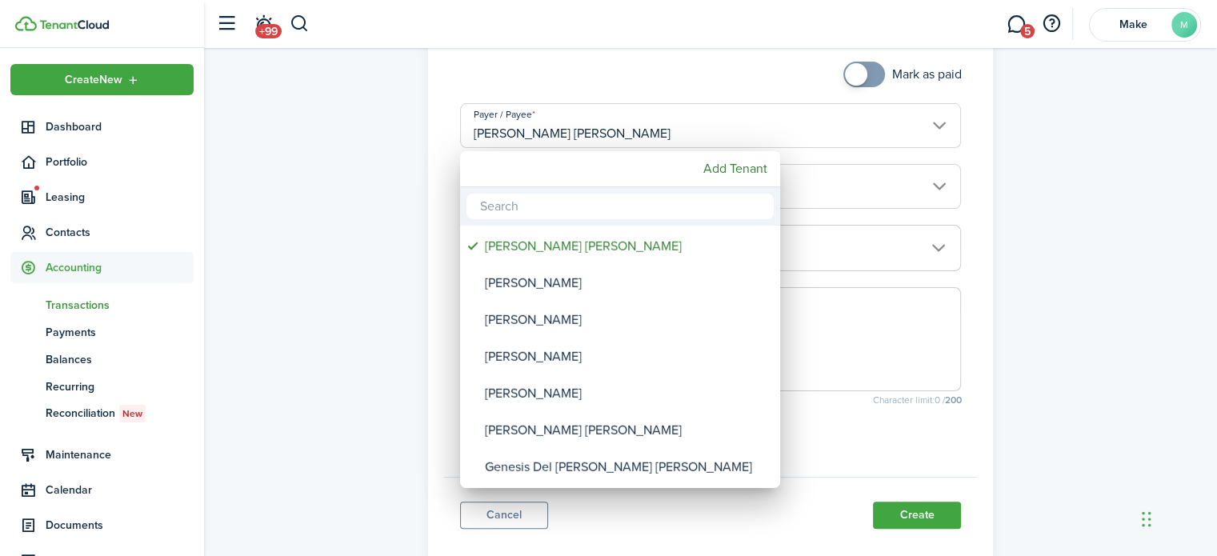
click at [506, 201] on input "text" at bounding box center [619, 207] width 307 height 26
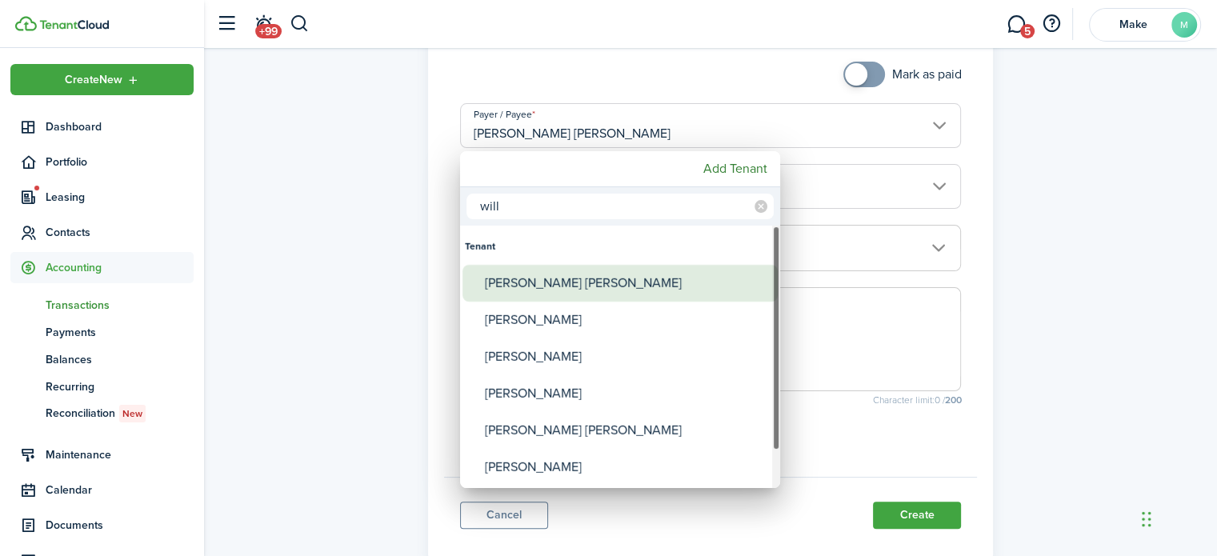
type input "will"
click at [542, 278] on div "[PERSON_NAME] [PERSON_NAME]" at bounding box center [626, 283] width 283 height 37
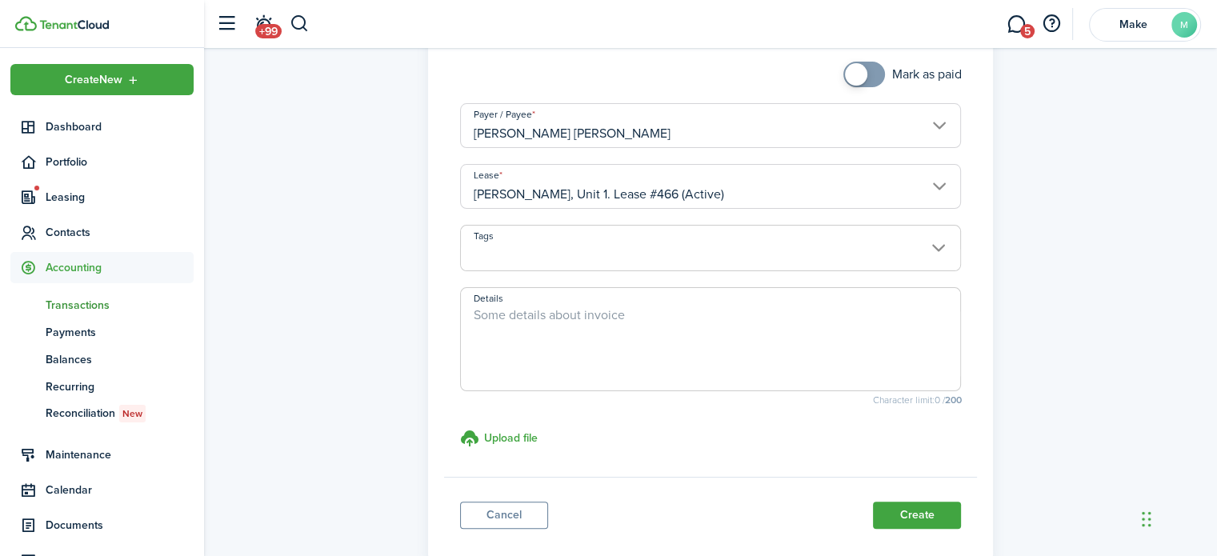
click at [744, 130] on input "[PERSON_NAME] [PERSON_NAME]" at bounding box center [711, 125] width 502 height 45
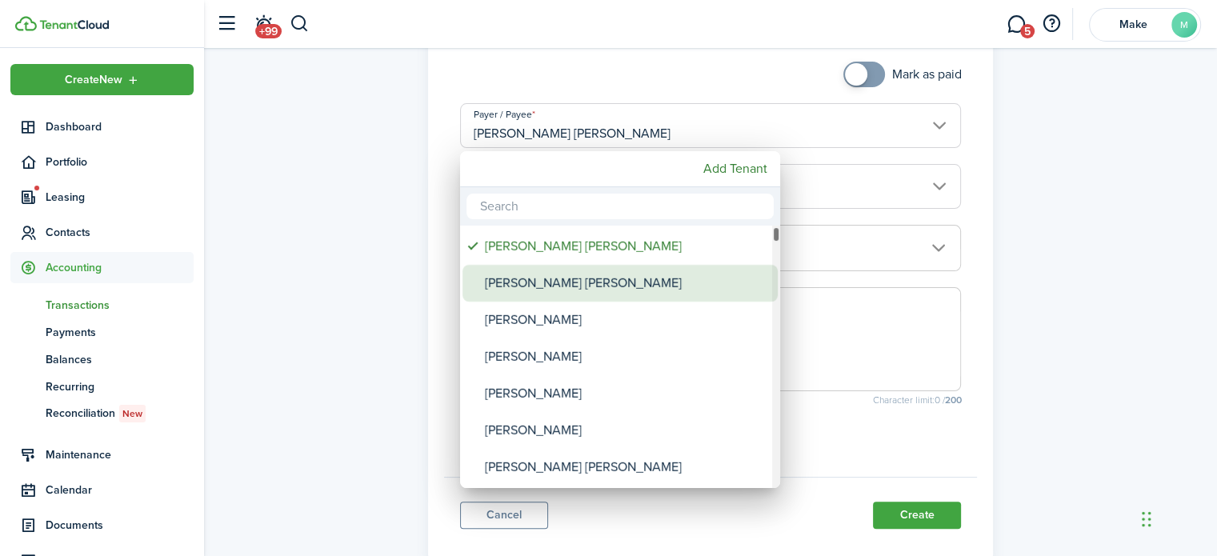
click at [650, 275] on div "[PERSON_NAME] [PERSON_NAME]" at bounding box center [626, 283] width 283 height 37
type input "[PERSON_NAME] [PERSON_NAME]"
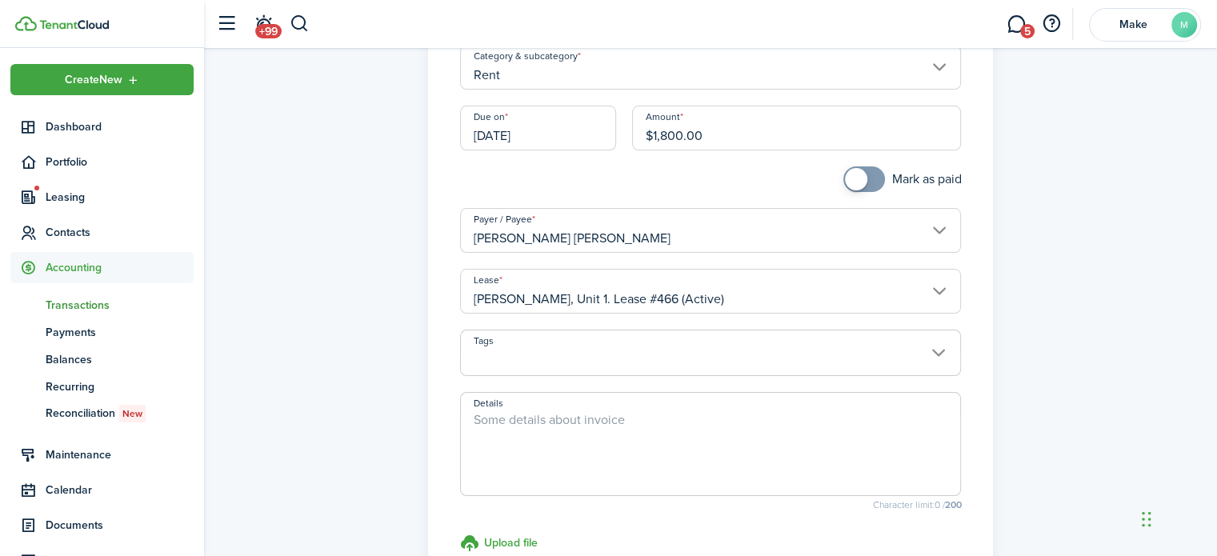
scroll to position [370, 0]
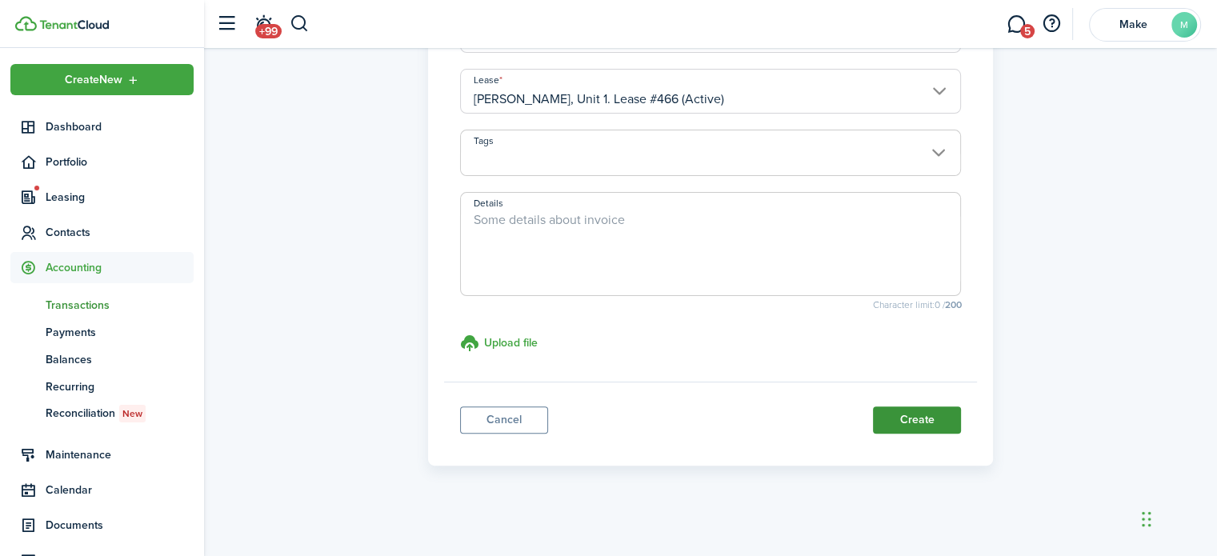
click at [922, 418] on button "Create" at bounding box center [917, 419] width 88 height 27
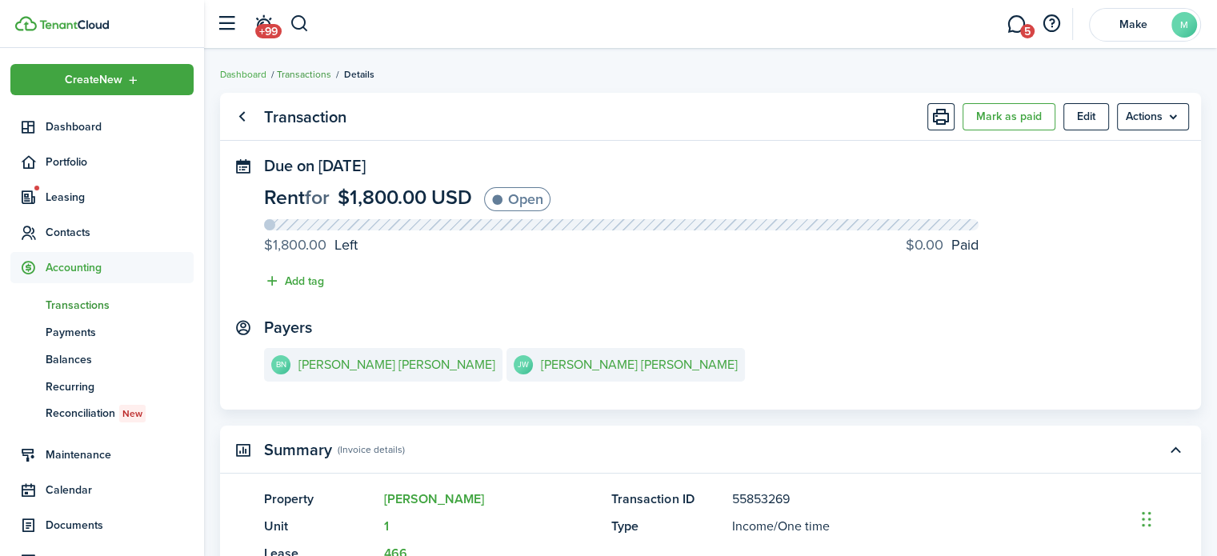
click at [315, 69] on link "Transactions" at bounding box center [304, 74] width 54 height 14
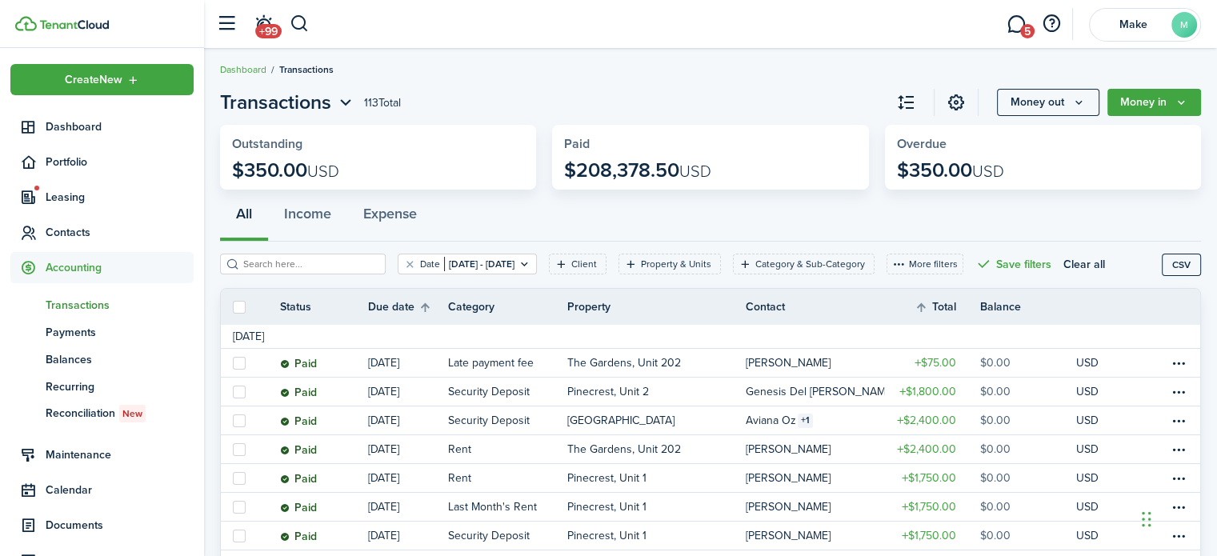
scroll to position [6, 0]
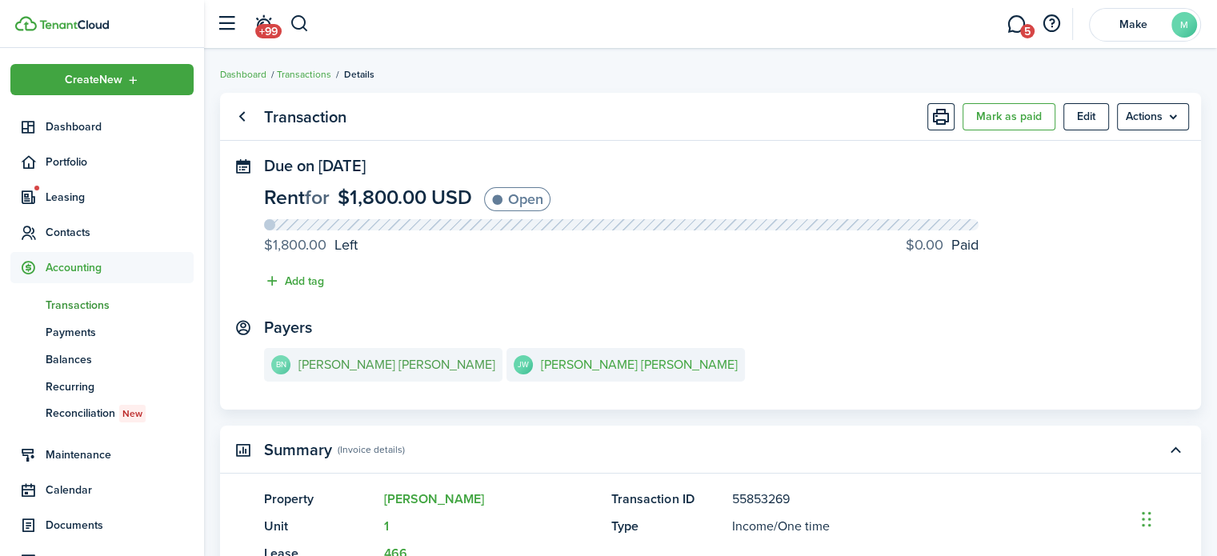
click at [343, 371] on e-details-info-title "[PERSON_NAME] [PERSON_NAME]" at bounding box center [396, 365] width 197 height 14
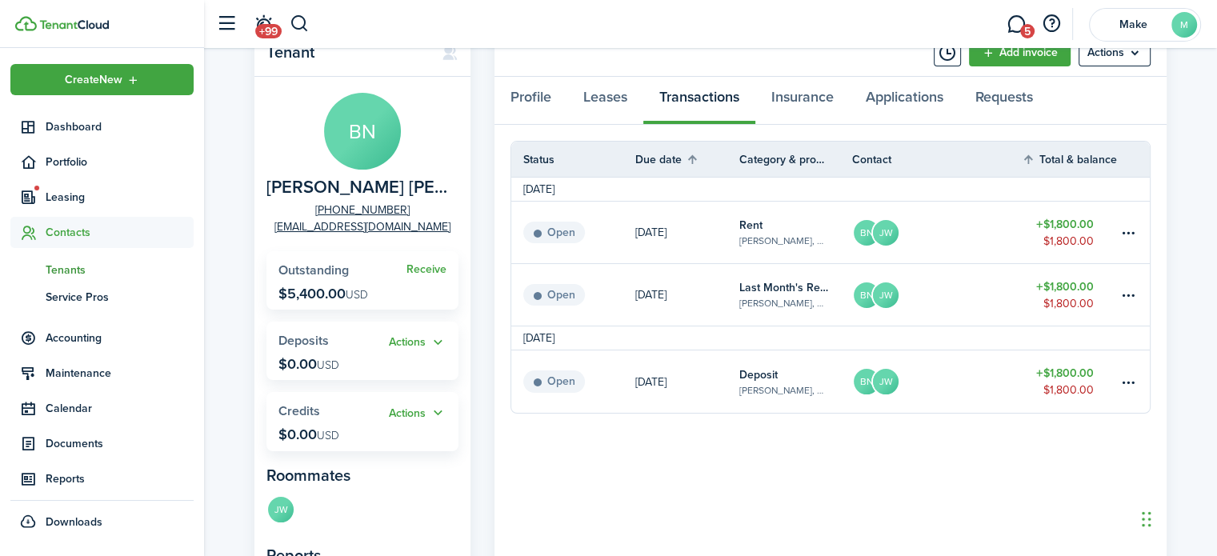
scroll to position [66, 0]
